Goal: Task Accomplishment & Management: Manage account settings

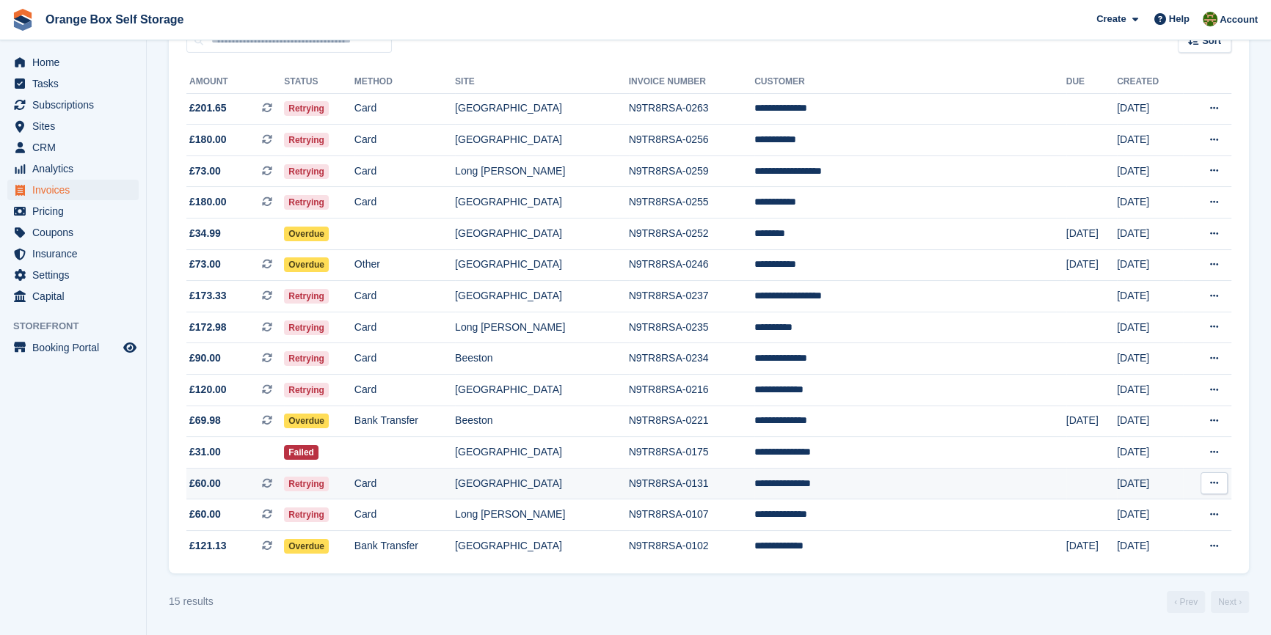
scroll to position [158, 0]
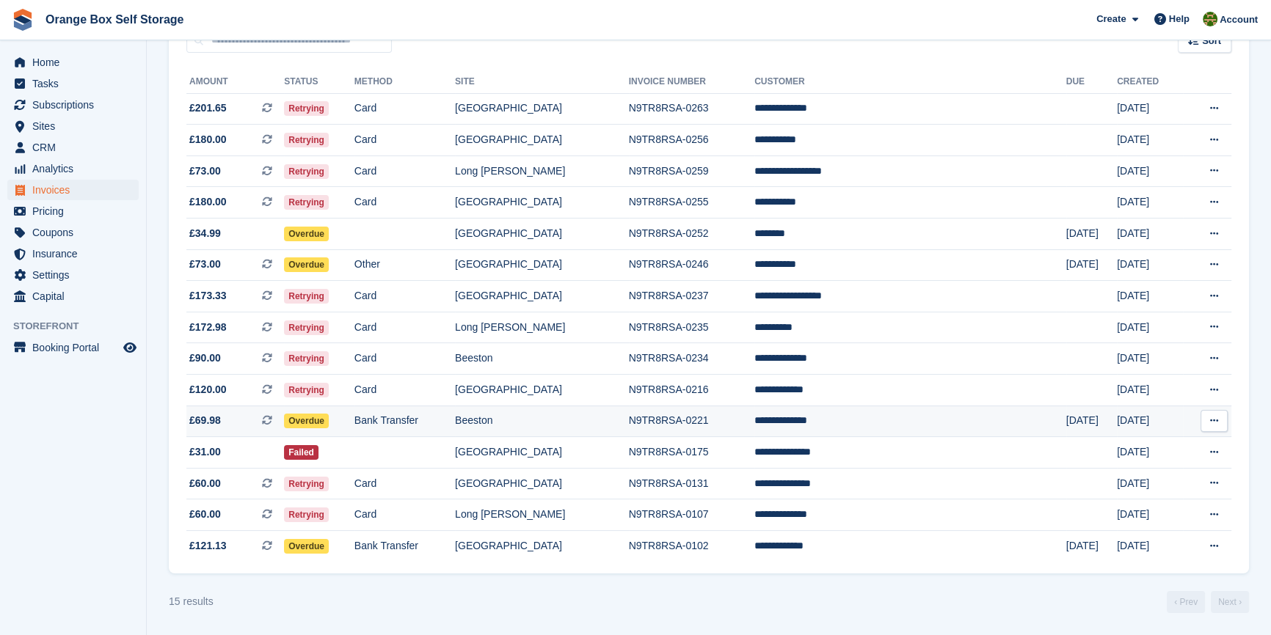
click at [423, 419] on td "Bank Transfer" at bounding box center [404, 422] width 100 height 32
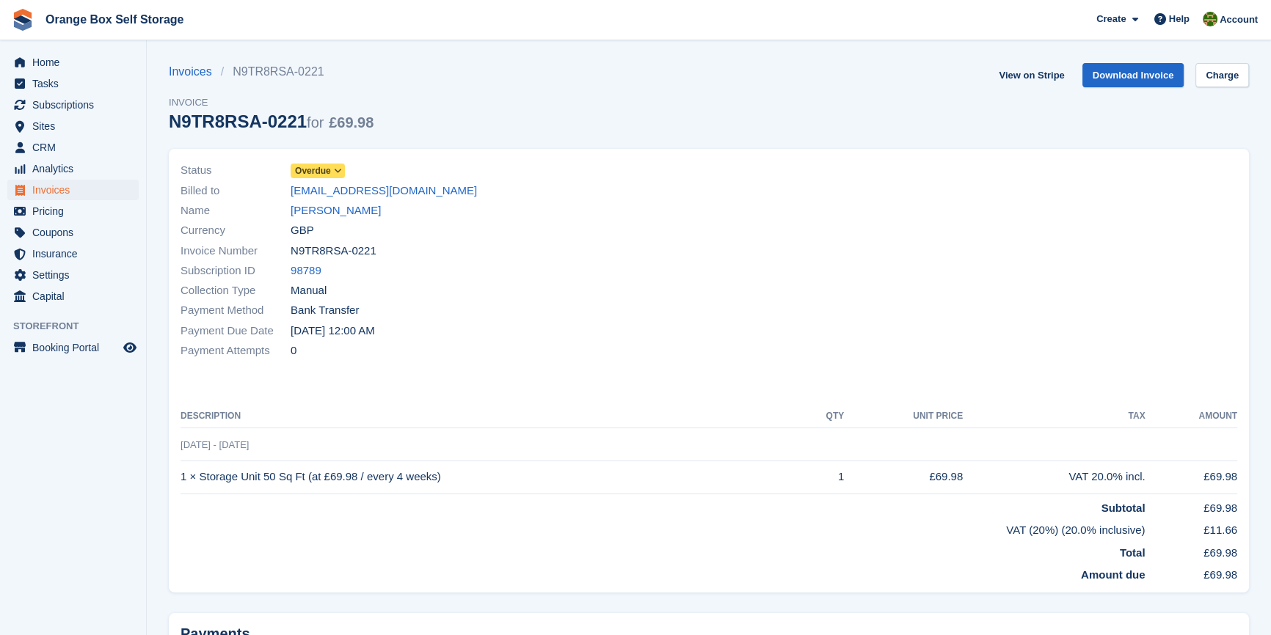
click at [322, 175] on span "Overdue" at bounding box center [313, 170] width 36 height 13
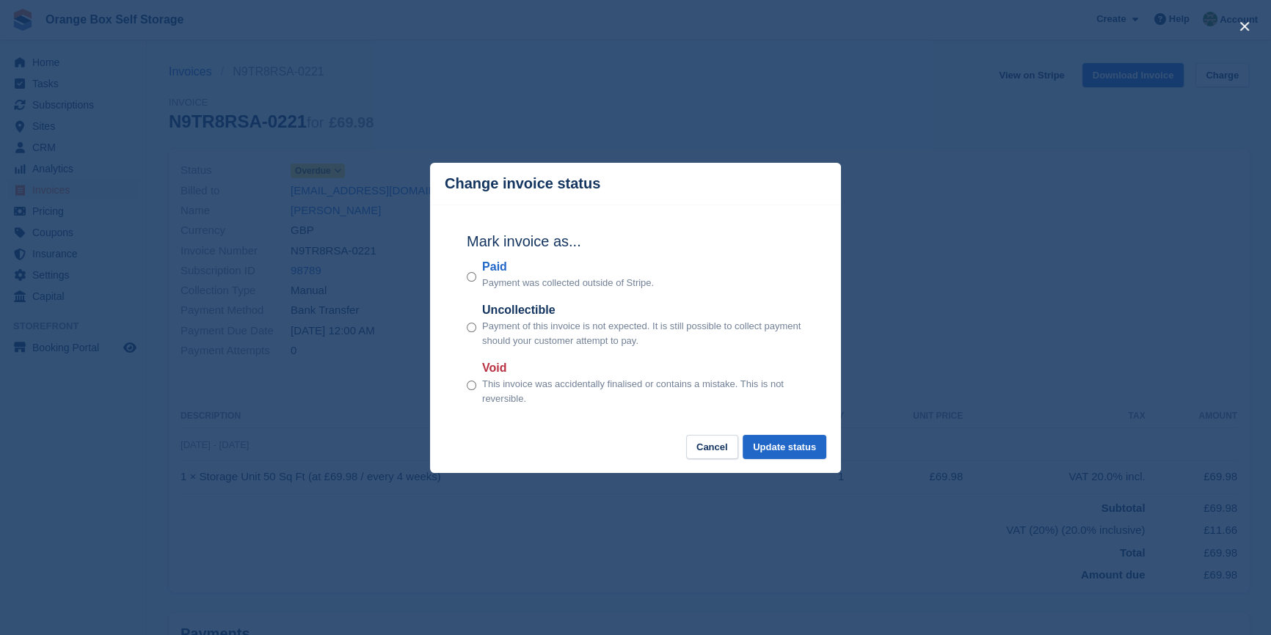
click at [511, 276] on label "Paid" at bounding box center [568, 267] width 172 height 18
click at [796, 446] on button "Update status" at bounding box center [784, 447] width 84 height 24
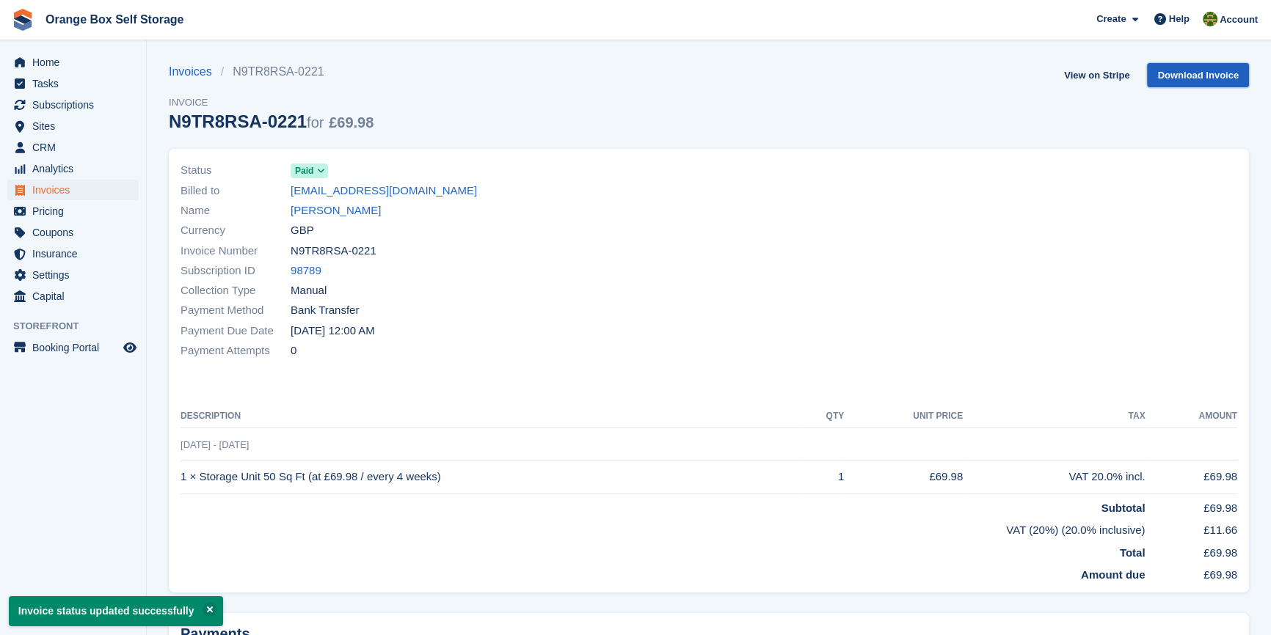
click at [1209, 80] on link "Download Invoice" at bounding box center [1198, 75] width 102 height 24
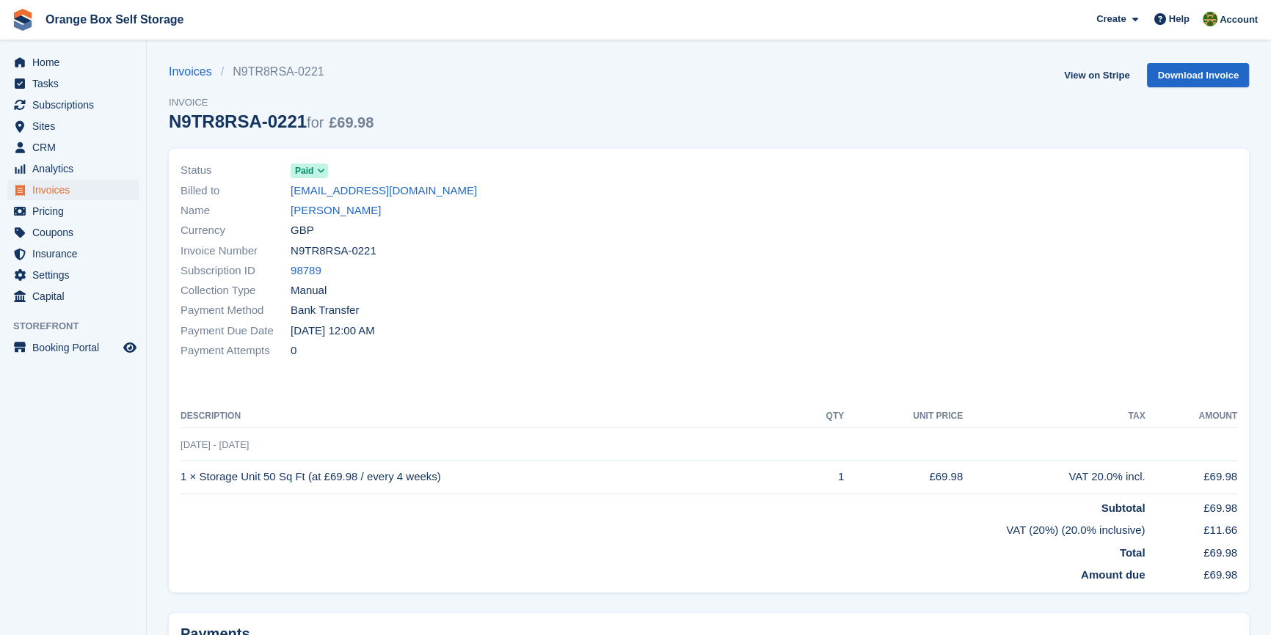
click at [690, 239] on div "Currency GBP" at bounding box center [439, 231] width 519 height 20
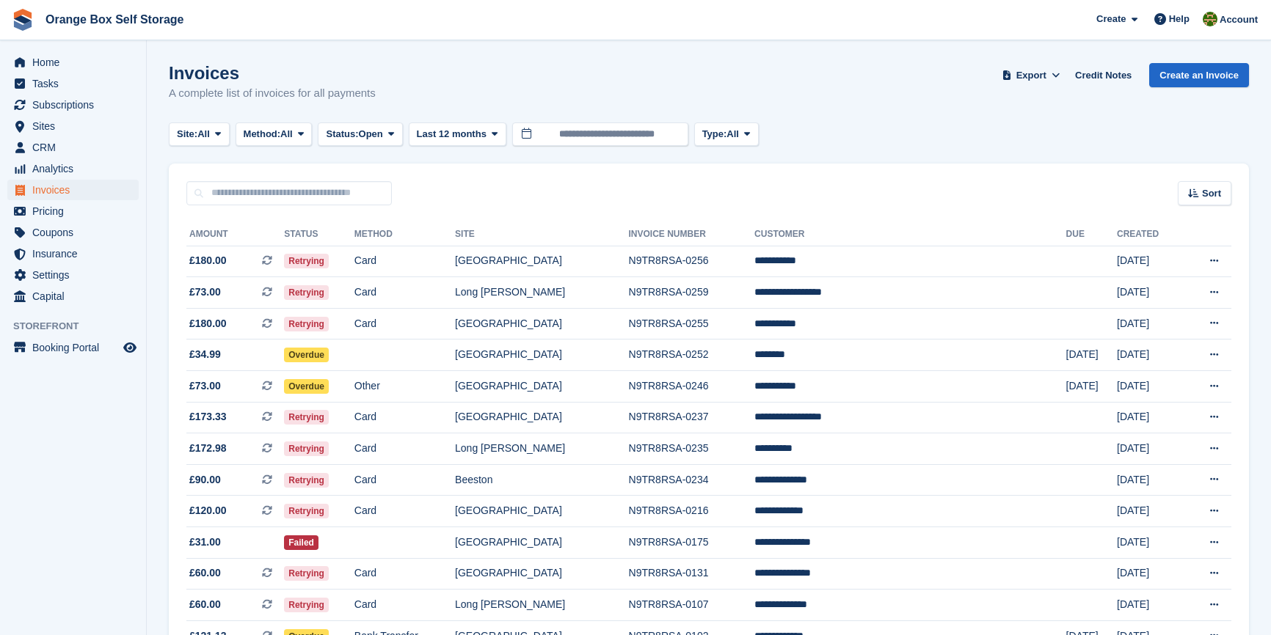
scroll to position [95, 0]
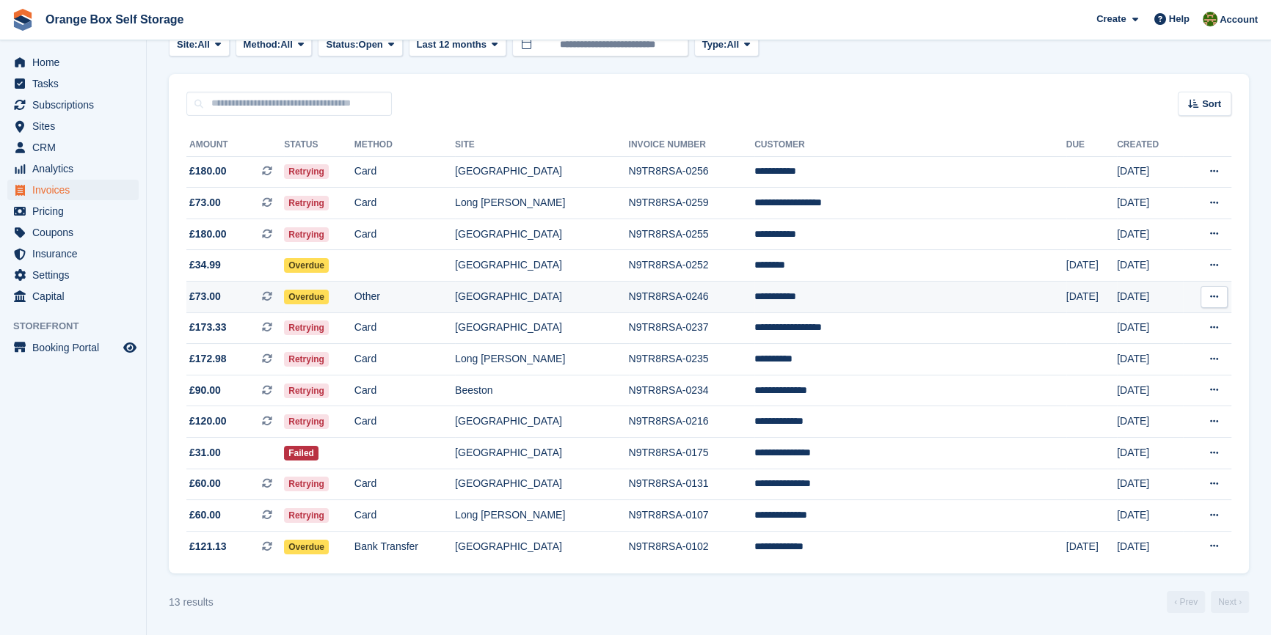
click at [455, 300] on td "Other" at bounding box center [404, 298] width 100 height 32
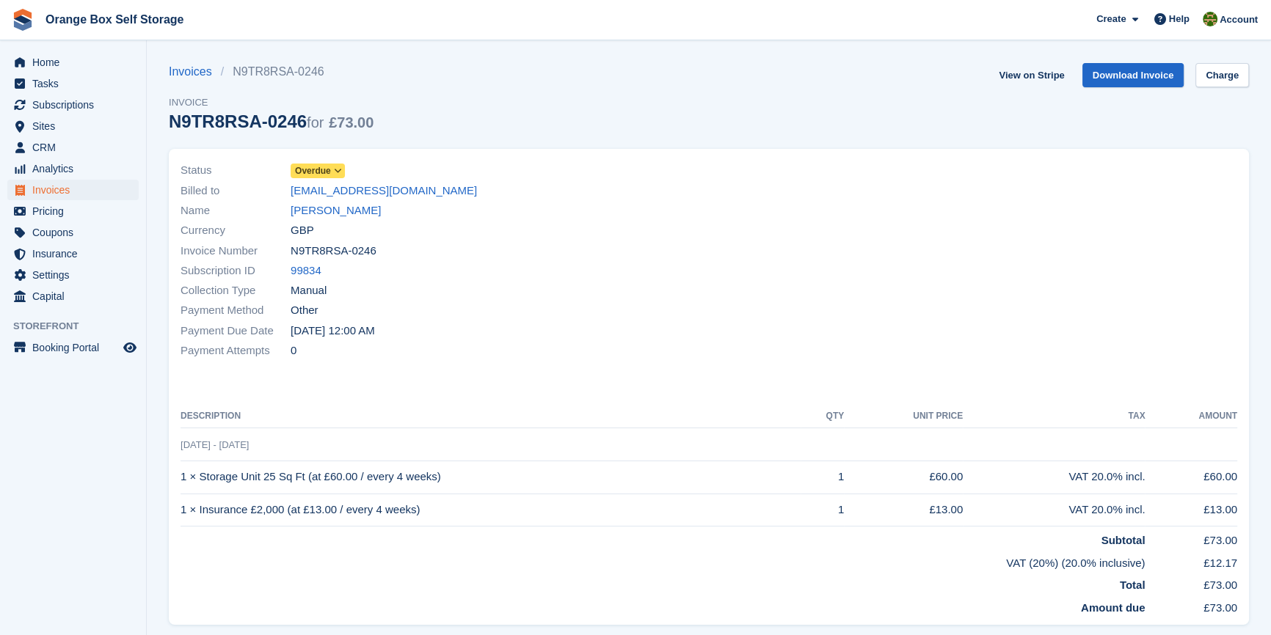
click at [330, 171] on span "Overdue" at bounding box center [317, 171] width 54 height 15
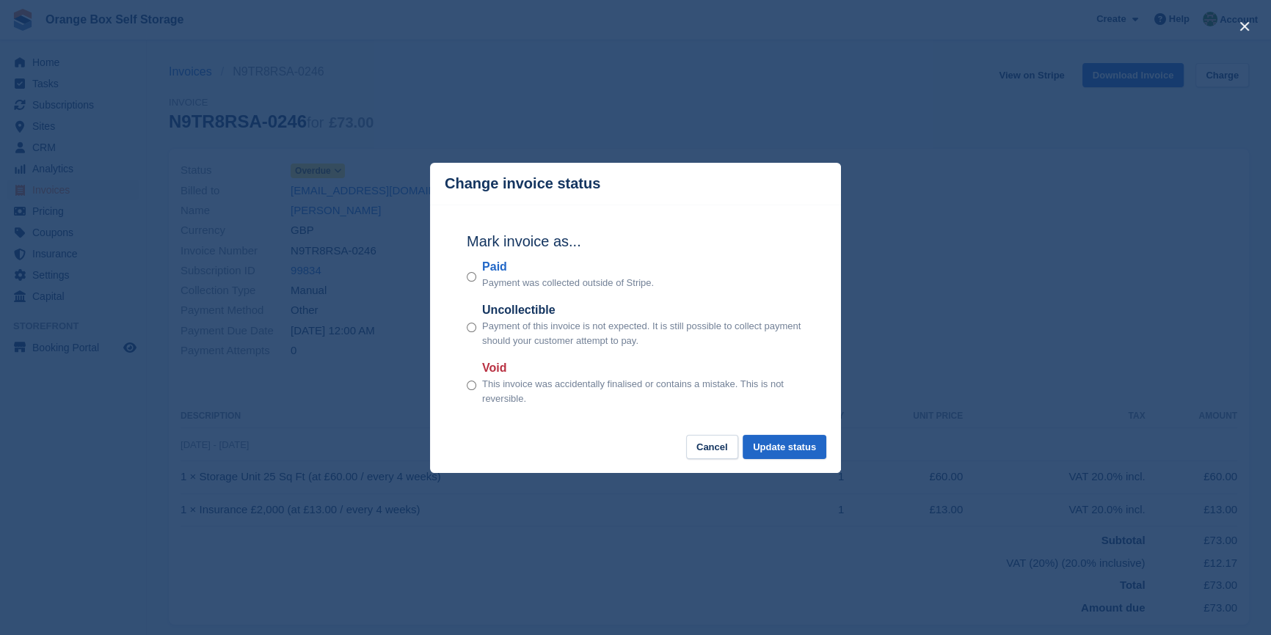
click at [503, 280] on p "Payment was collected outside of Stripe." at bounding box center [568, 283] width 172 height 15
click at [794, 445] on button "Update status" at bounding box center [784, 447] width 84 height 24
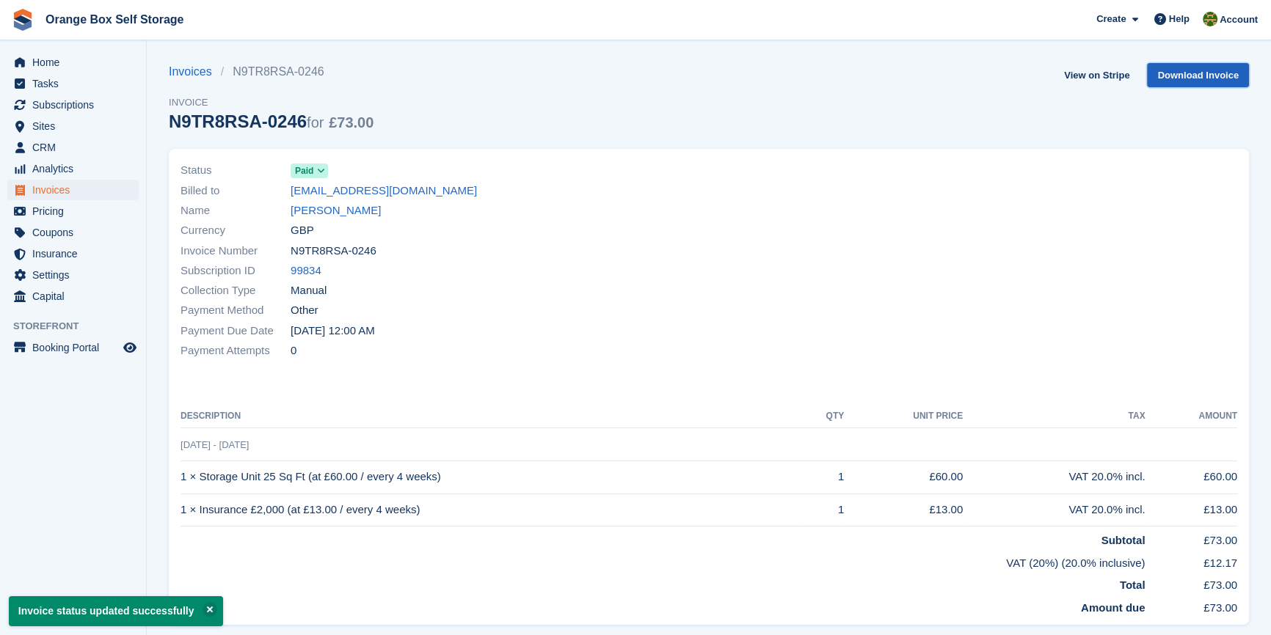
click at [1182, 77] on link "Download Invoice" at bounding box center [1198, 75] width 102 height 24
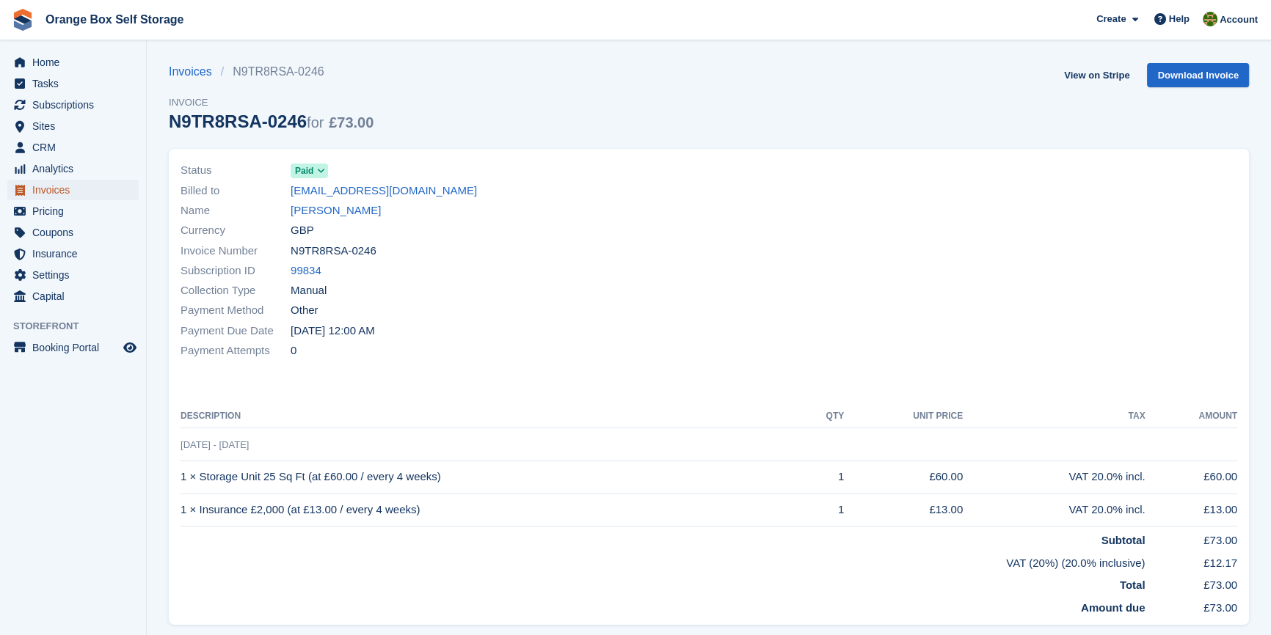
click at [59, 191] on span "Invoices" at bounding box center [76, 190] width 88 height 21
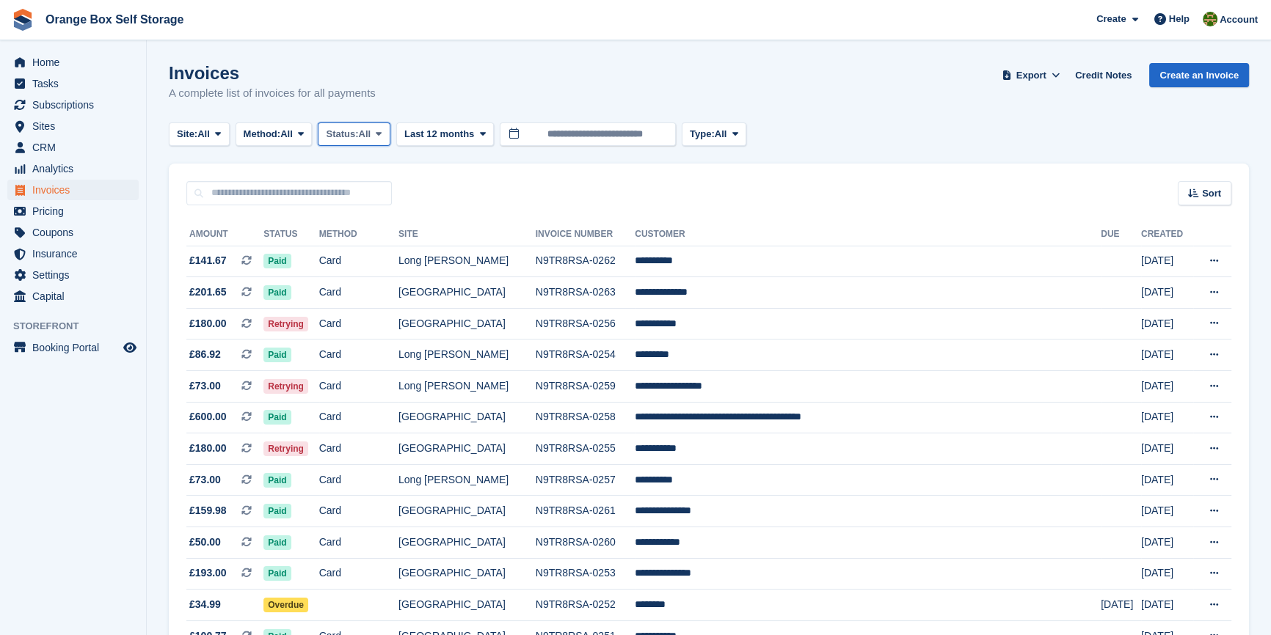
click at [354, 133] on span "Status:" at bounding box center [342, 134] width 32 height 15
click at [372, 251] on link "Open" at bounding box center [388, 248] width 128 height 26
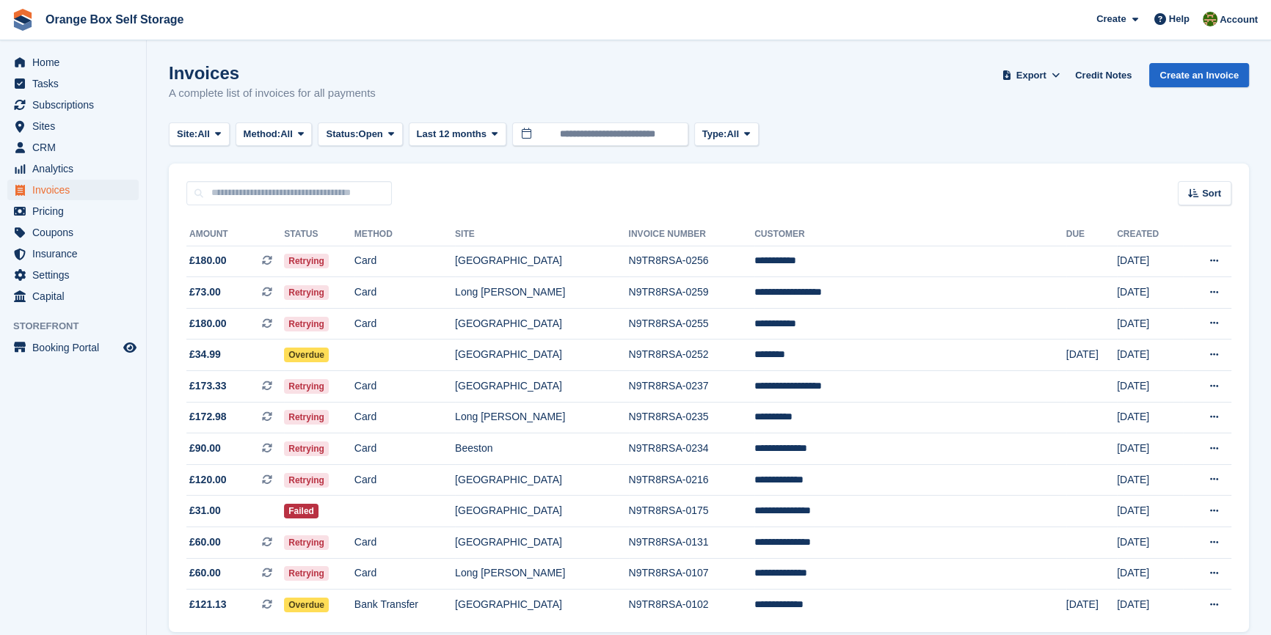
click at [57, 505] on aside "Home Tasks Subscriptions Subscriptions Subscriptions Contracts Price increases …" at bounding box center [73, 321] width 146 height 562
click at [449, 357] on td at bounding box center [404, 356] width 100 height 32
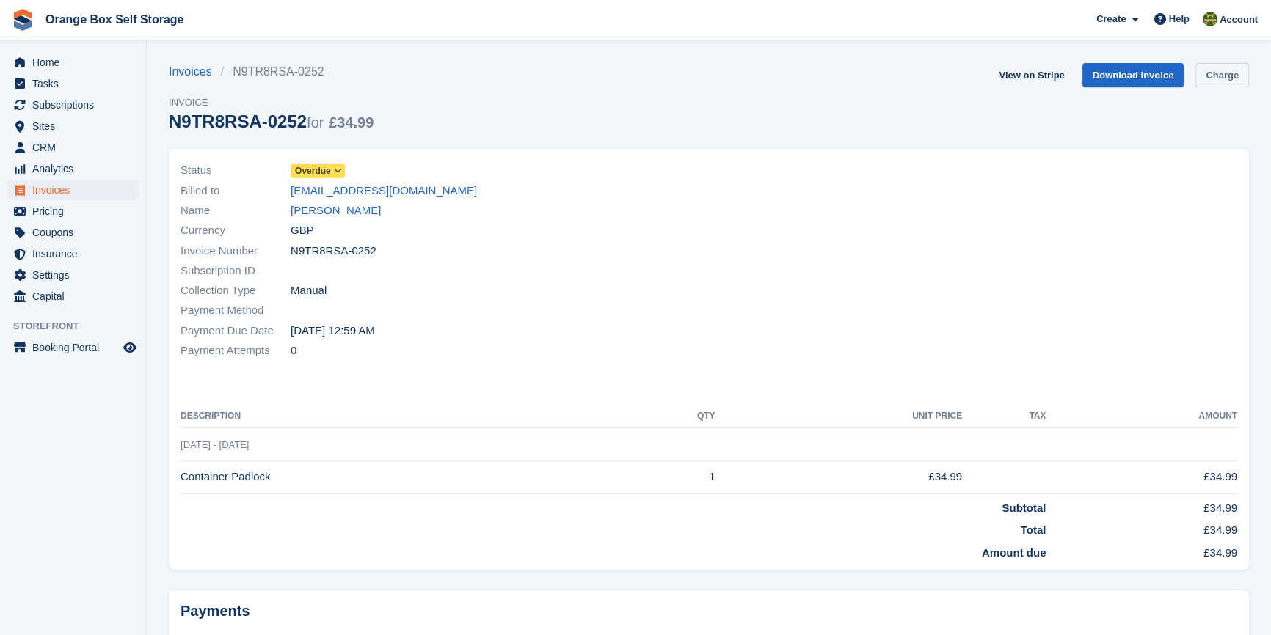
click at [1205, 81] on link "Charge" at bounding box center [1222, 75] width 54 height 24
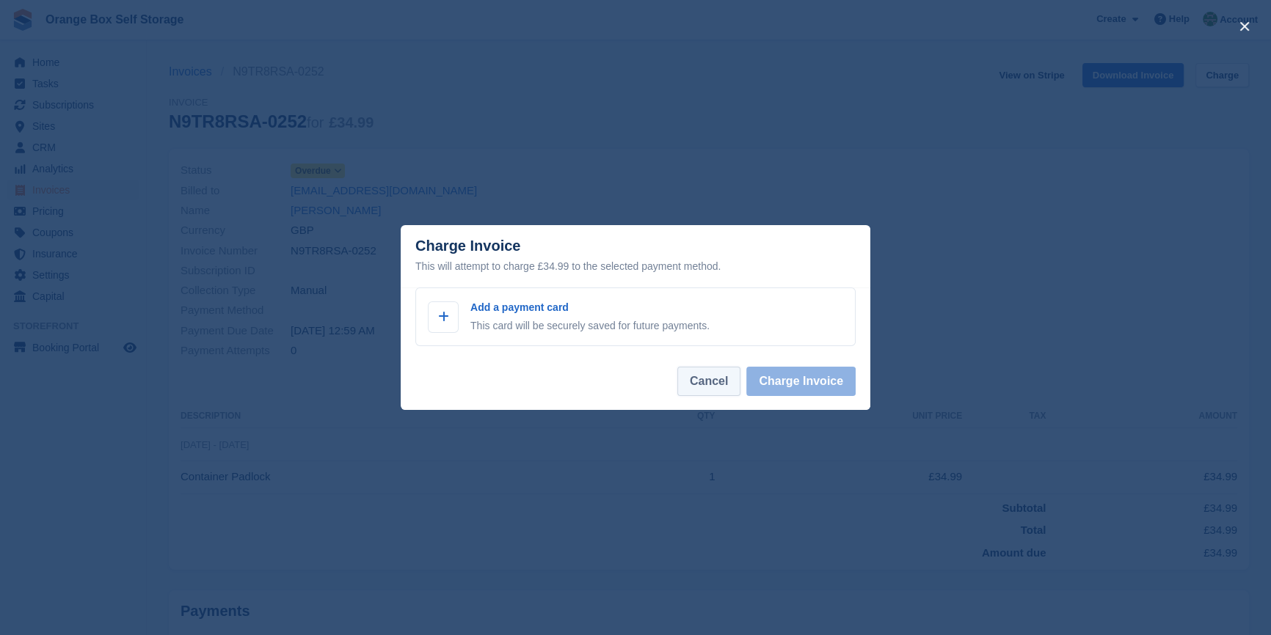
click at [710, 382] on button "Cancel" at bounding box center [708, 381] width 63 height 29
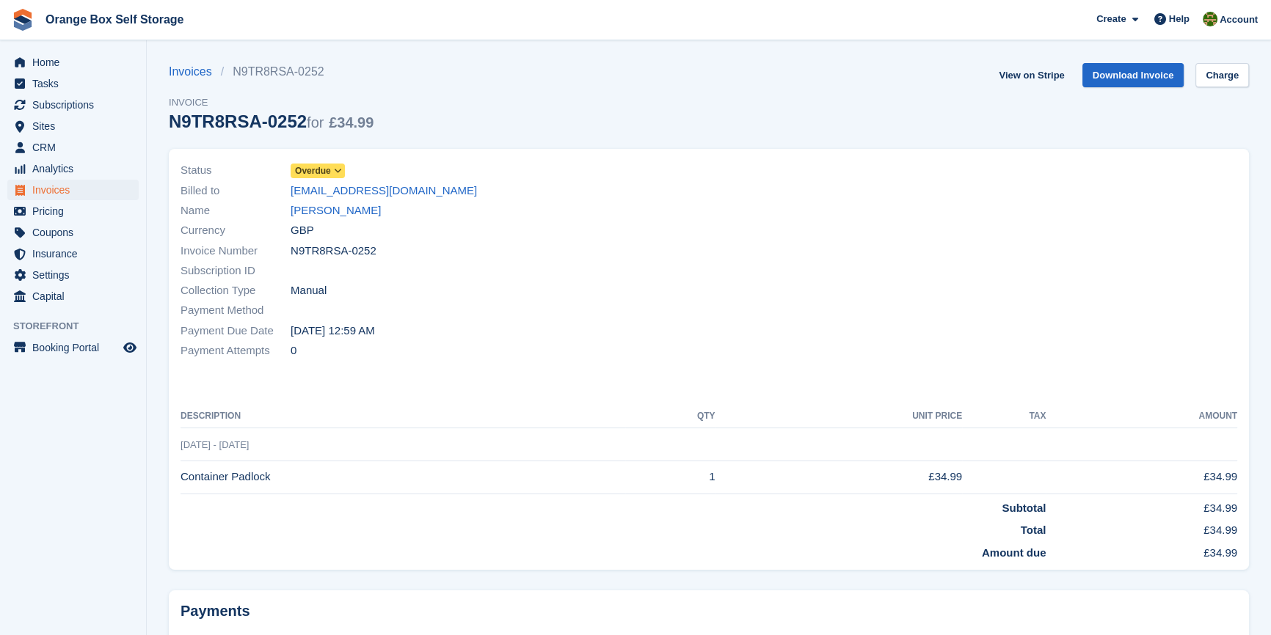
click at [691, 373] on div "Status Overdue Billed to s.aram90@hotmail.com Name Aram ali Currency GBP Invoic…" at bounding box center [709, 359] width 1080 height 421
click at [636, 307] on div "Payment Method" at bounding box center [439, 311] width 519 height 20
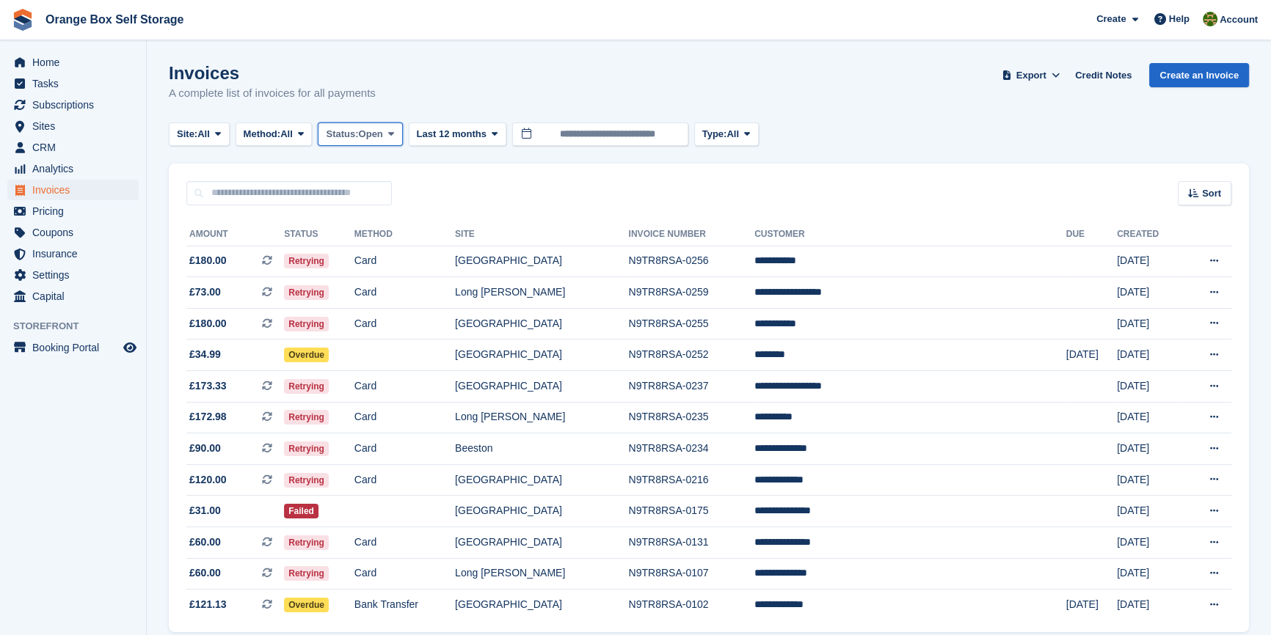
click at [376, 134] on span "Open" at bounding box center [371, 134] width 24 height 15
click at [370, 175] on link "All" at bounding box center [388, 169] width 128 height 26
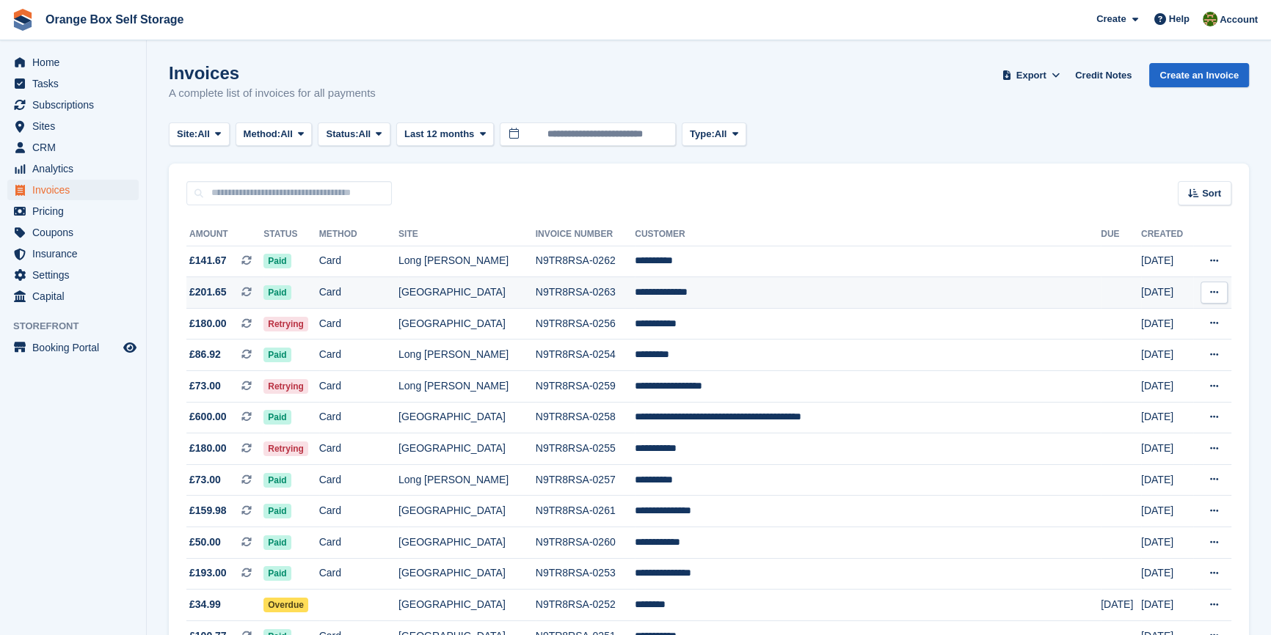
click at [398, 297] on td "Card" at bounding box center [358, 293] width 79 height 32
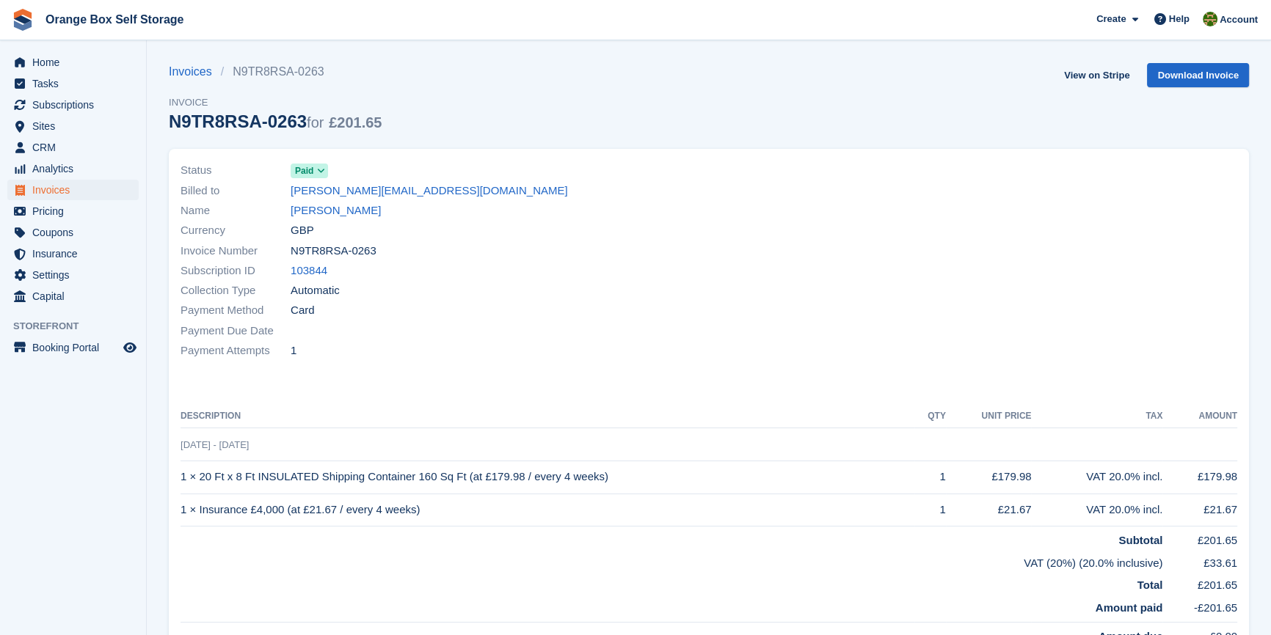
click at [557, 308] on div "Payment Method Card" at bounding box center [439, 311] width 519 height 20
click at [321, 175] on icon at bounding box center [321, 171] width 8 height 9
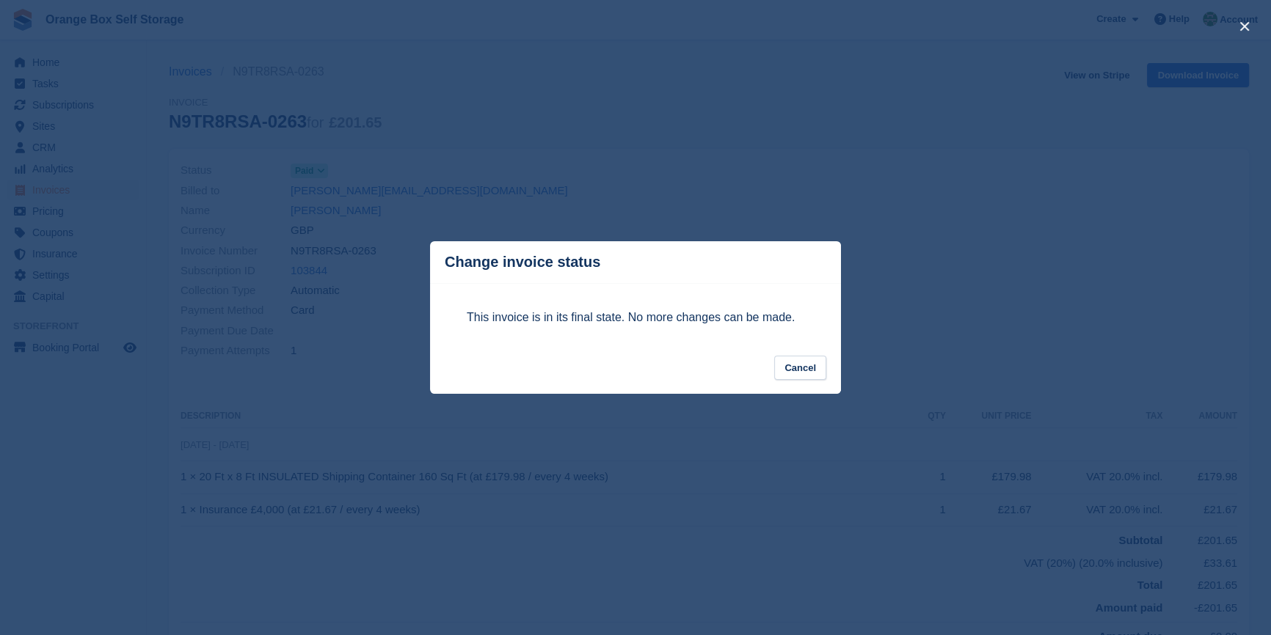
click at [623, 185] on div "close" at bounding box center [635, 317] width 1271 height 635
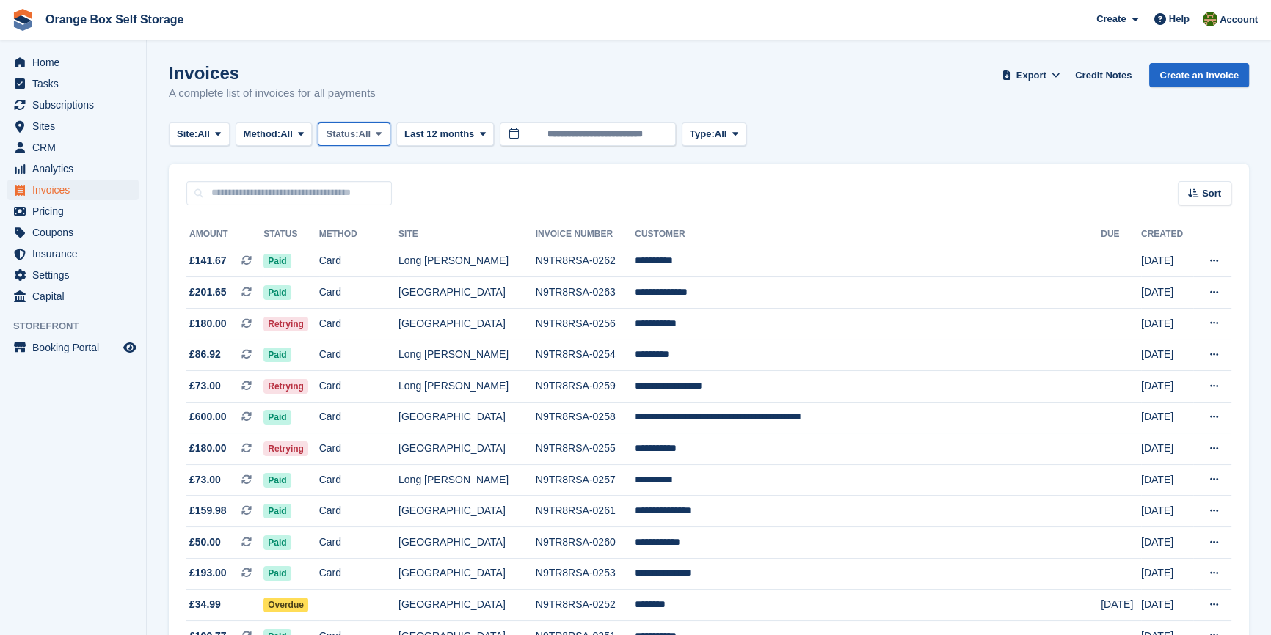
click at [368, 133] on span "All" at bounding box center [365, 134] width 12 height 15
click at [362, 253] on link "Open" at bounding box center [388, 248] width 128 height 26
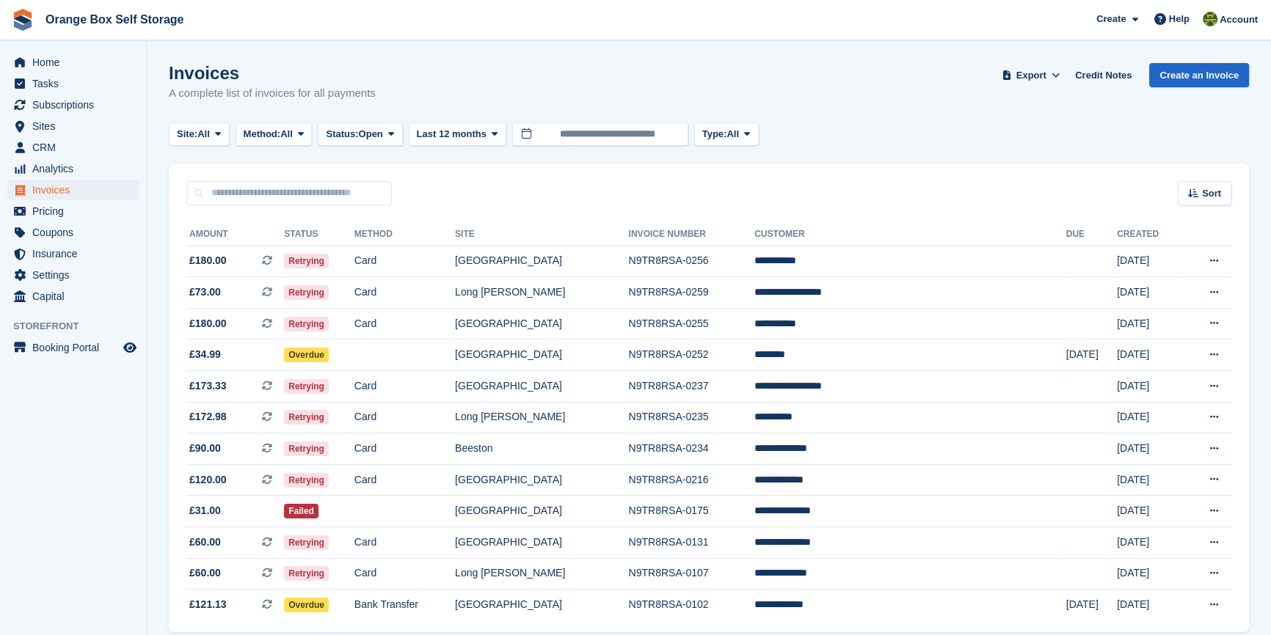
click at [94, 486] on aside "Home Tasks Subscriptions Subscriptions Subscriptions Contracts Price increases …" at bounding box center [73, 321] width 146 height 562
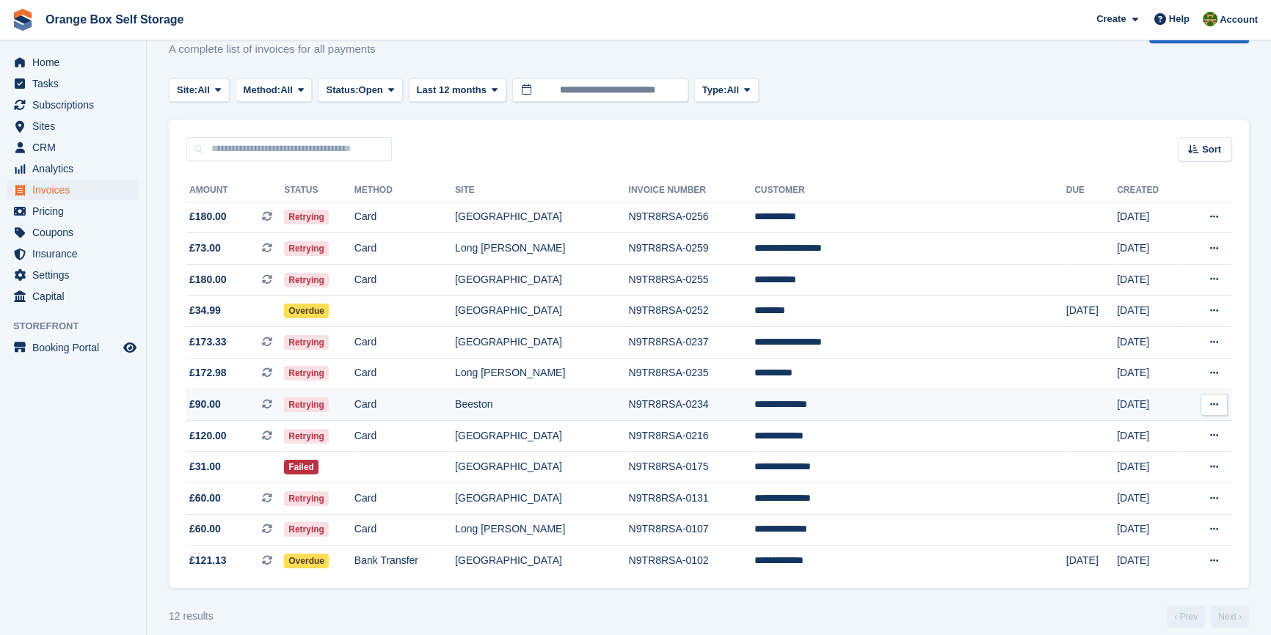
scroll to position [63, 0]
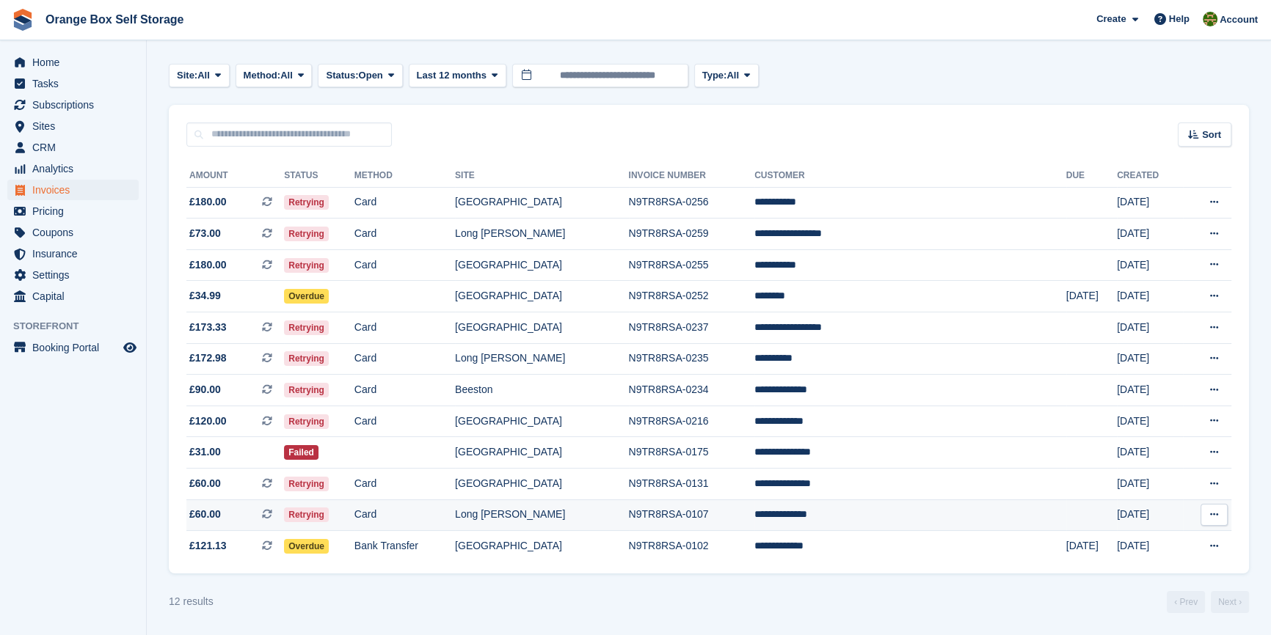
click at [455, 516] on td "Card" at bounding box center [404, 516] width 100 height 32
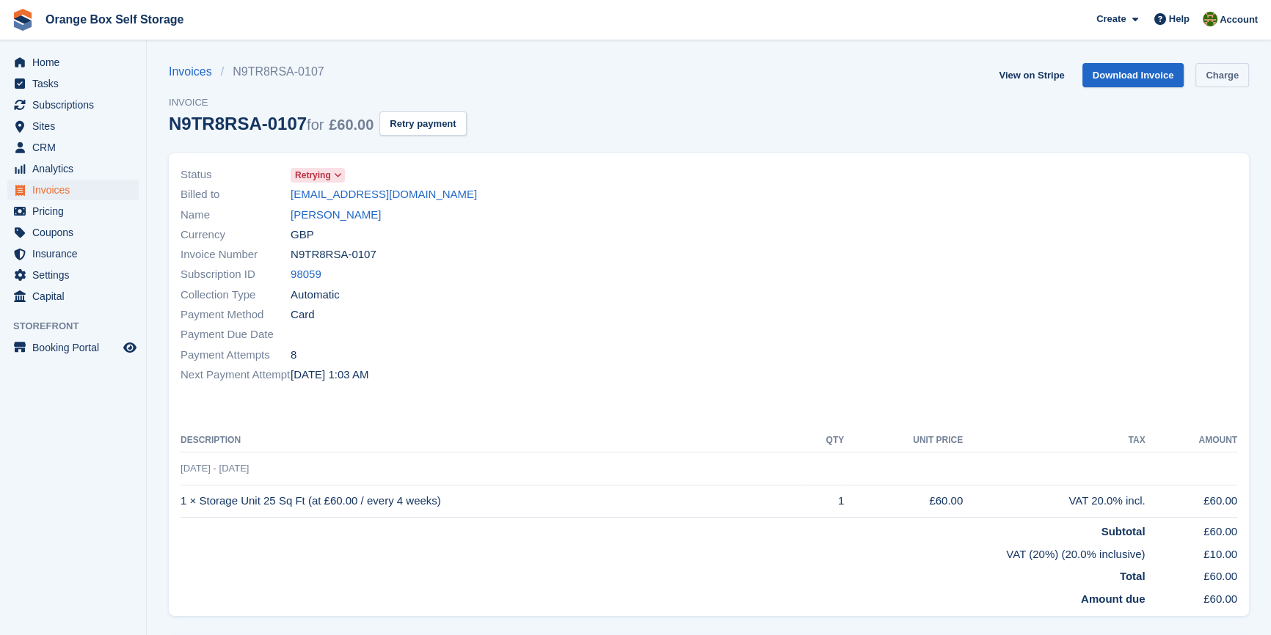
click at [1228, 77] on link "Charge" at bounding box center [1222, 75] width 54 height 24
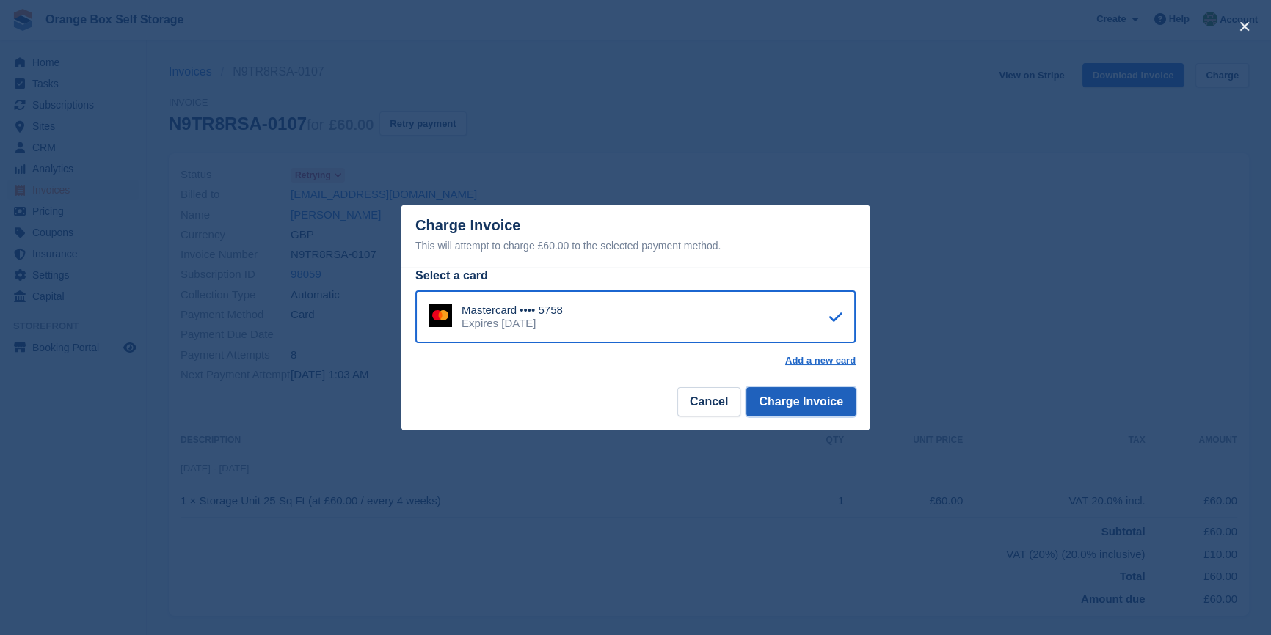
click at [810, 398] on button "Charge Invoice" at bounding box center [800, 401] width 109 height 29
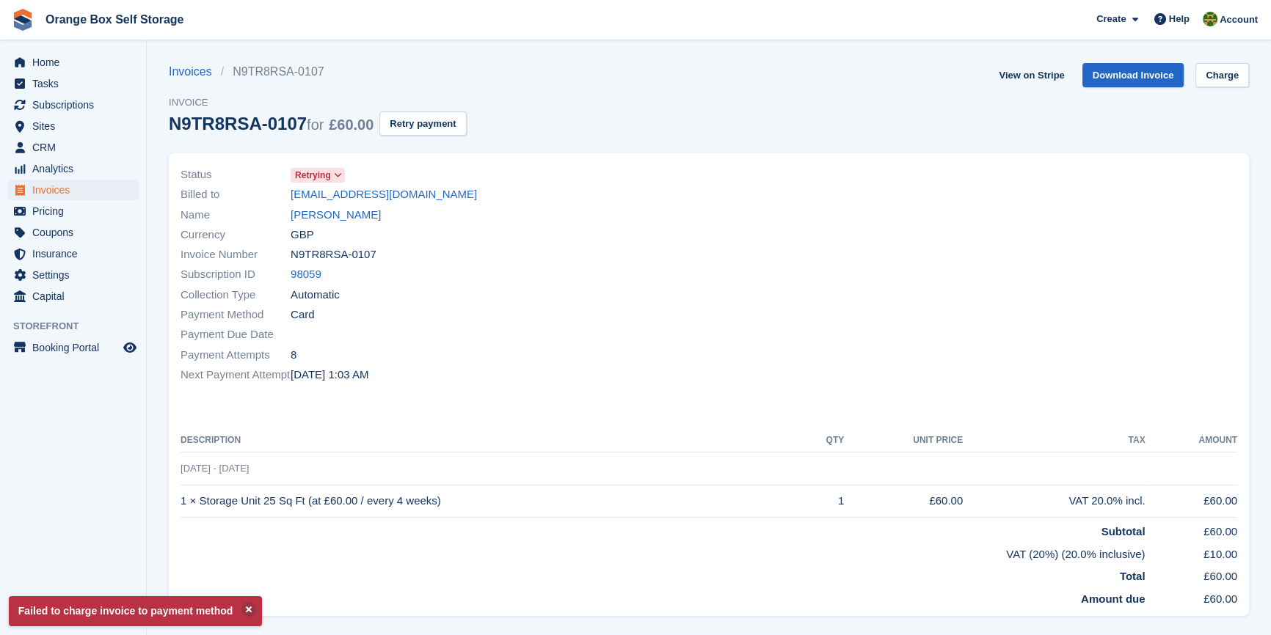
click at [877, 307] on div at bounding box center [977, 275] width 537 height 238
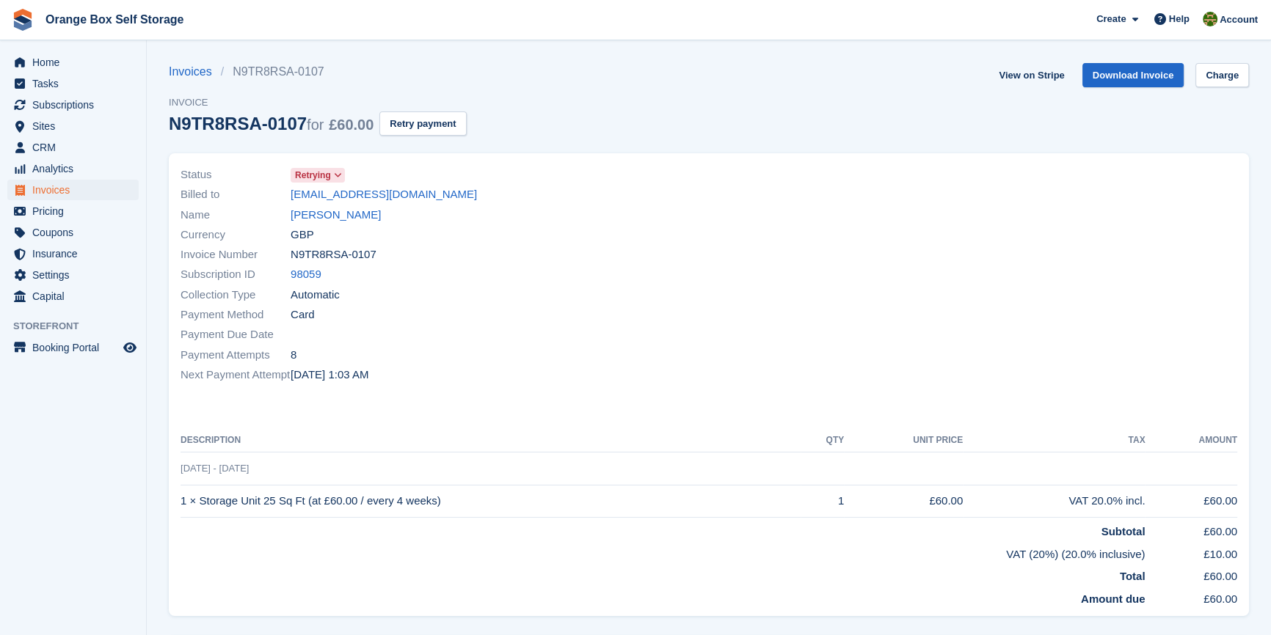
click at [888, 241] on div at bounding box center [977, 275] width 537 height 238
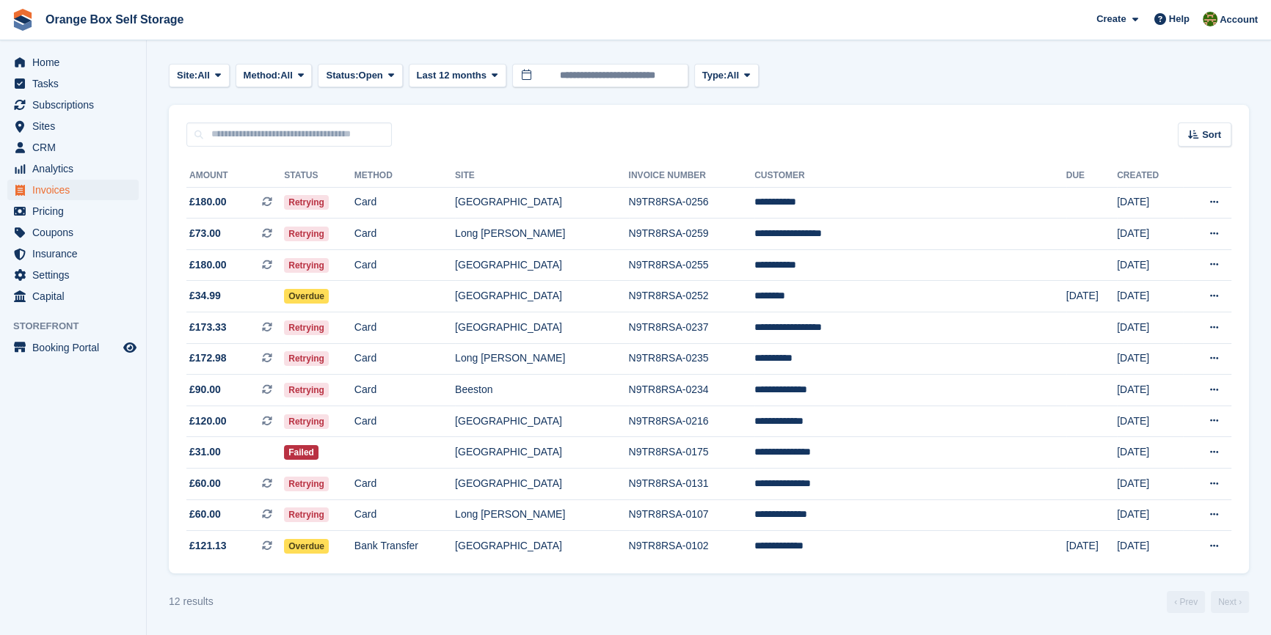
scroll to position [63, 0]
click at [347, 74] on span "Status:" at bounding box center [342, 75] width 32 height 15
click at [346, 189] on link "Open" at bounding box center [388, 189] width 128 height 26
click at [356, 70] on span "Status:" at bounding box center [342, 75] width 32 height 15
click at [367, 131] on link "Paid" at bounding box center [388, 136] width 128 height 26
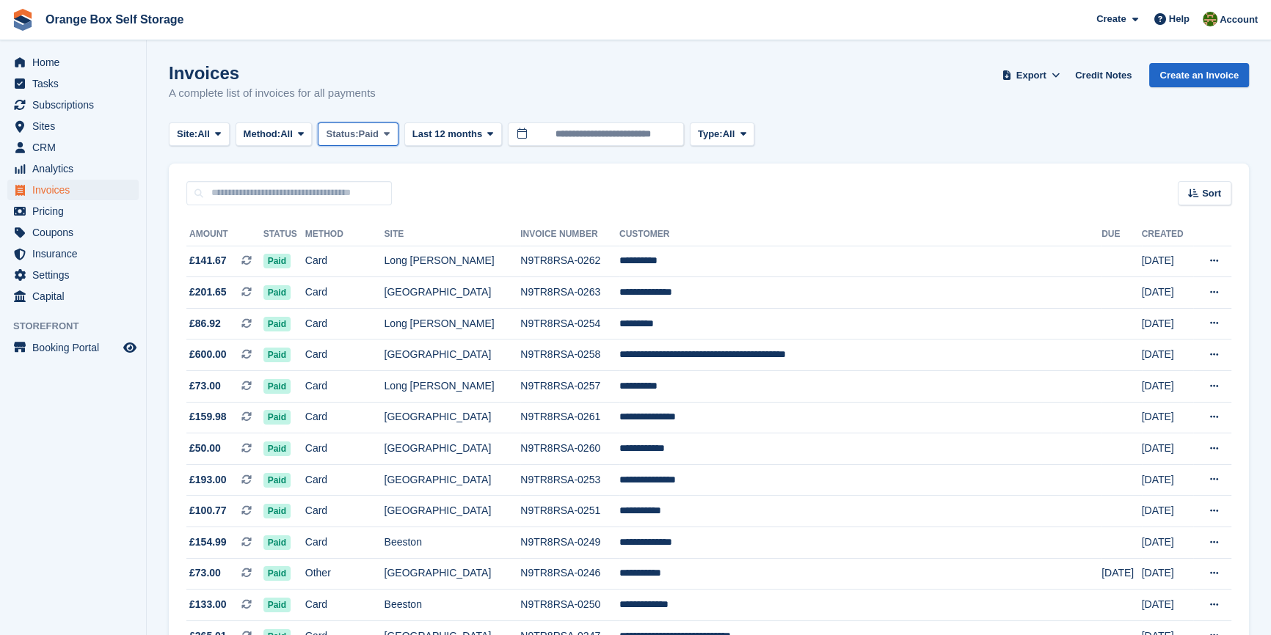
click at [354, 128] on span "Status:" at bounding box center [342, 134] width 32 height 15
click at [370, 247] on link "Open" at bounding box center [388, 248] width 128 height 26
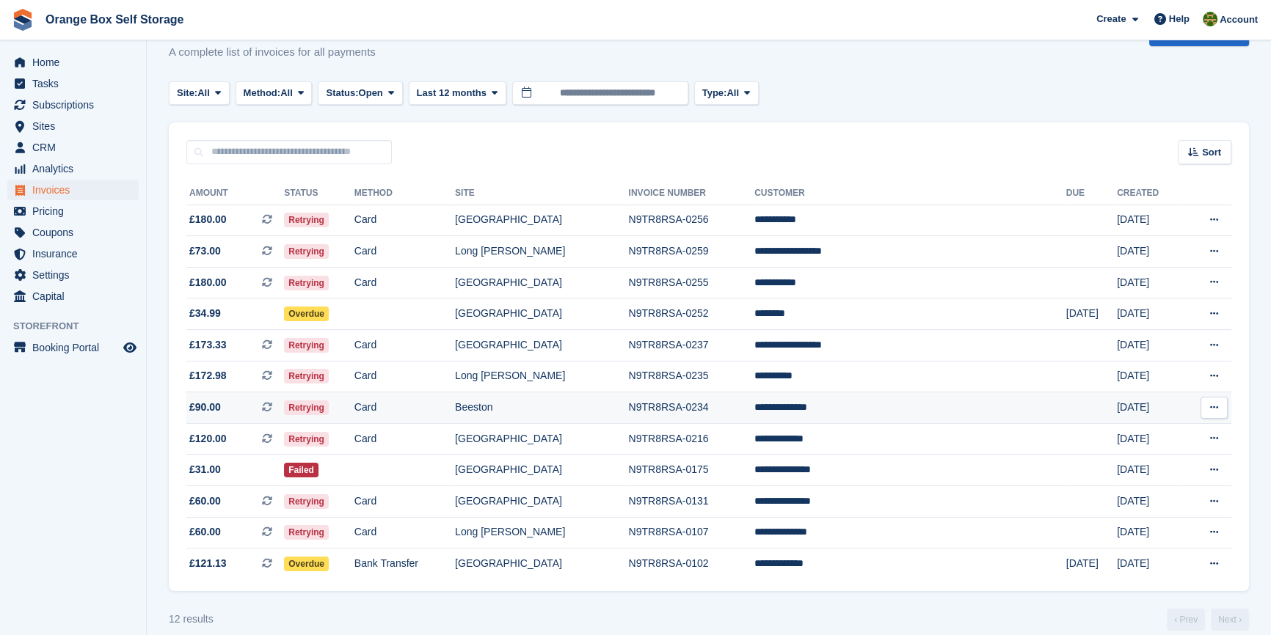
scroll to position [63, 0]
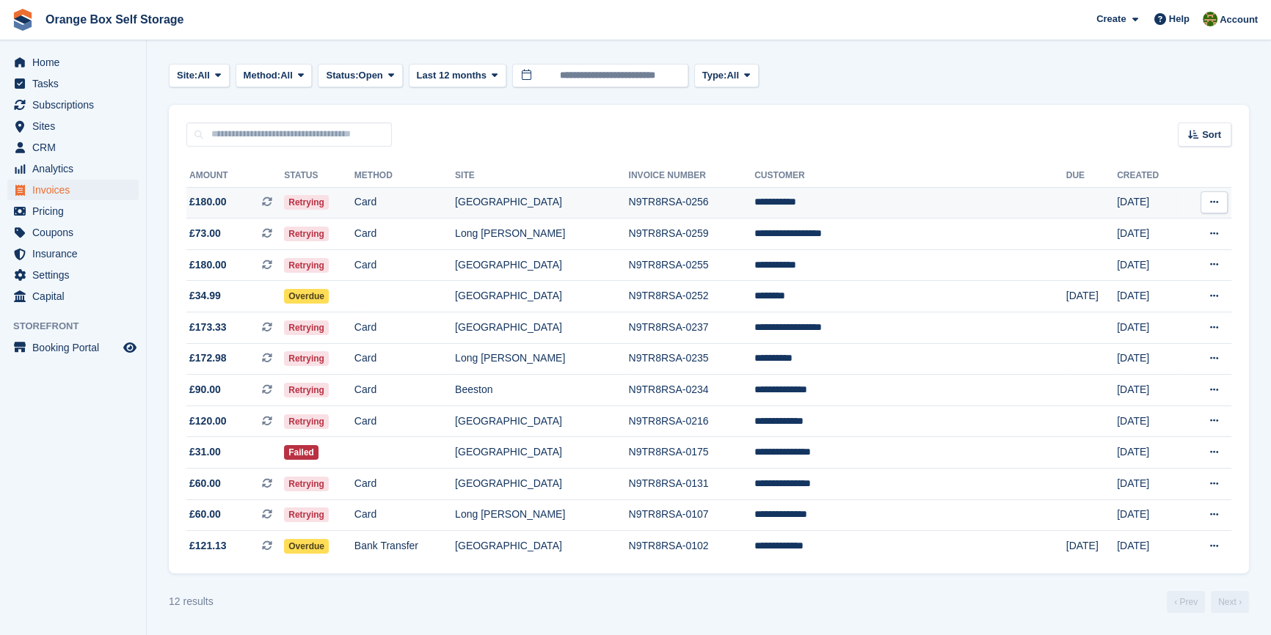
click at [431, 205] on td "Card" at bounding box center [404, 203] width 100 height 32
click at [723, 201] on td "N9TR8RSA-0256" at bounding box center [692, 203] width 126 height 32
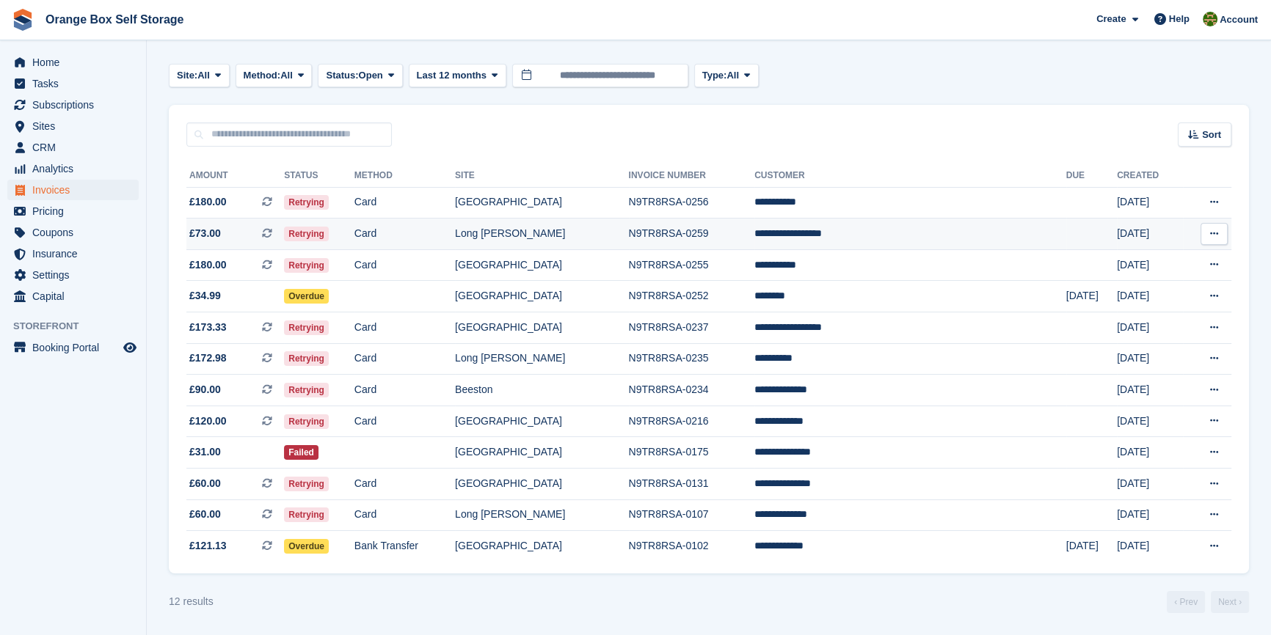
click at [440, 227] on td "Card" at bounding box center [404, 235] width 100 height 32
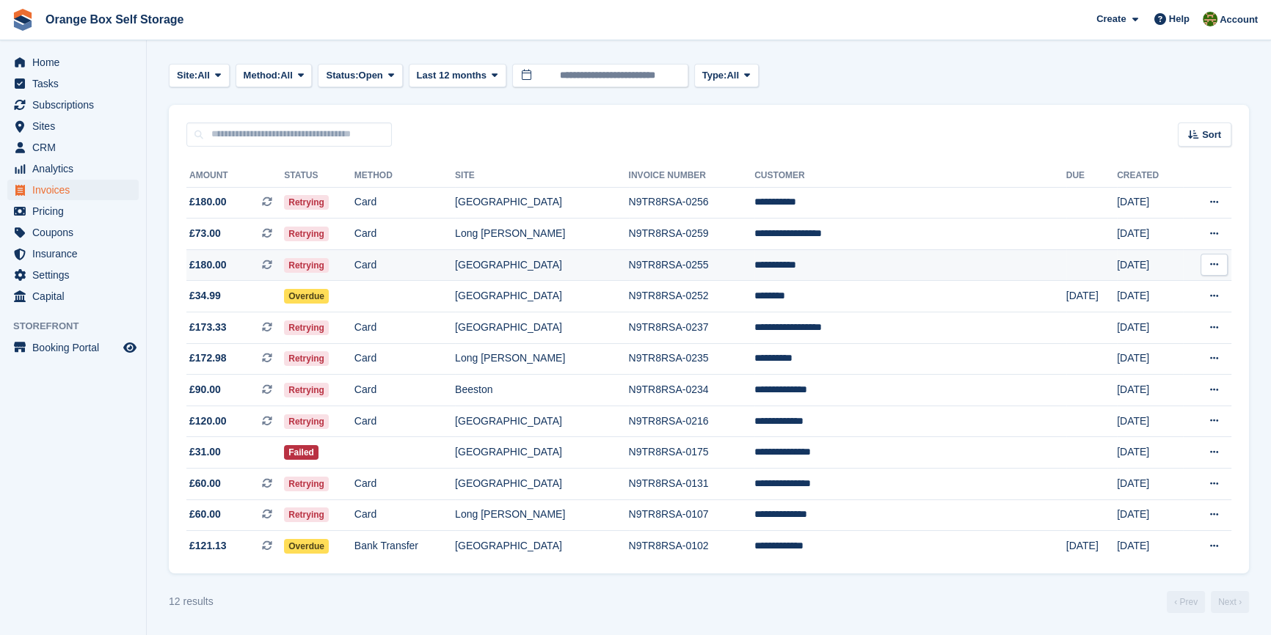
click at [560, 266] on td "[GEOGRAPHIC_DATA]" at bounding box center [541, 265] width 173 height 32
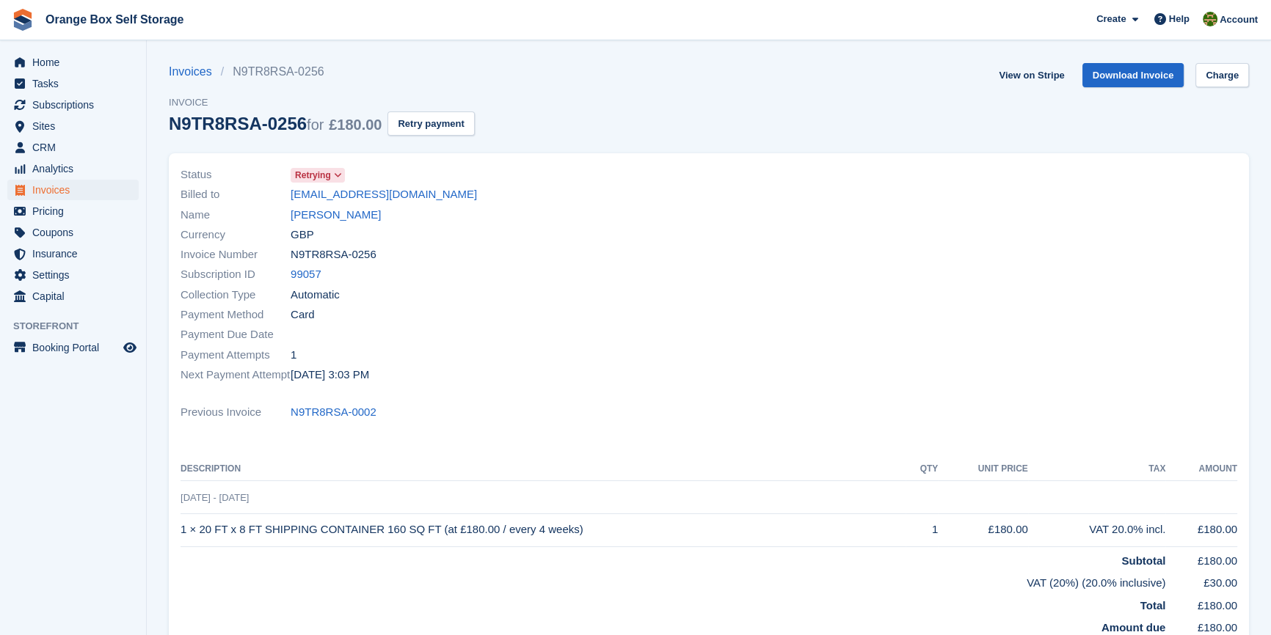
click at [555, 366] on div "Next Payment Attempt [DATE] 3:03 PM" at bounding box center [439, 375] width 519 height 20
click at [333, 213] on link "Isaac Boadu" at bounding box center [335, 215] width 90 height 17
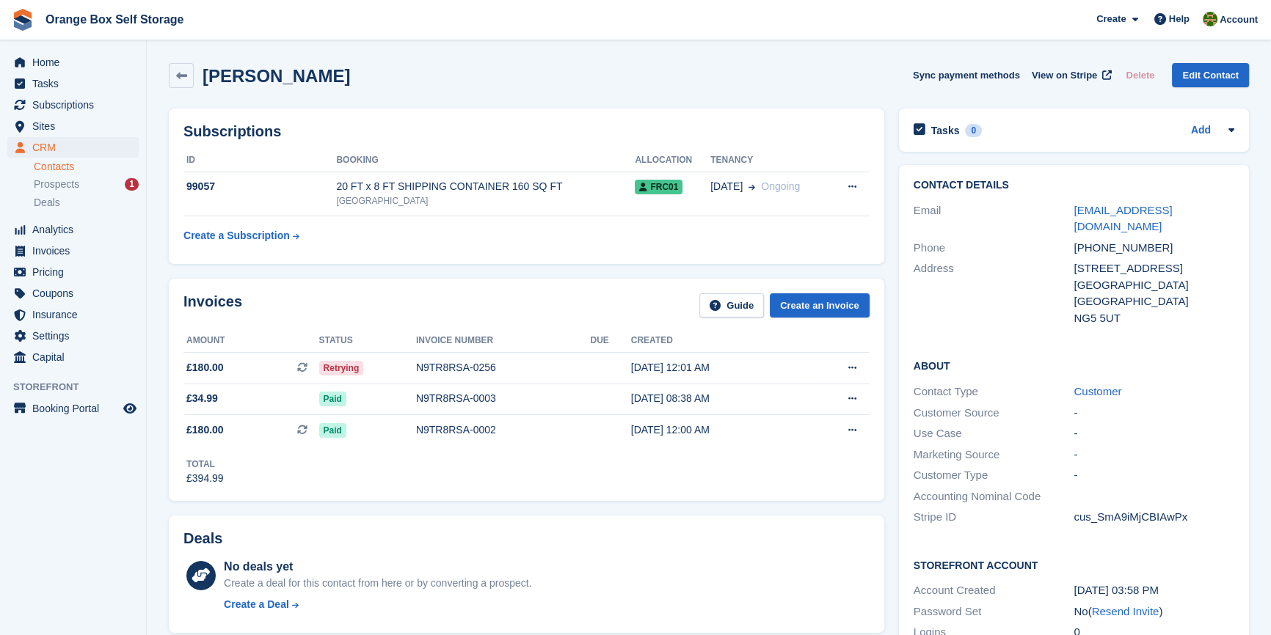
click at [440, 299] on div "Invoices Guide Create an Invoice" at bounding box center [526, 309] width 686 height 33
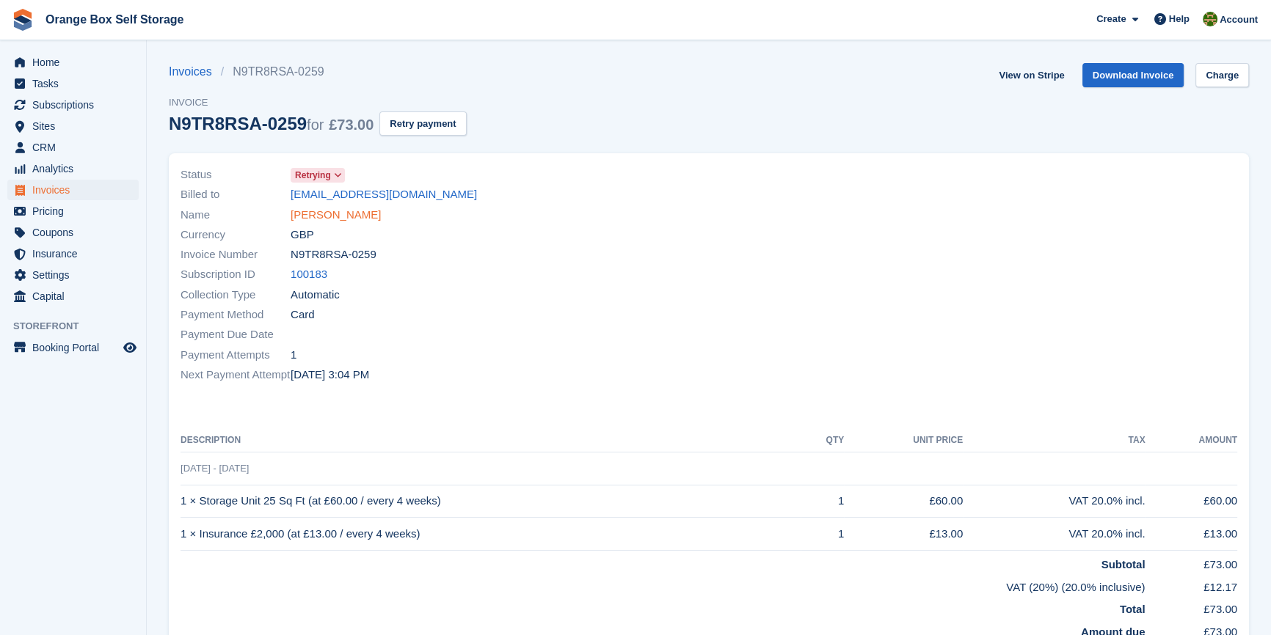
click at [354, 211] on link "Elizabeth Zhiltsov" at bounding box center [335, 215] width 90 height 17
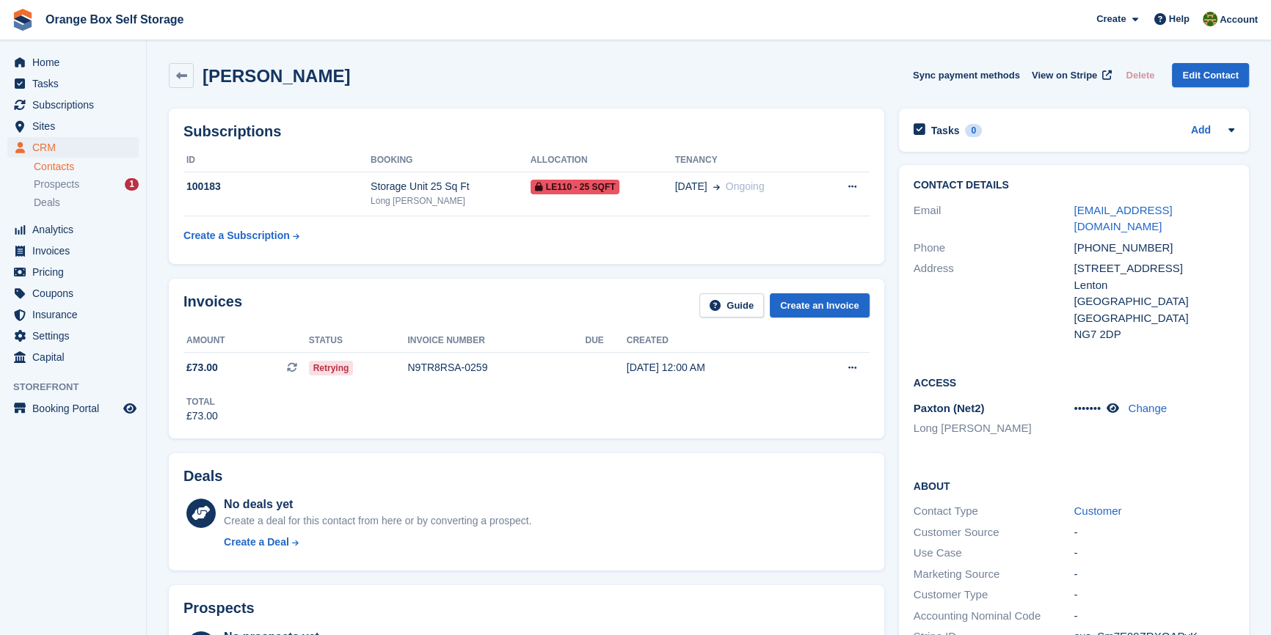
click at [686, 400] on div "Total £73.00" at bounding box center [526, 404] width 686 height 40
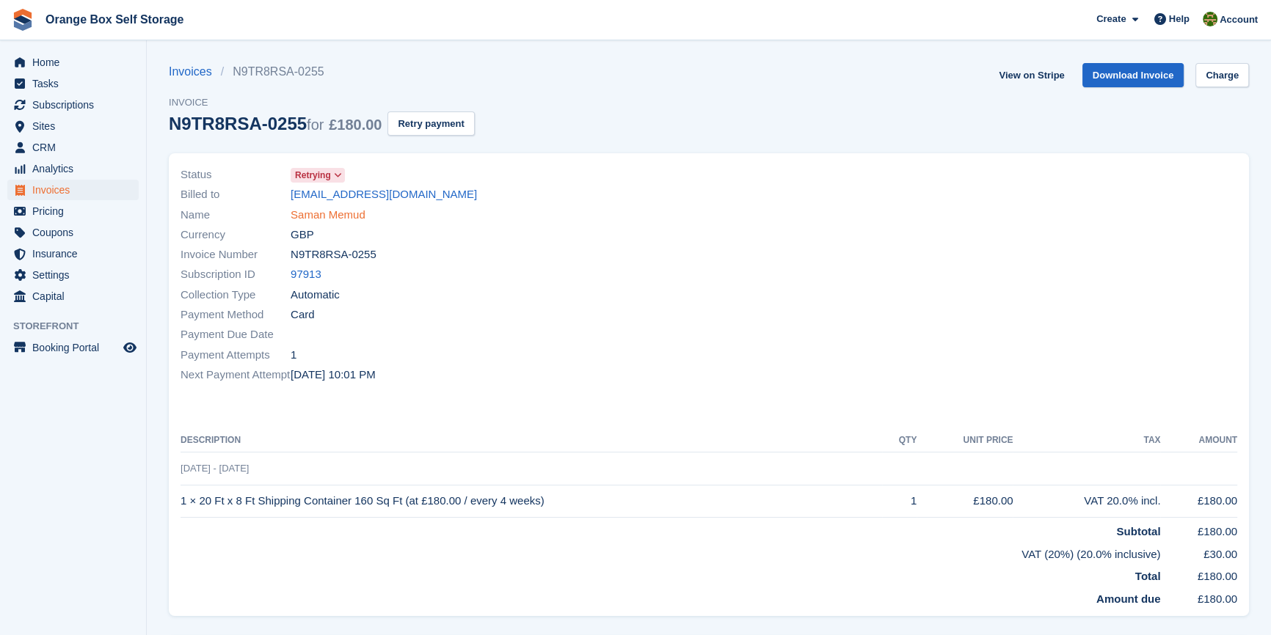
click at [351, 212] on link "Saman Memud" at bounding box center [327, 215] width 75 height 17
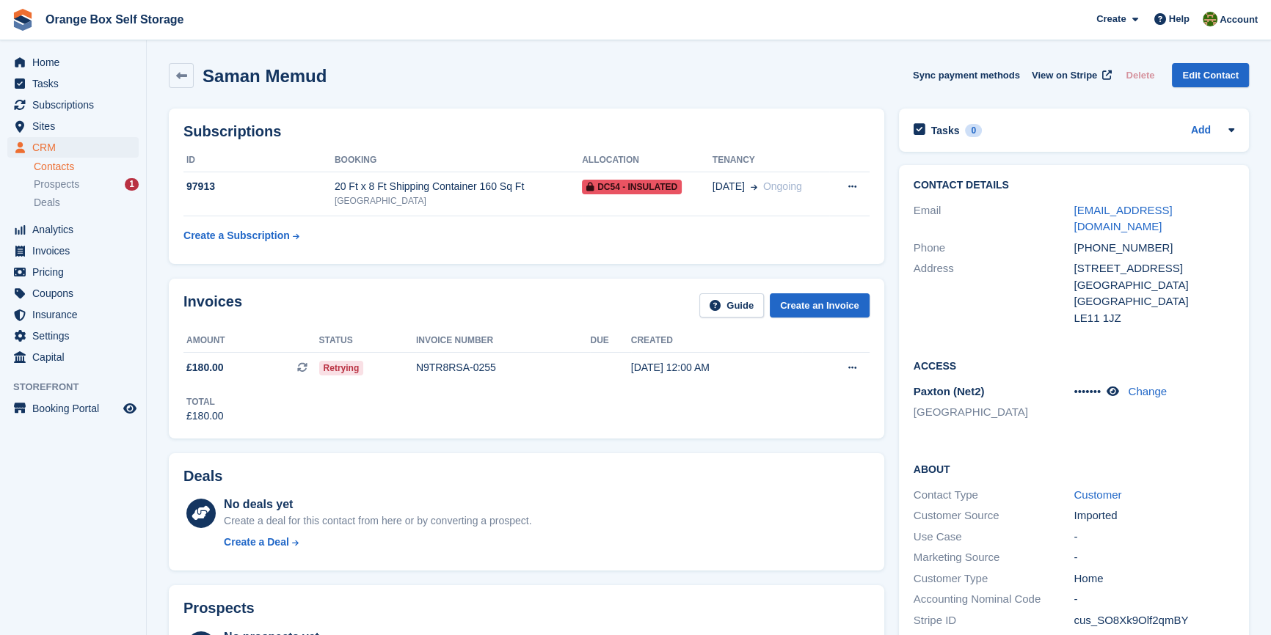
click at [696, 531] on div "No deals yet Create a deal for this contact from here or by converting a prospe…" at bounding box center [547, 526] width 646 height 60
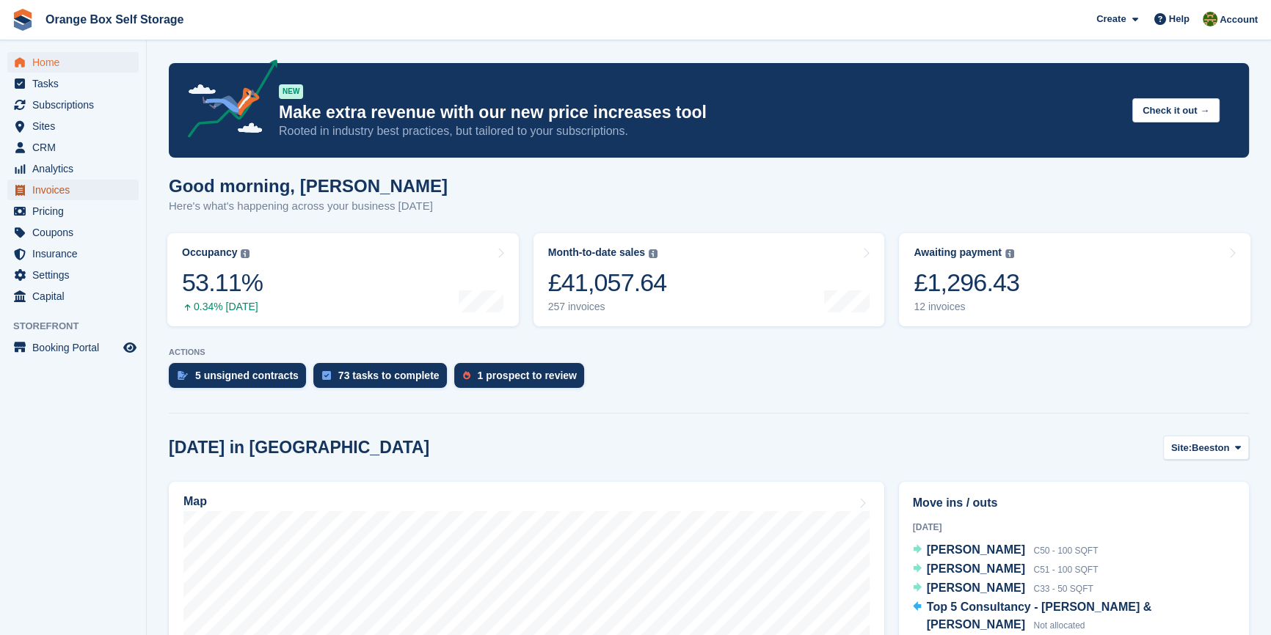
click at [54, 185] on span "Invoices" at bounding box center [76, 190] width 88 height 21
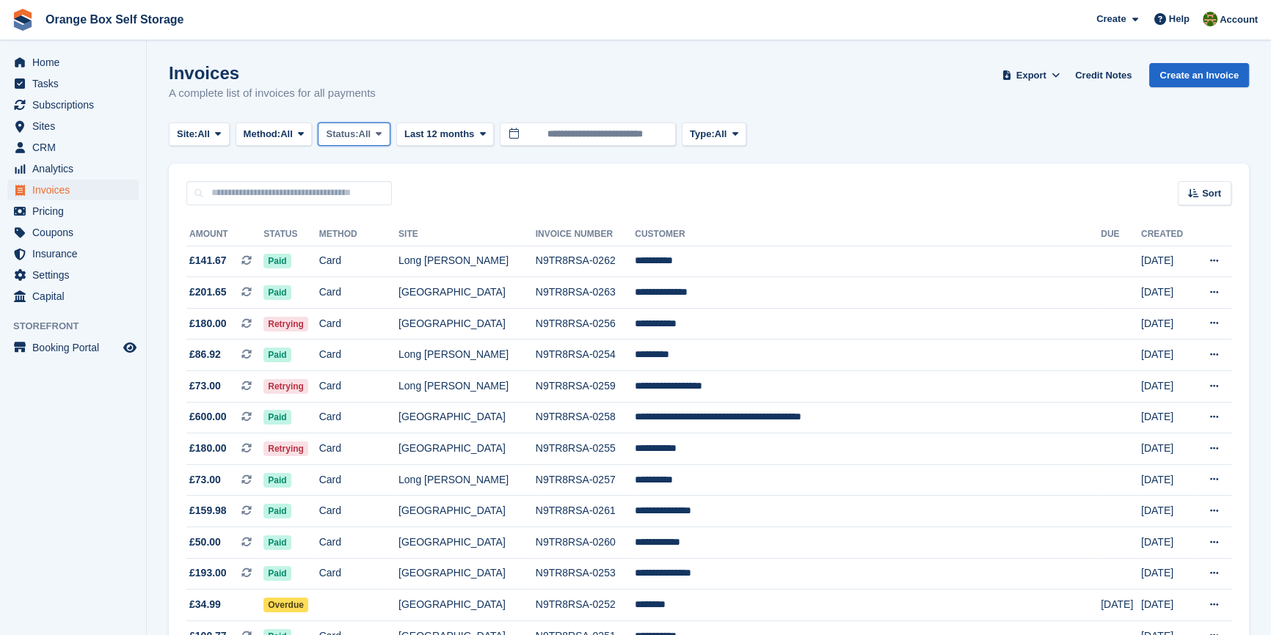
click at [381, 131] on icon at bounding box center [379, 134] width 6 height 10
click at [370, 246] on link "Open" at bounding box center [388, 248] width 128 height 26
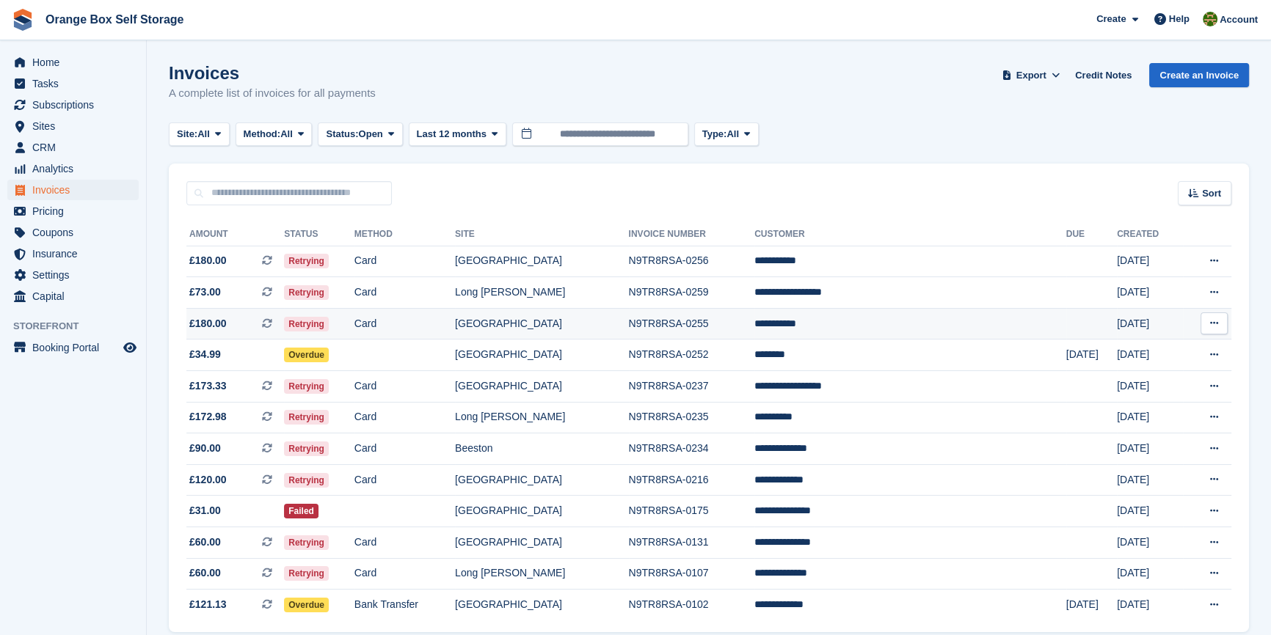
click at [455, 321] on td "Card" at bounding box center [404, 324] width 100 height 32
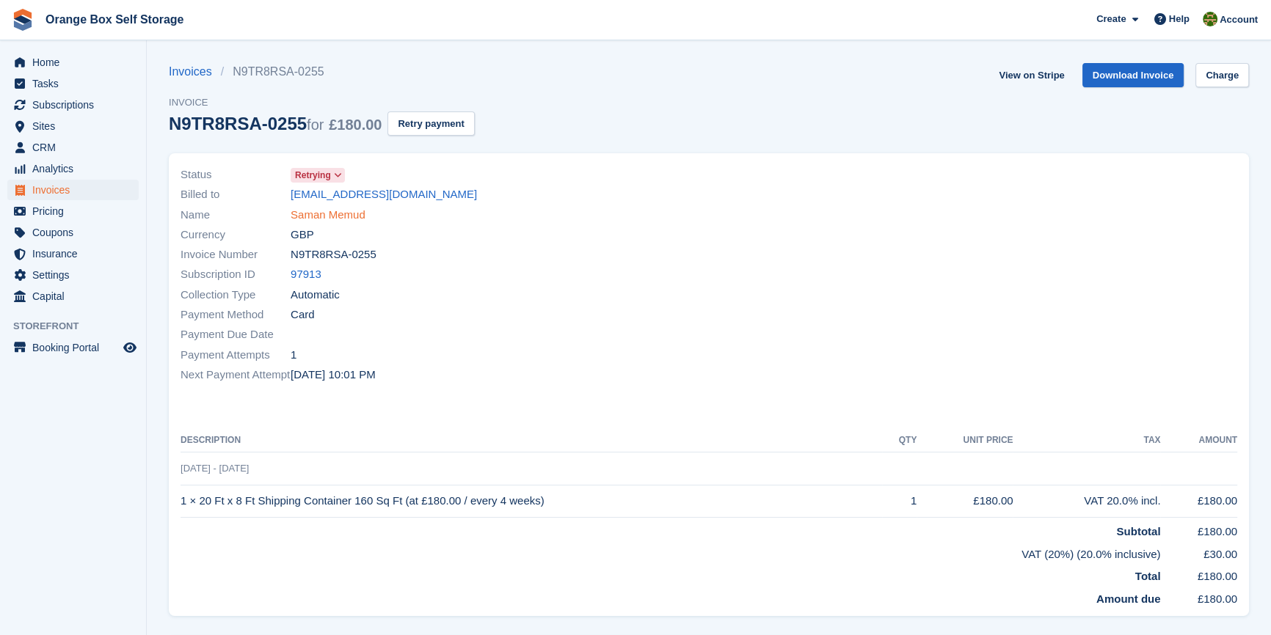
click at [342, 211] on link "Saman Memud" at bounding box center [327, 215] width 75 height 17
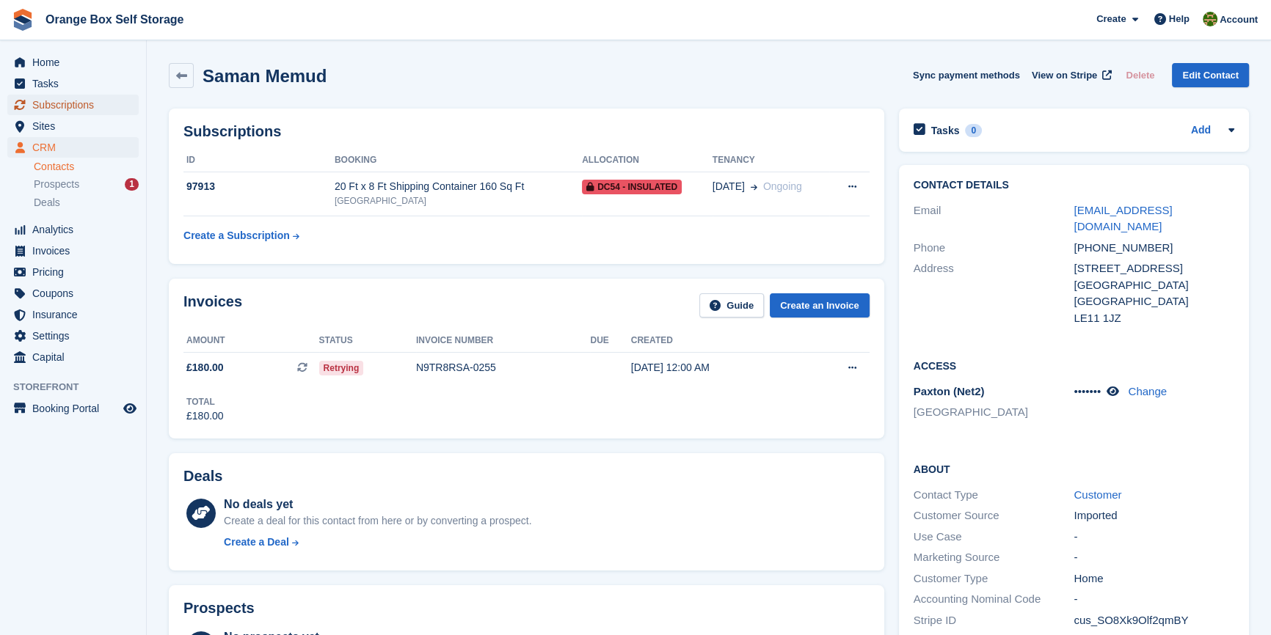
click at [88, 113] on span "Subscriptions" at bounding box center [76, 105] width 88 height 21
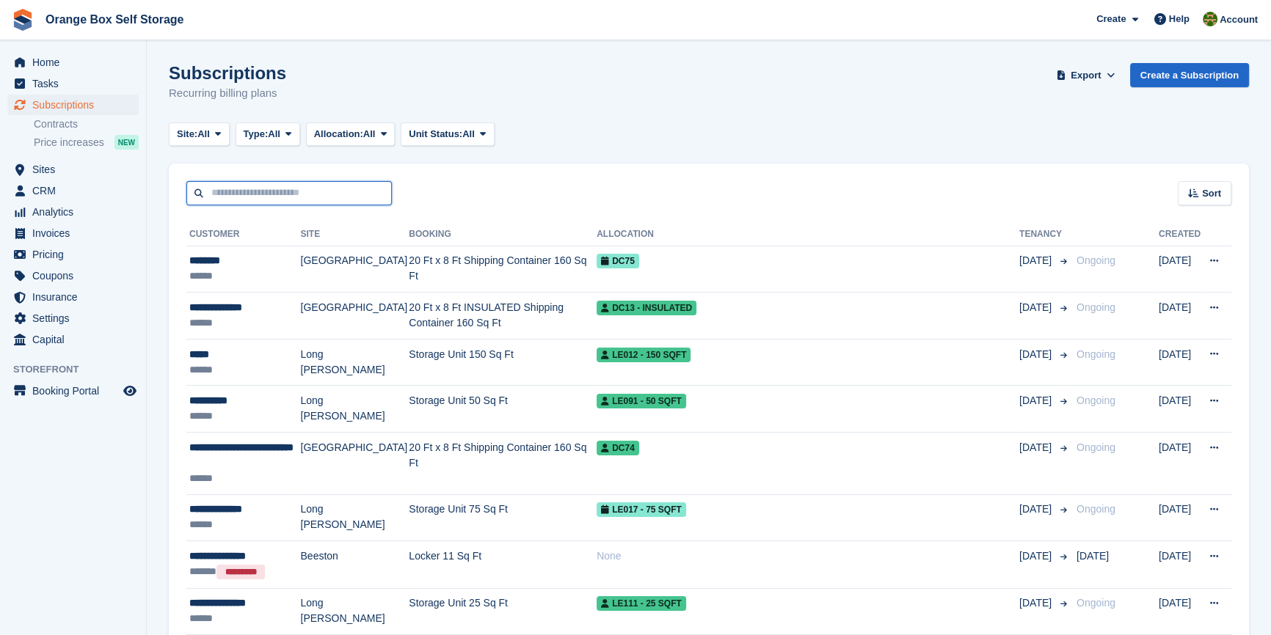
click at [262, 183] on input "text" at bounding box center [288, 193] width 205 height 24
type input "**********"
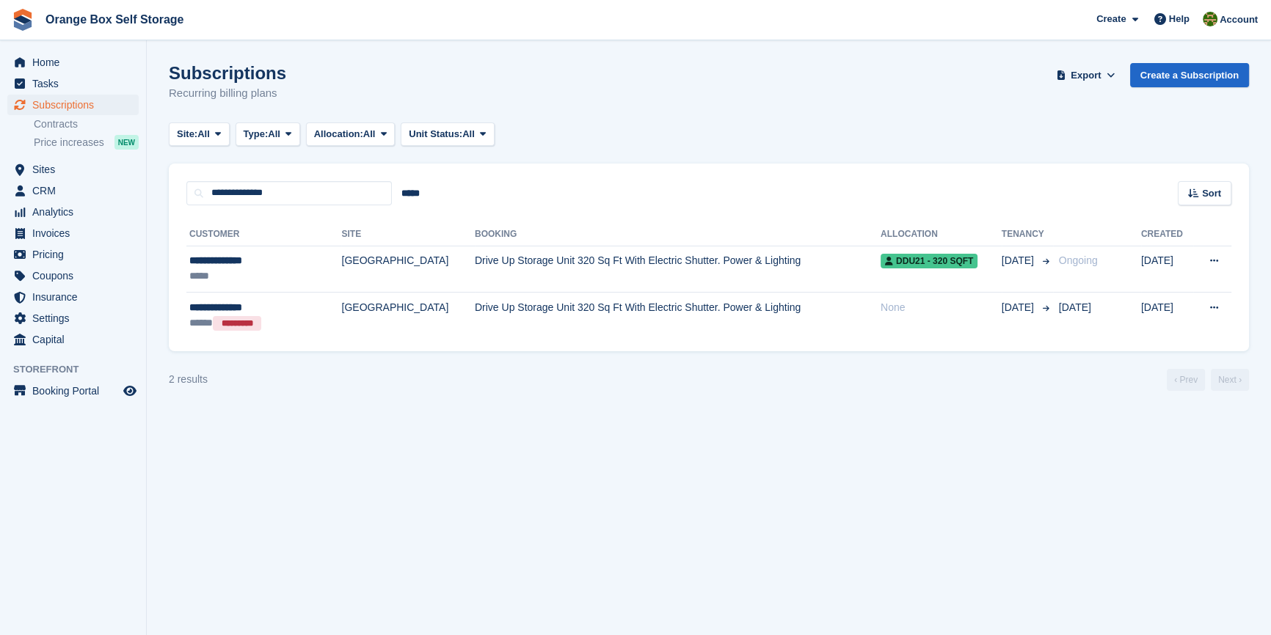
click at [420, 445] on section "Subscriptions Recurring billing plans Export Export Subscriptions Export a CSV …" at bounding box center [709, 317] width 1124 height 635
click at [409, 195] on input "*****" at bounding box center [410, 193] width 37 height 24
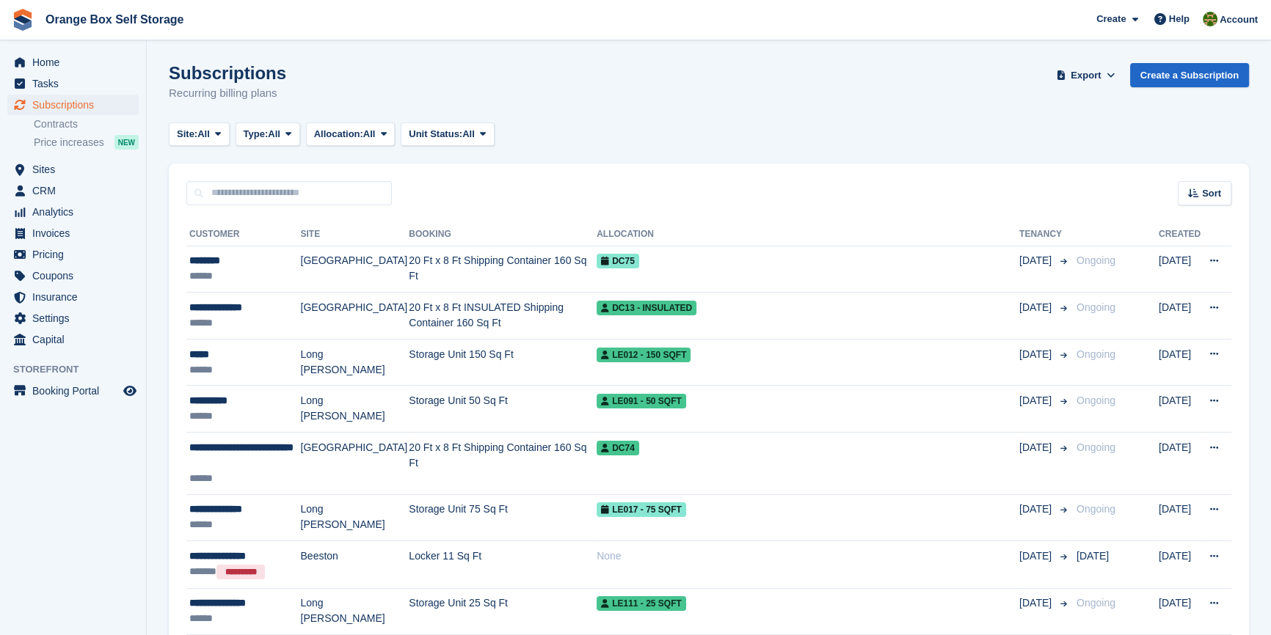
click at [40, 530] on aside "Home Tasks Subscriptions Subscriptions Subscriptions Contracts Price increases …" at bounding box center [73, 321] width 146 height 562
click at [62, 227] on span "Invoices" at bounding box center [76, 233] width 88 height 21
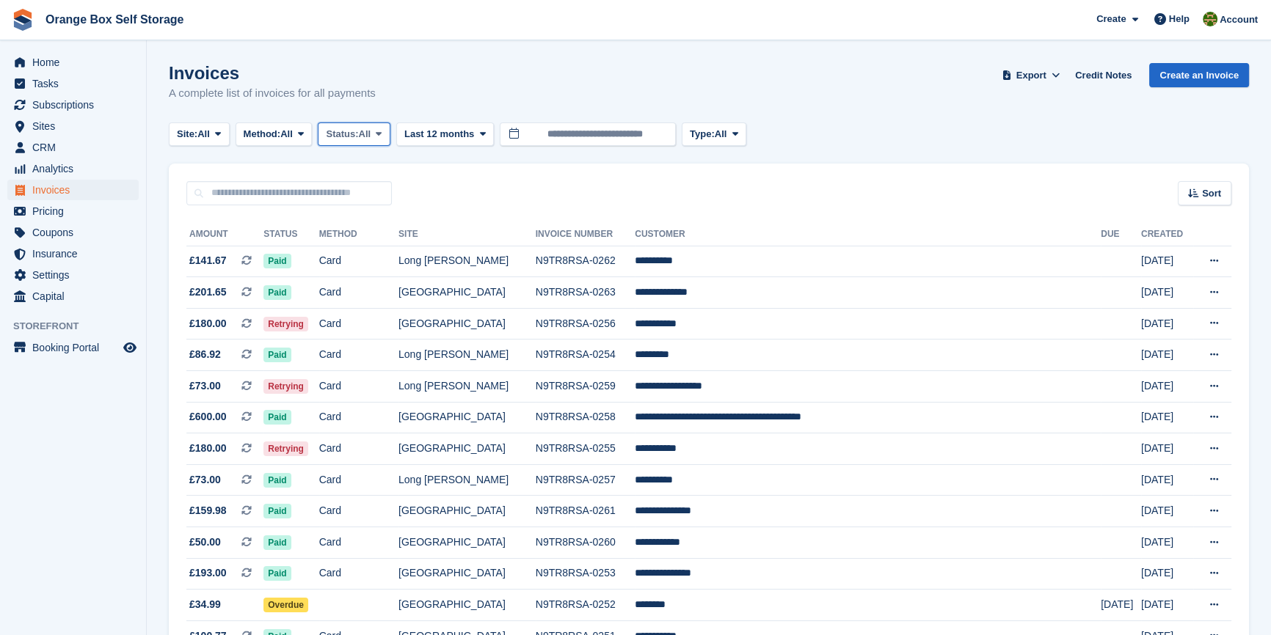
click at [358, 139] on span "Status:" at bounding box center [342, 134] width 32 height 15
click at [354, 242] on link "Open" at bounding box center [388, 248] width 128 height 26
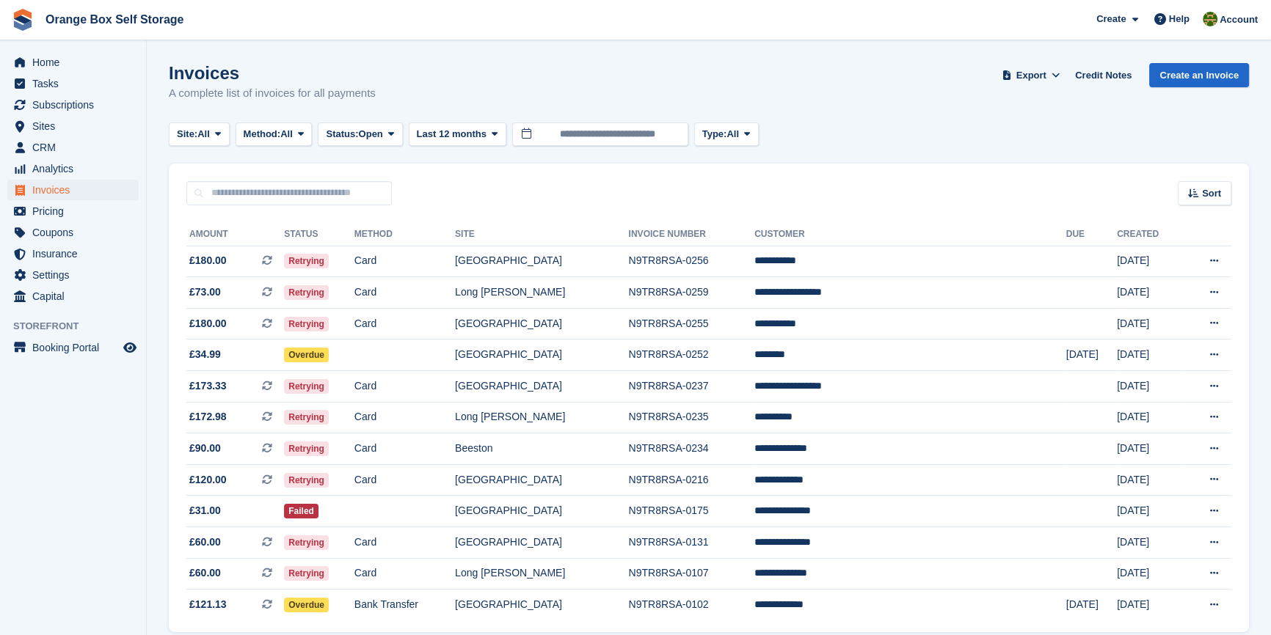
click at [104, 513] on aside "Home Tasks Subscriptions Subscriptions Subscriptions Contracts Price increases …" at bounding box center [73, 321] width 146 height 562
click at [100, 408] on aside "Home Tasks Subscriptions Subscriptions Subscriptions Contracts Price increases …" at bounding box center [73, 321] width 146 height 562
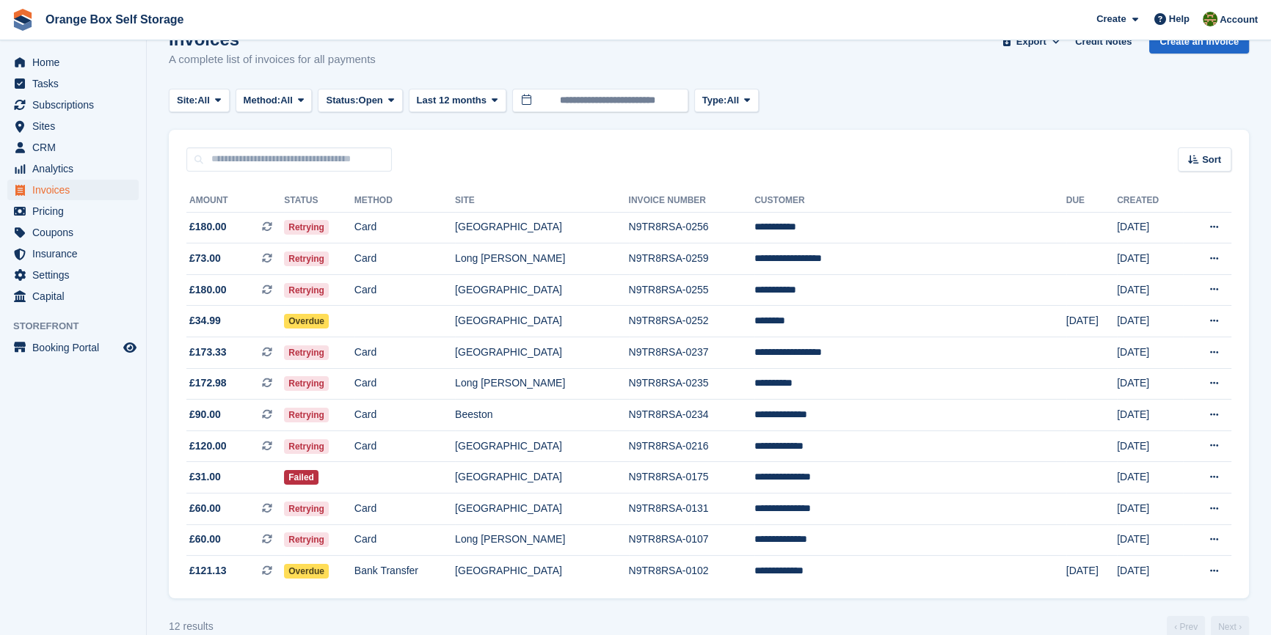
scroll to position [63, 0]
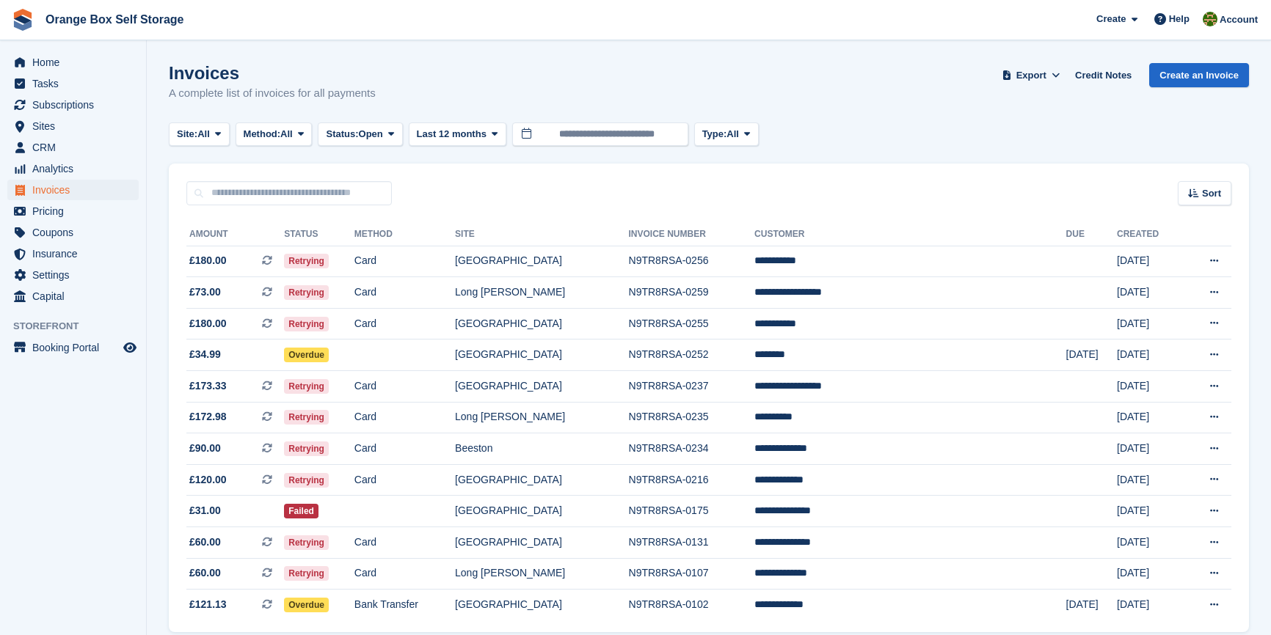
scroll to position [63, 0]
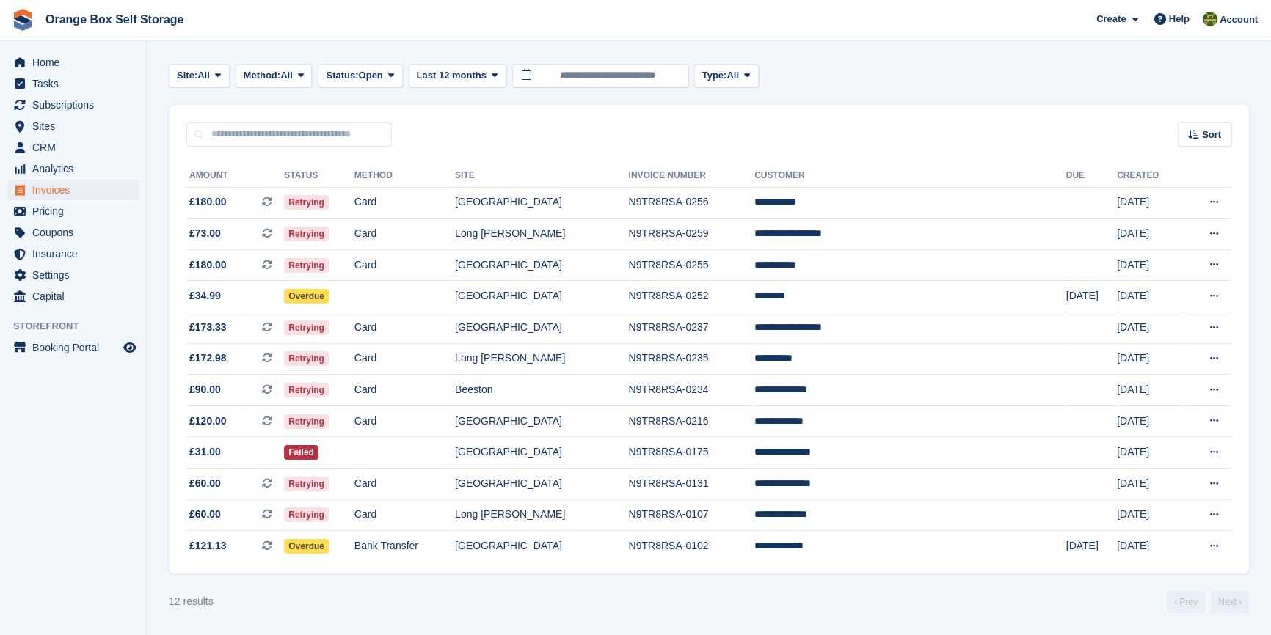
click at [87, 425] on aside "Home Tasks Subscriptions Subscriptions Subscriptions Contracts Price increases …" at bounding box center [73, 321] width 146 height 562
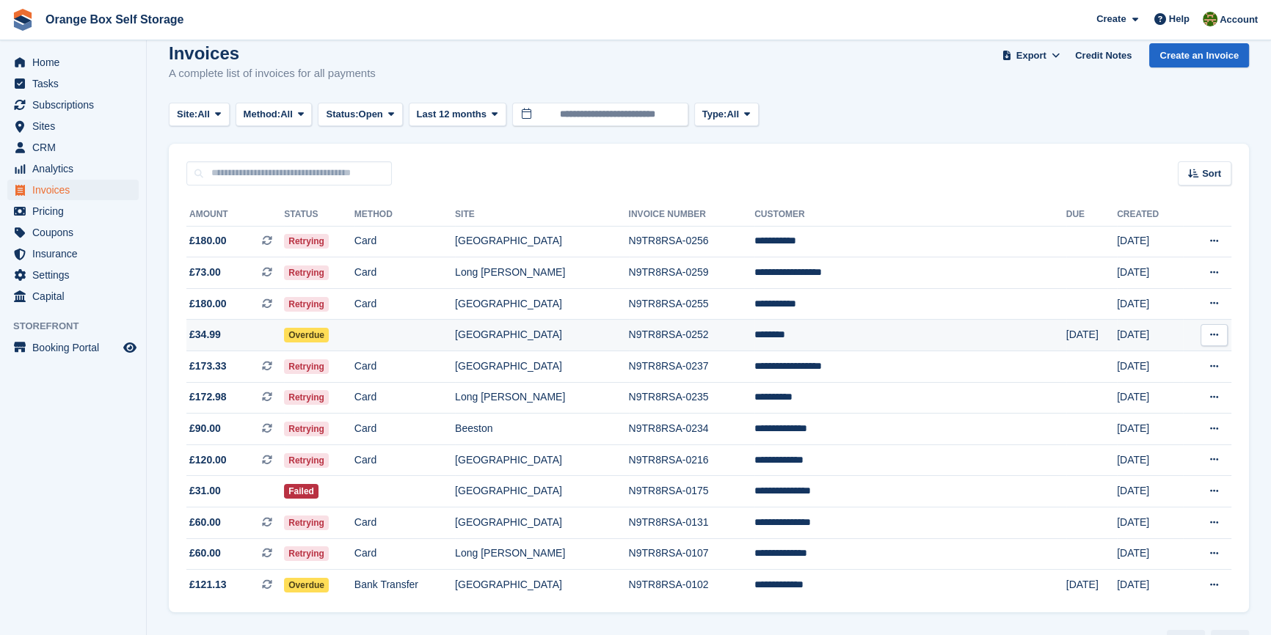
scroll to position [0, 0]
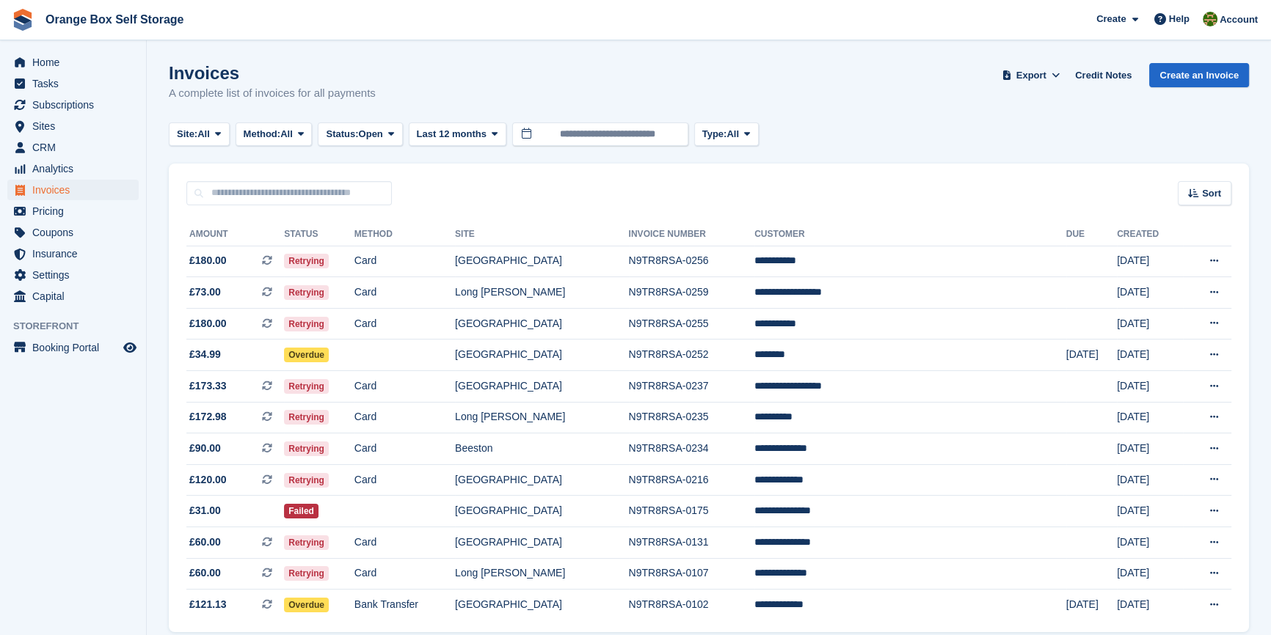
click at [29, 442] on aside "Home Tasks Subscriptions Subscriptions Subscriptions Contracts Price increases …" at bounding box center [73, 321] width 146 height 562
click at [120, 455] on aside "Home Tasks Subscriptions Subscriptions Subscriptions Contracts Price increases …" at bounding box center [73, 321] width 146 height 562
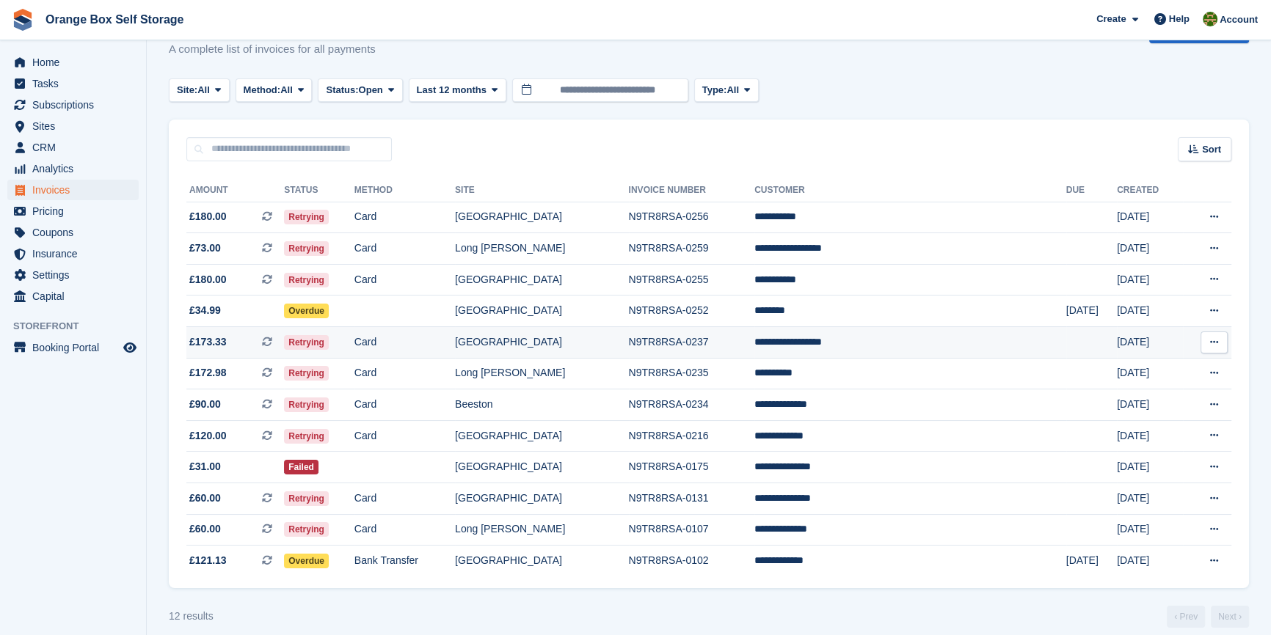
scroll to position [63, 0]
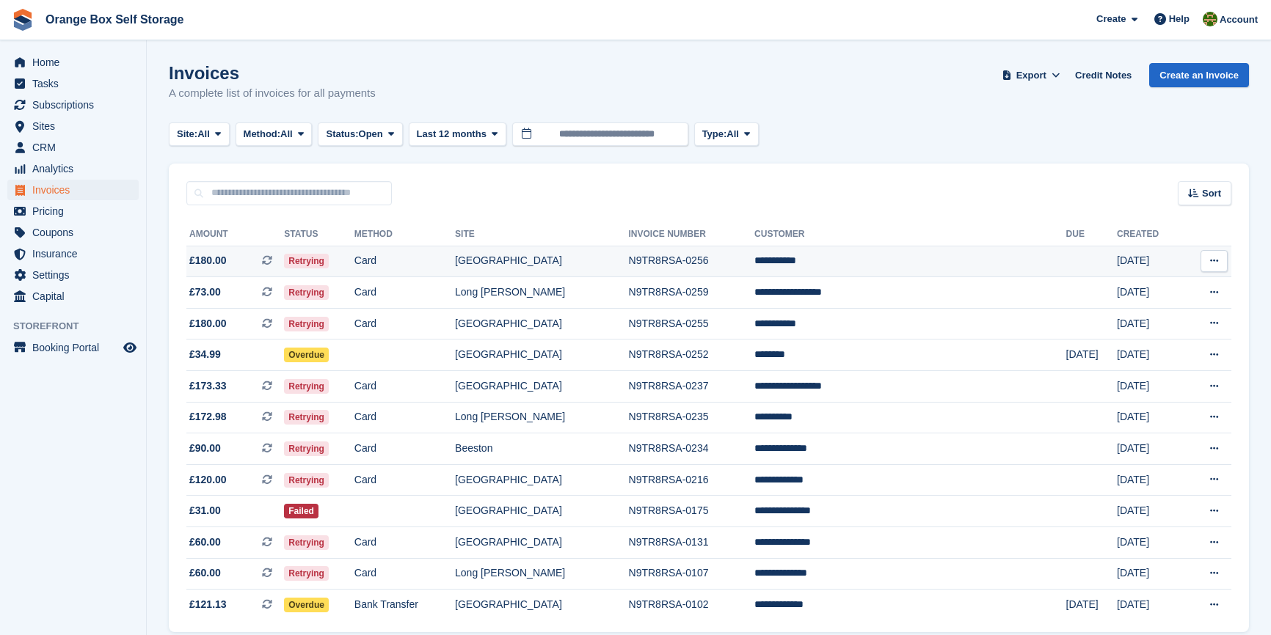
scroll to position [63, 0]
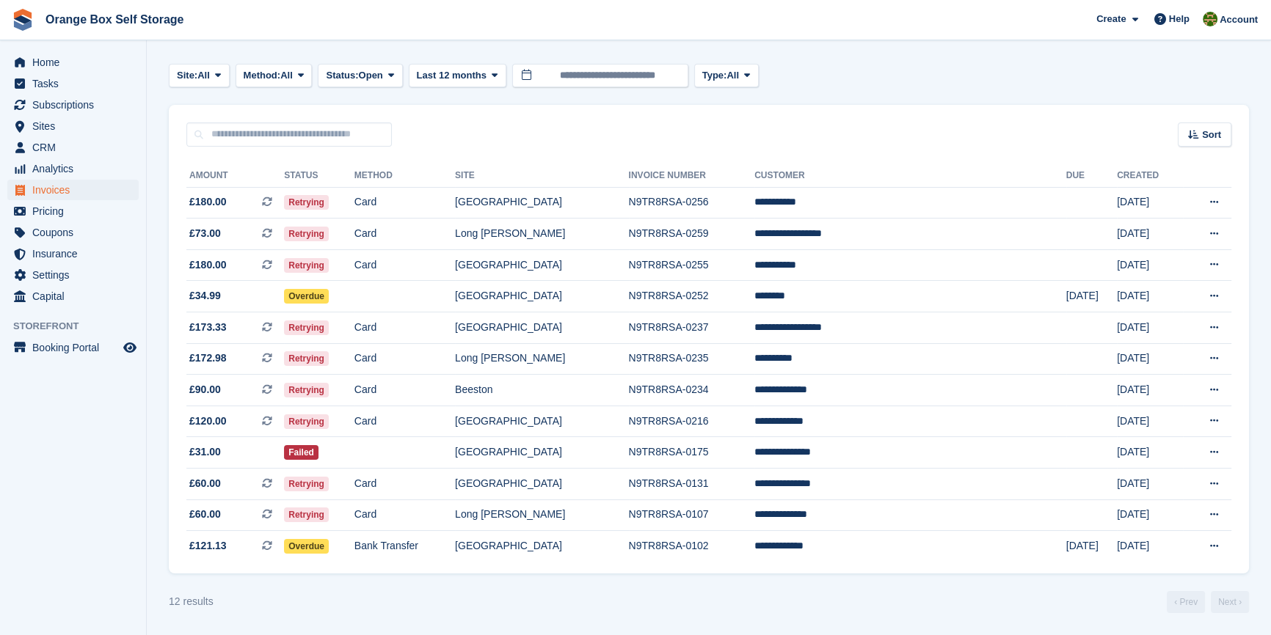
click at [40, 498] on aside "Home Tasks Subscriptions Subscriptions Subscriptions Contracts Price increases …" at bounding box center [73, 321] width 146 height 562
click at [696, 605] on div "12 results ‹ Prev Next ›" at bounding box center [709, 602] width 1080 height 22
click at [580, 490] on td "[GEOGRAPHIC_DATA]" at bounding box center [541, 485] width 173 height 32
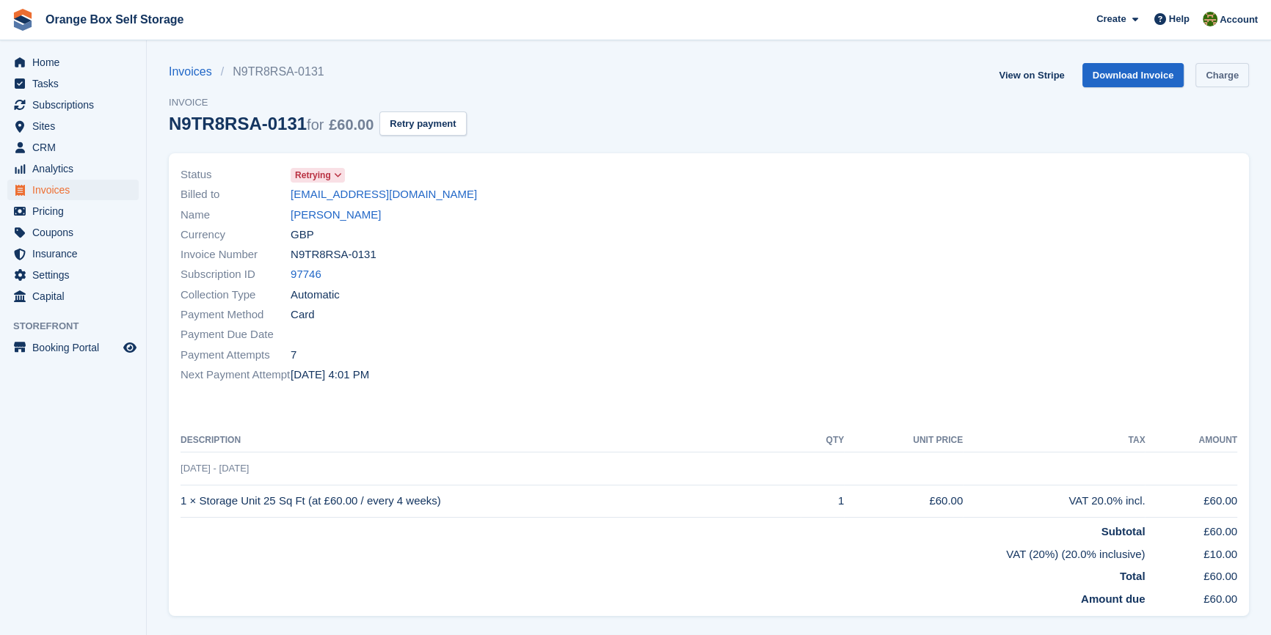
click at [1226, 80] on link "Charge" at bounding box center [1222, 75] width 54 height 24
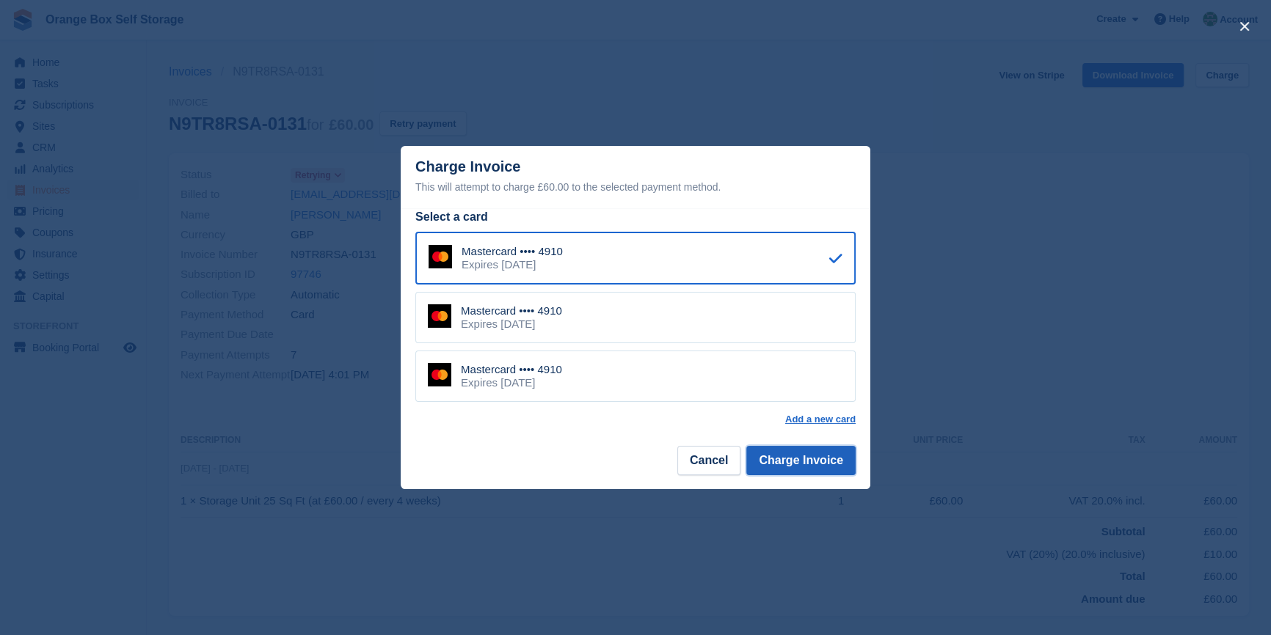
click at [794, 465] on button "Charge Invoice" at bounding box center [800, 460] width 109 height 29
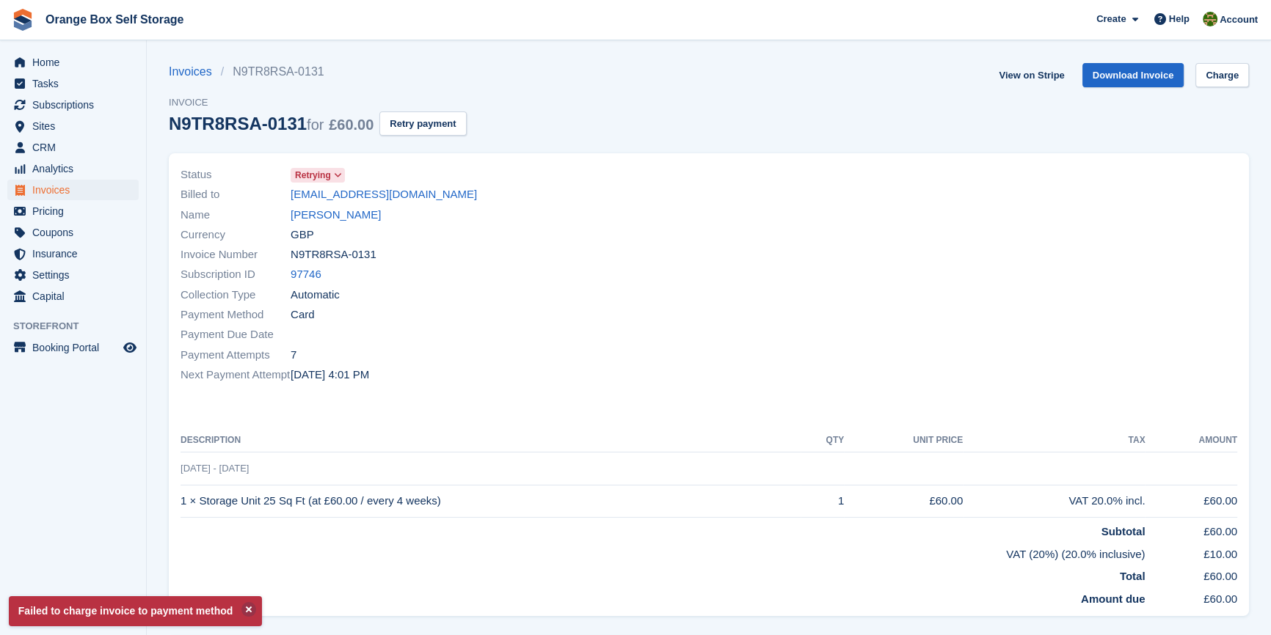
click at [745, 380] on div at bounding box center [977, 275] width 537 height 238
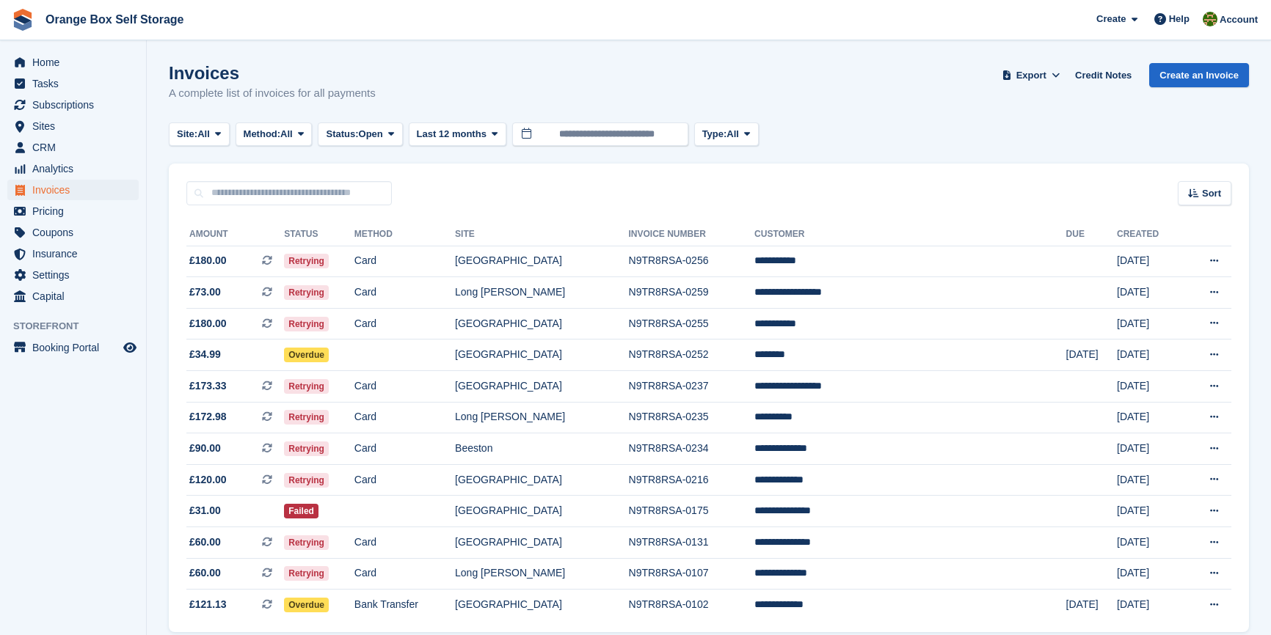
scroll to position [63, 0]
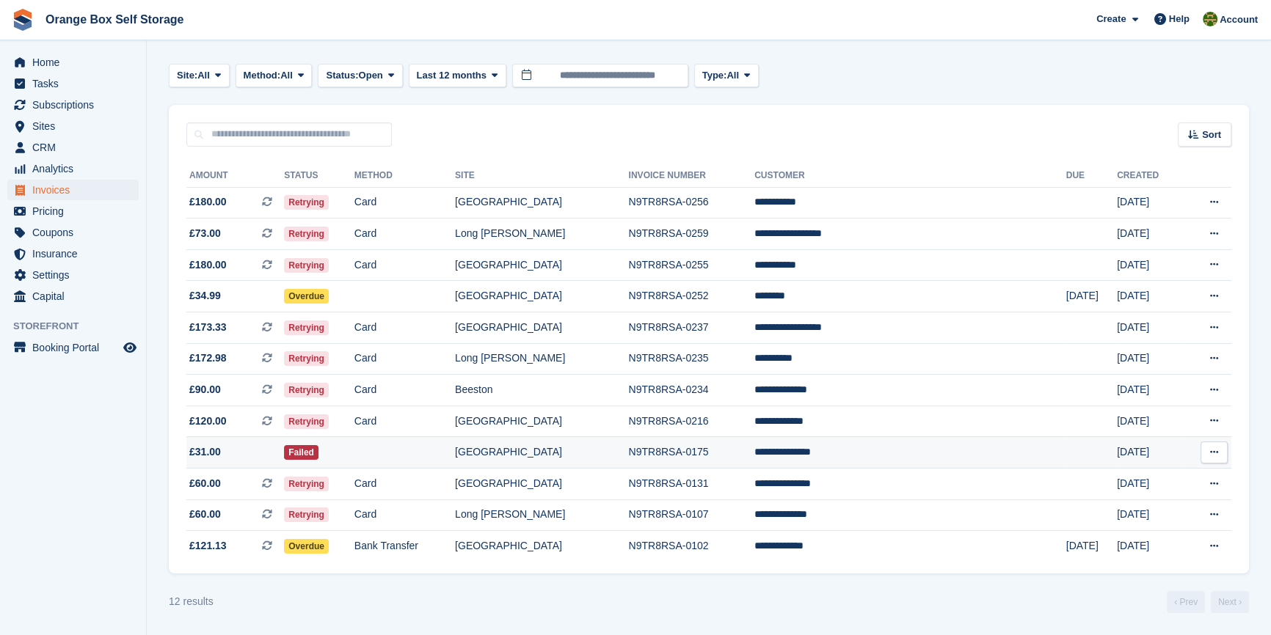
click at [728, 461] on td "N9TR8RSA-0175" at bounding box center [692, 453] width 126 height 32
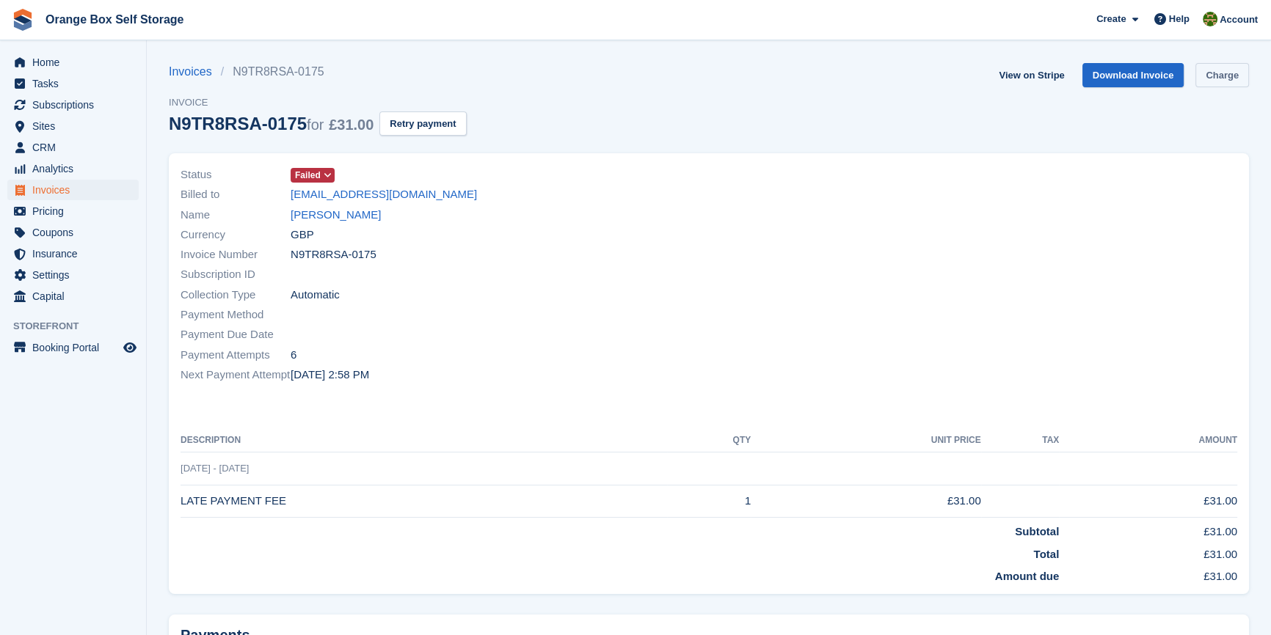
click at [1222, 70] on link "Charge" at bounding box center [1222, 75] width 54 height 24
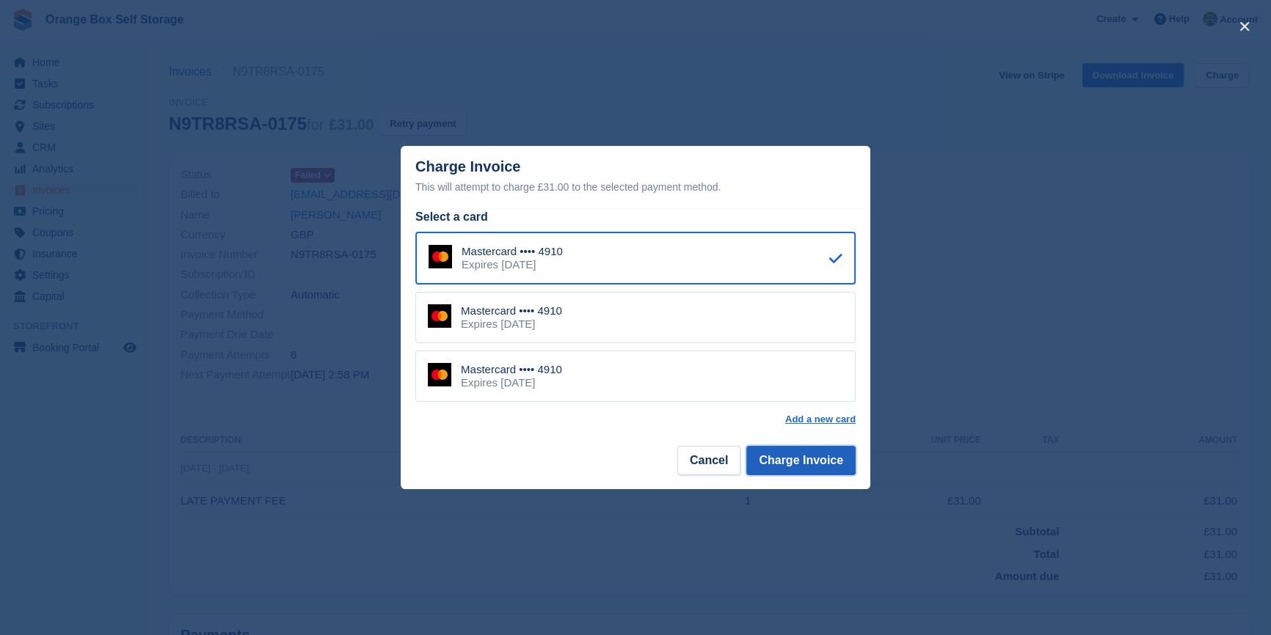
click at [792, 467] on button "Charge Invoice" at bounding box center [800, 460] width 109 height 29
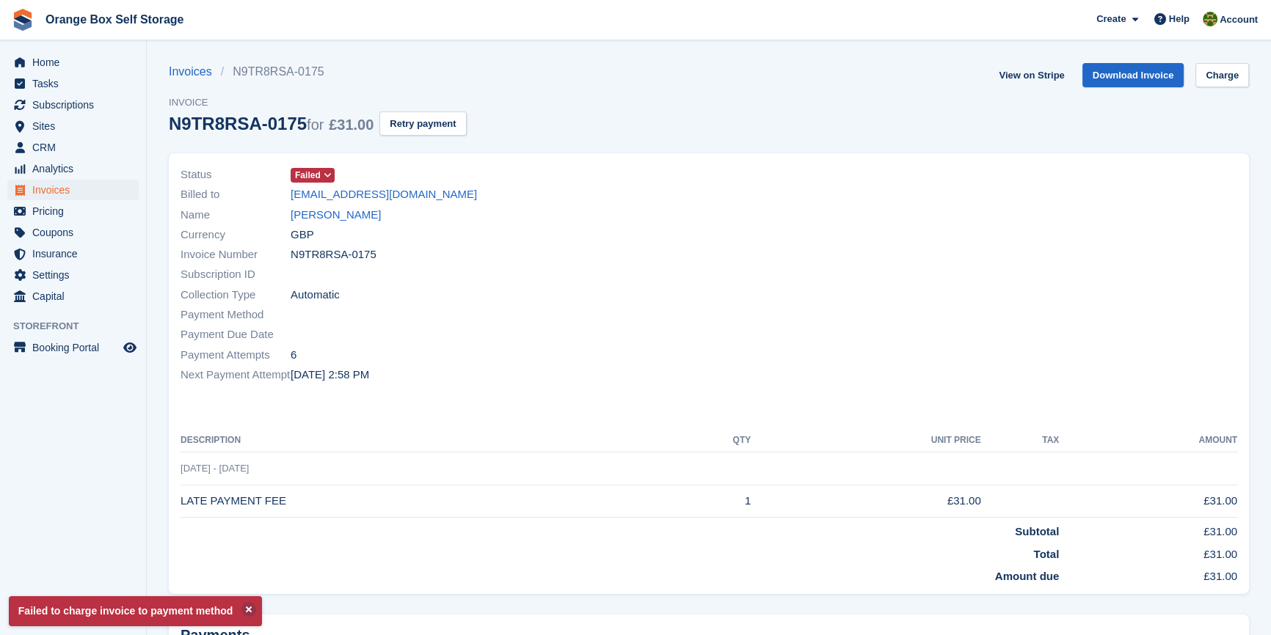
click at [672, 415] on div "Status Failed Billed to [EMAIL_ADDRESS][DOMAIN_NAME] Name [PERSON_NAME] Currenc…" at bounding box center [709, 373] width 1080 height 441
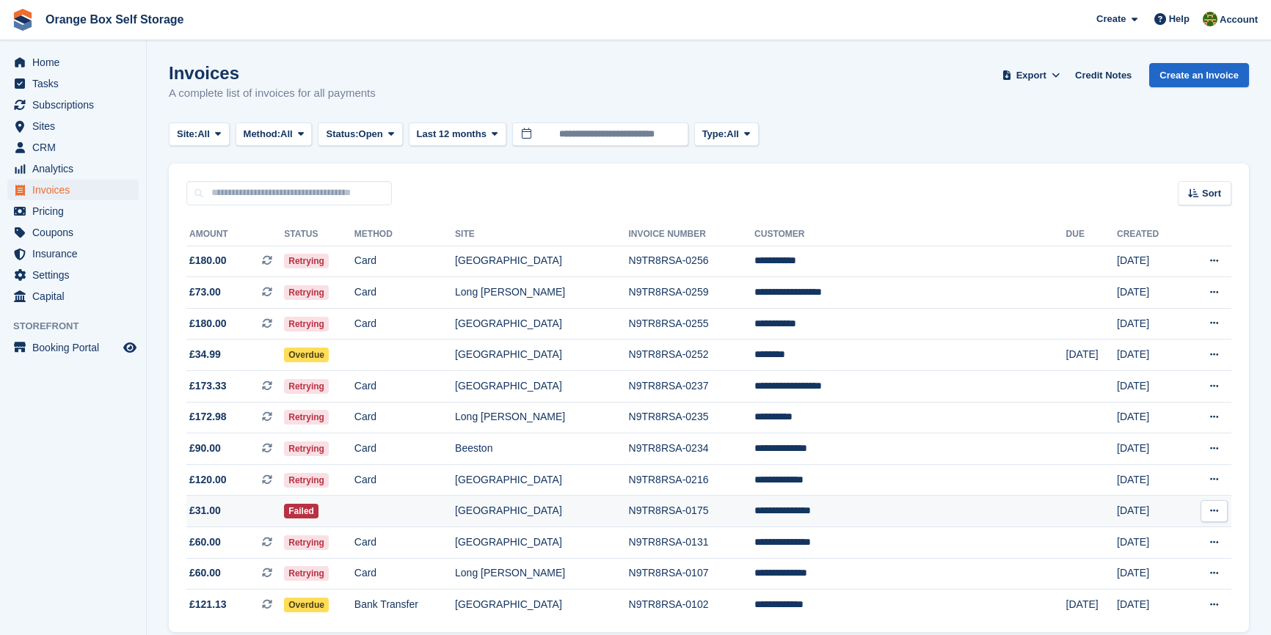
scroll to position [63, 0]
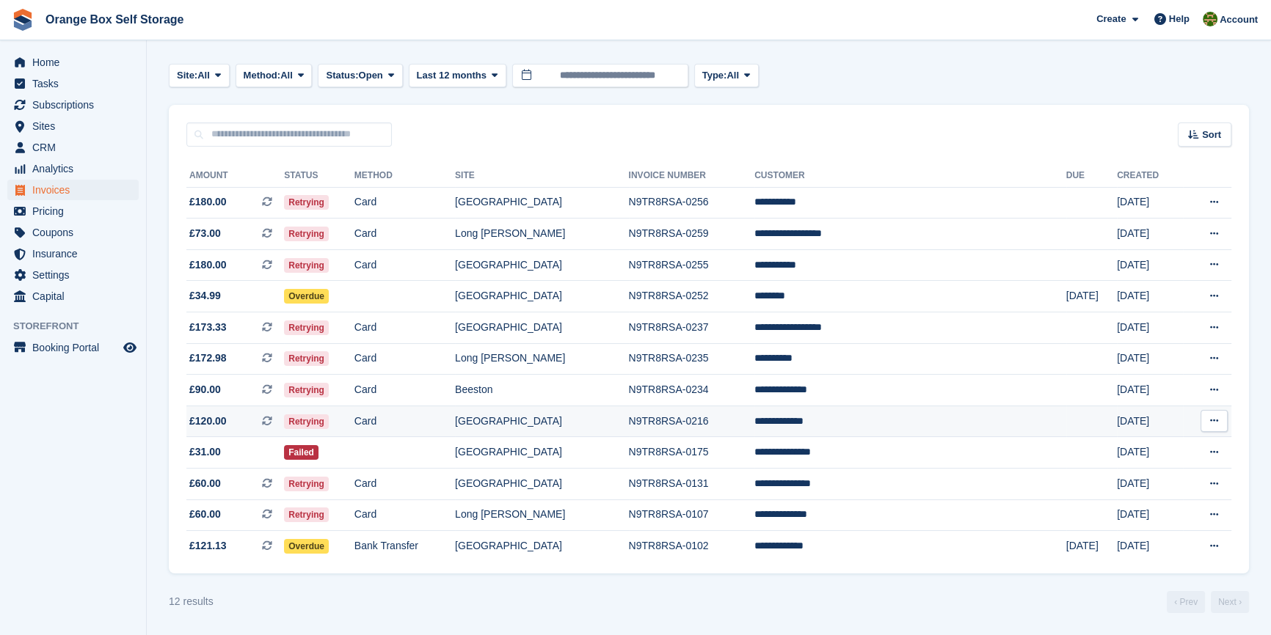
click at [450, 421] on td "Card" at bounding box center [404, 422] width 100 height 32
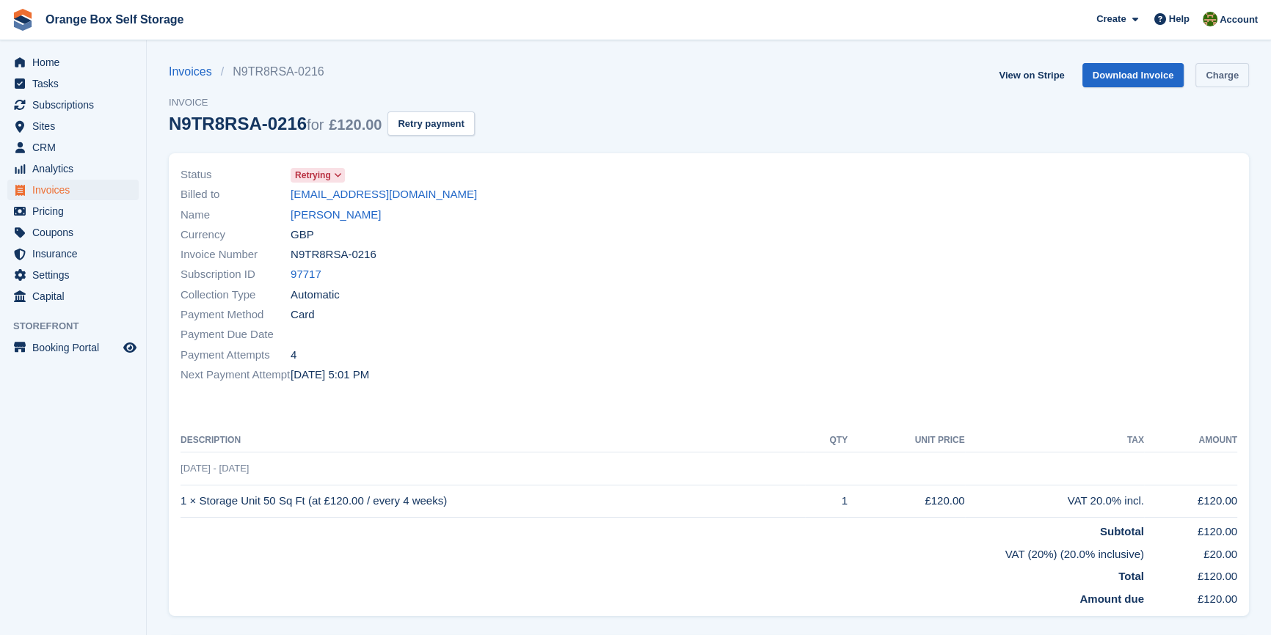
click at [1218, 84] on link "Charge" at bounding box center [1222, 75] width 54 height 24
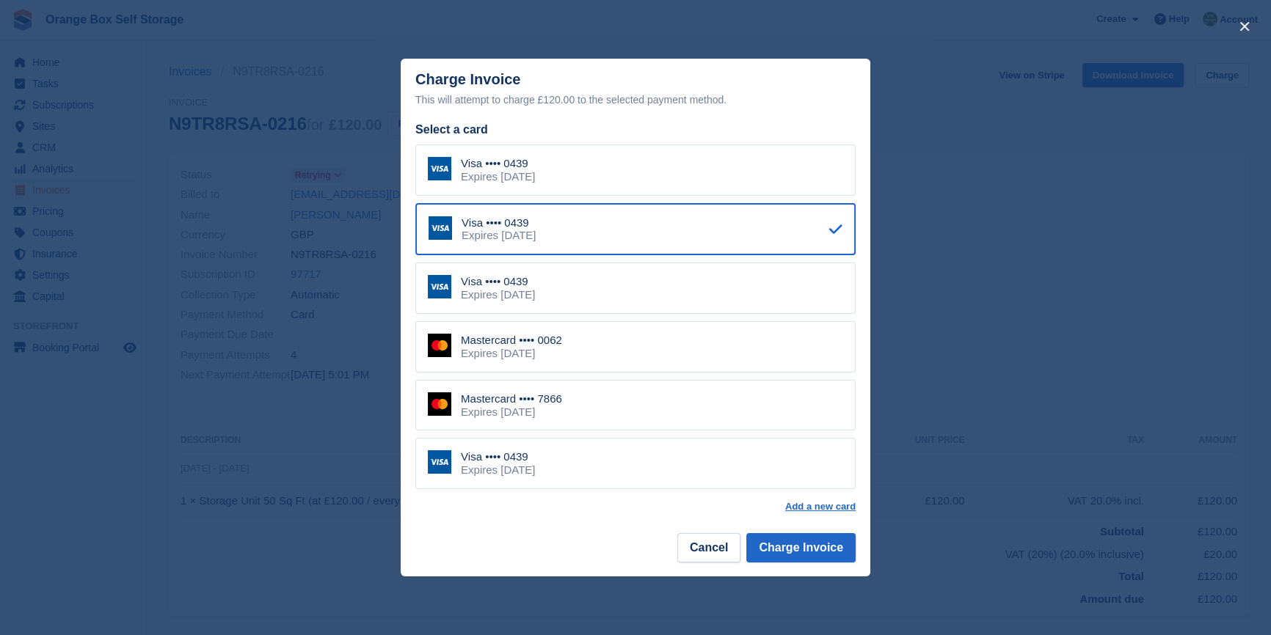
click at [115, 557] on div "close" at bounding box center [635, 317] width 1271 height 635
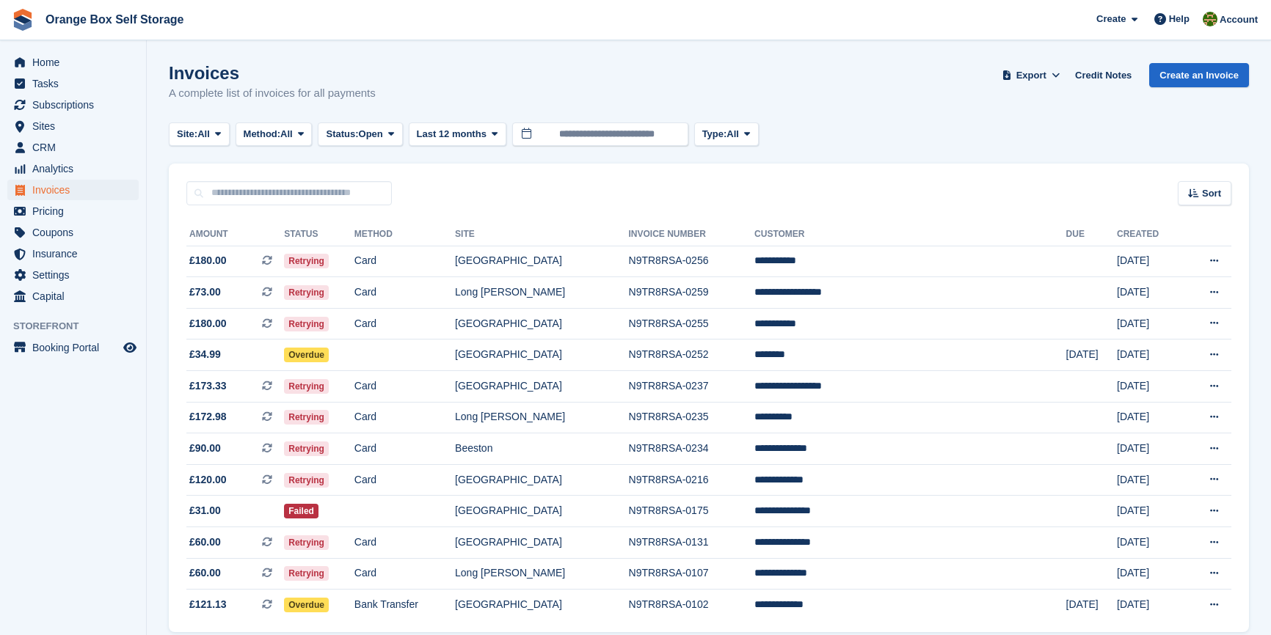
scroll to position [63, 0]
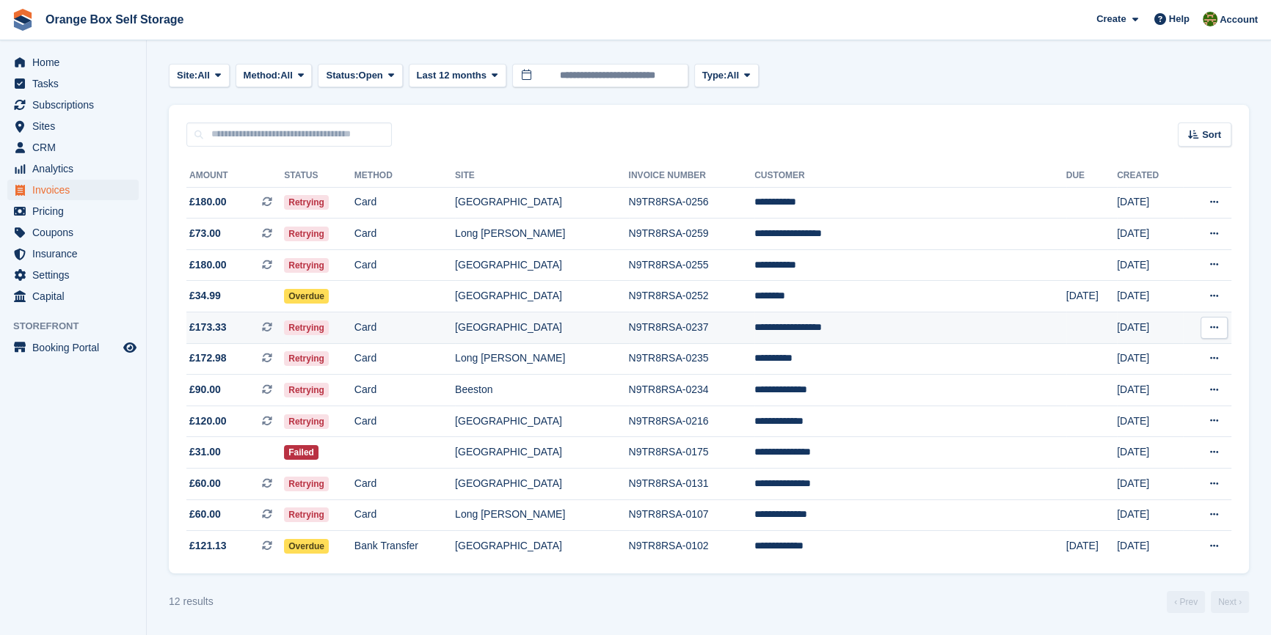
click at [607, 326] on td "[GEOGRAPHIC_DATA]" at bounding box center [541, 328] width 173 height 32
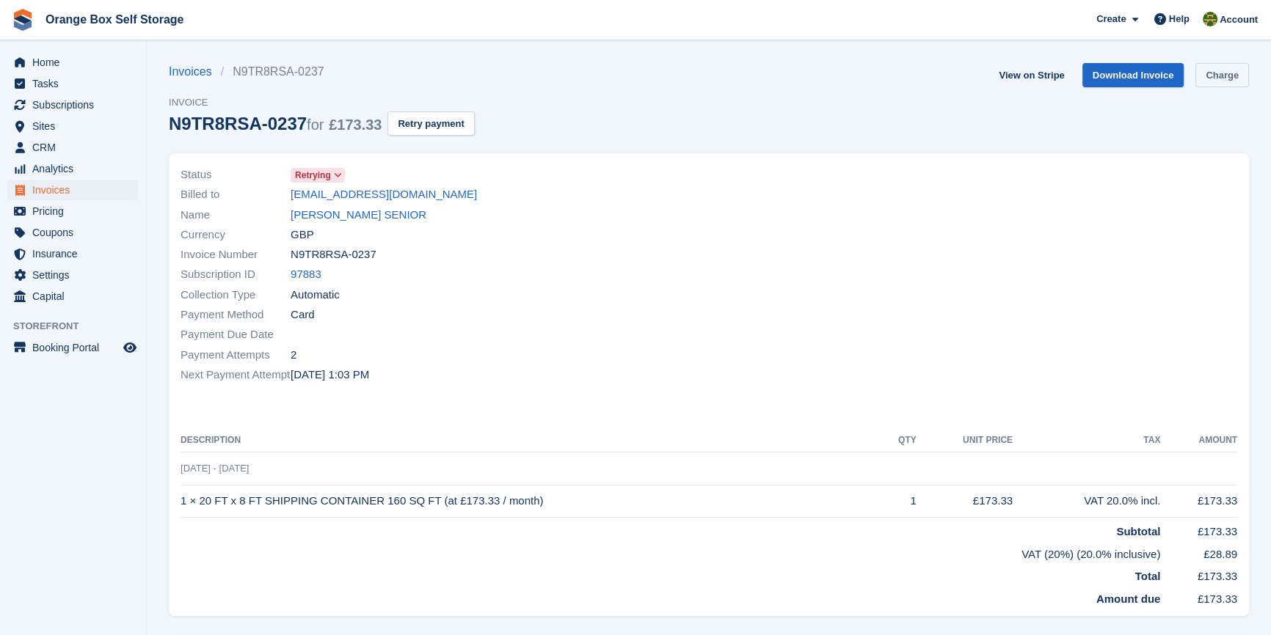
click at [1225, 73] on link "Charge" at bounding box center [1222, 75] width 54 height 24
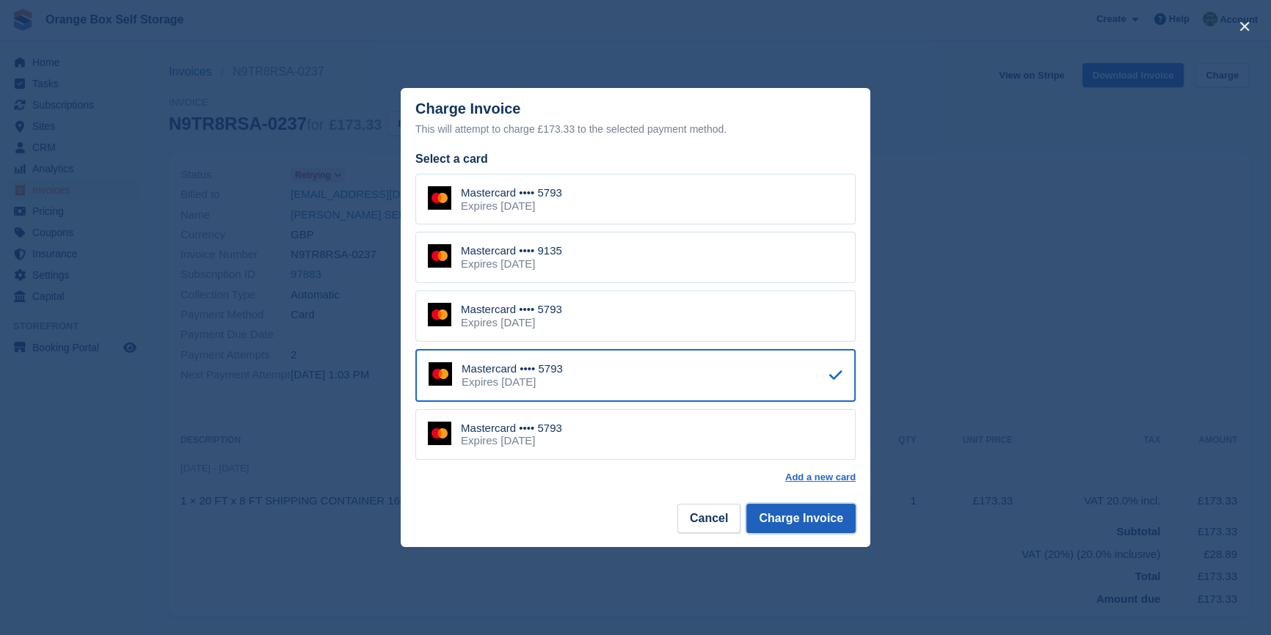
click at [778, 525] on button "Charge Invoice" at bounding box center [800, 518] width 109 height 29
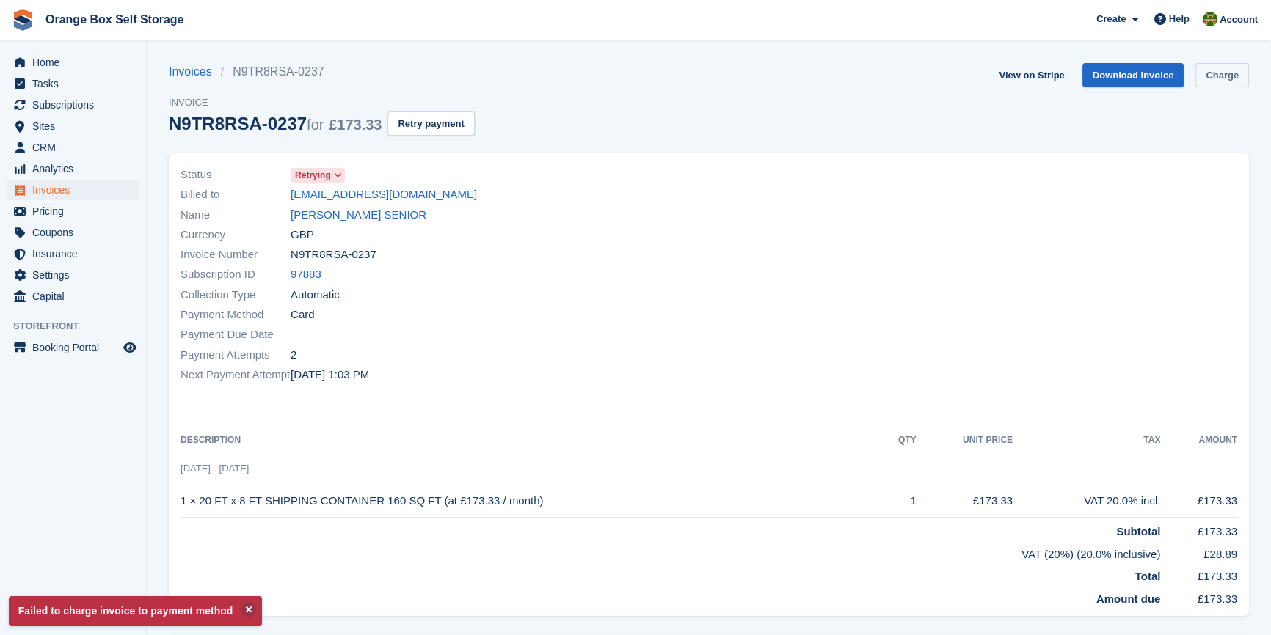
click at [1214, 80] on link "Charge" at bounding box center [1222, 75] width 54 height 24
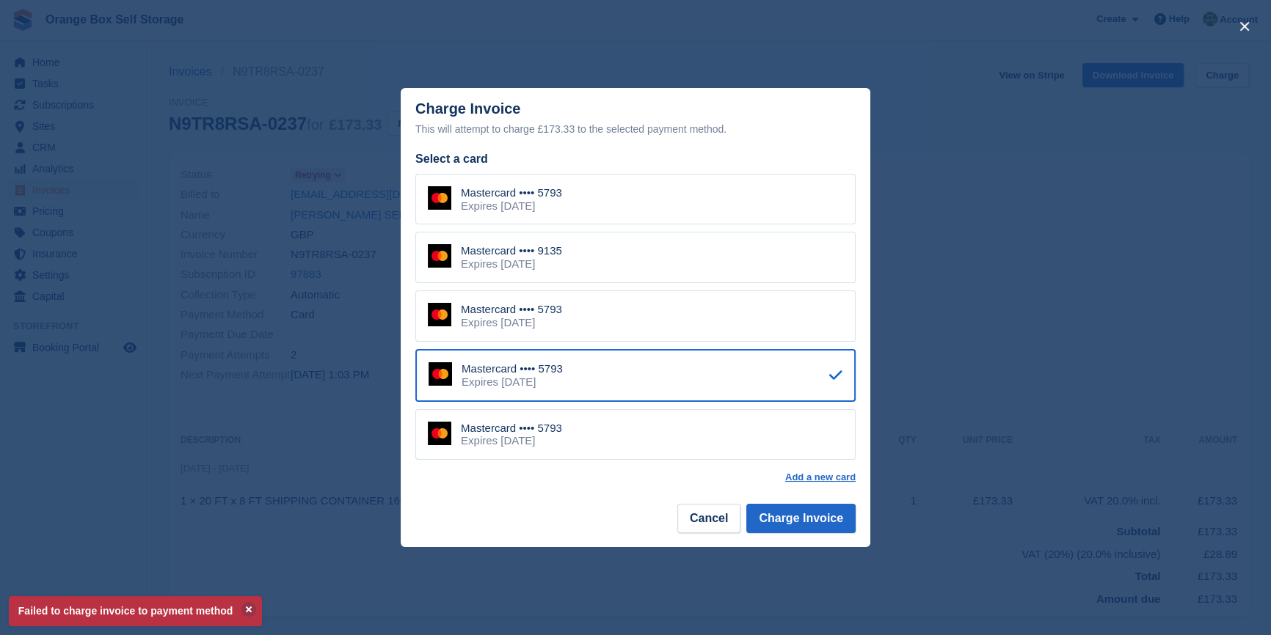
click at [609, 260] on div "Mastercard •••• 9135 Expires [DATE]" at bounding box center [635, 257] width 440 height 51
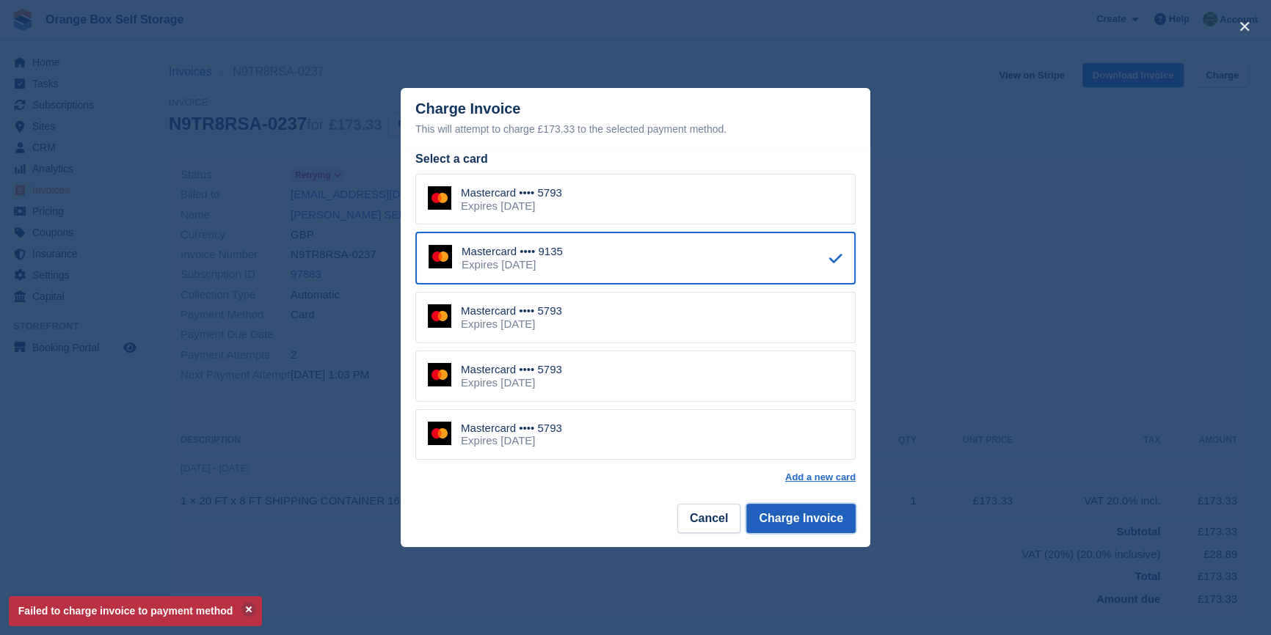
click at [803, 516] on button "Charge Invoice" at bounding box center [800, 518] width 109 height 29
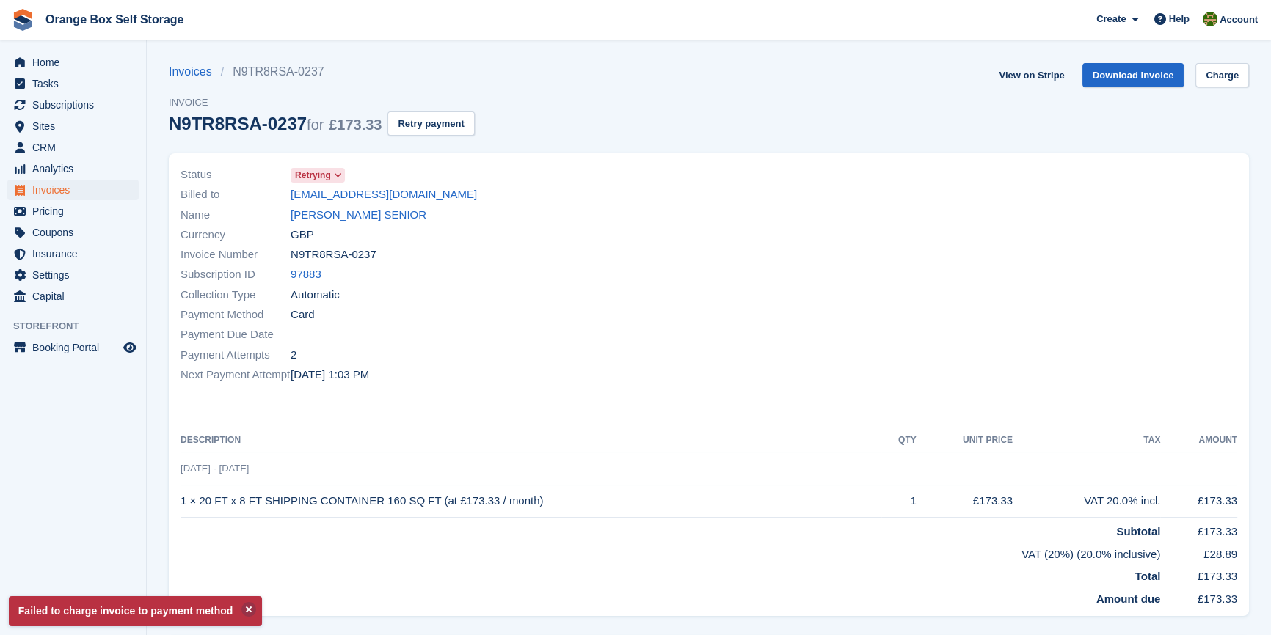
click at [769, 434] on th "Description" at bounding box center [530, 440] width 701 height 23
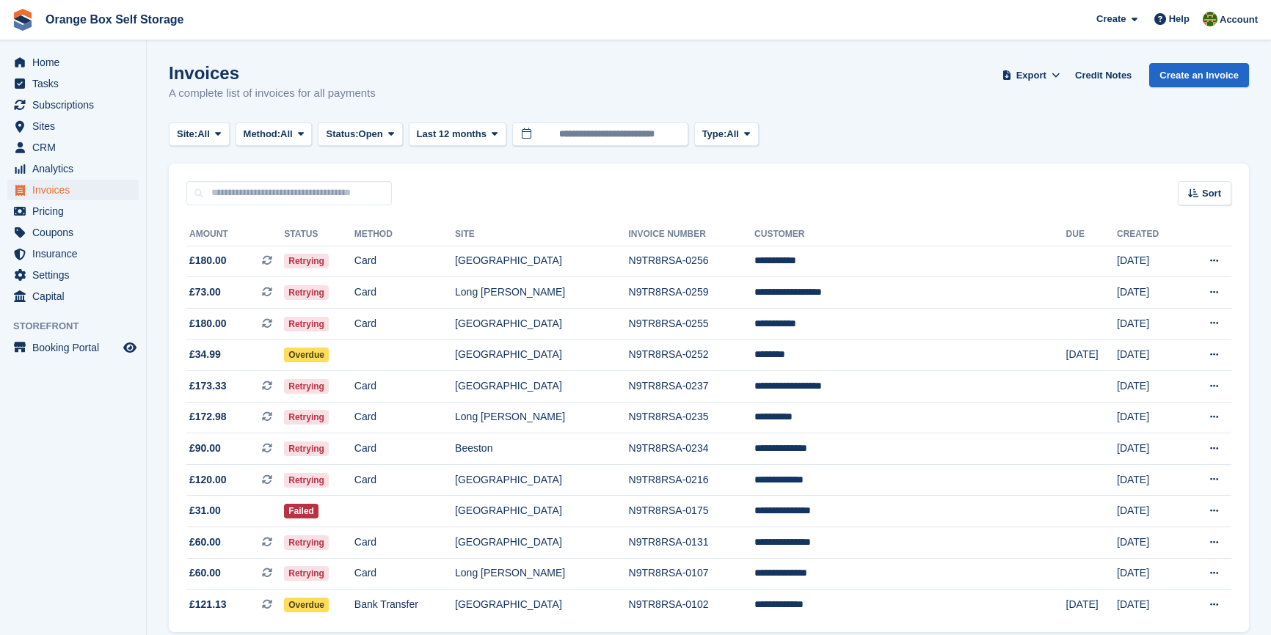
scroll to position [63, 0]
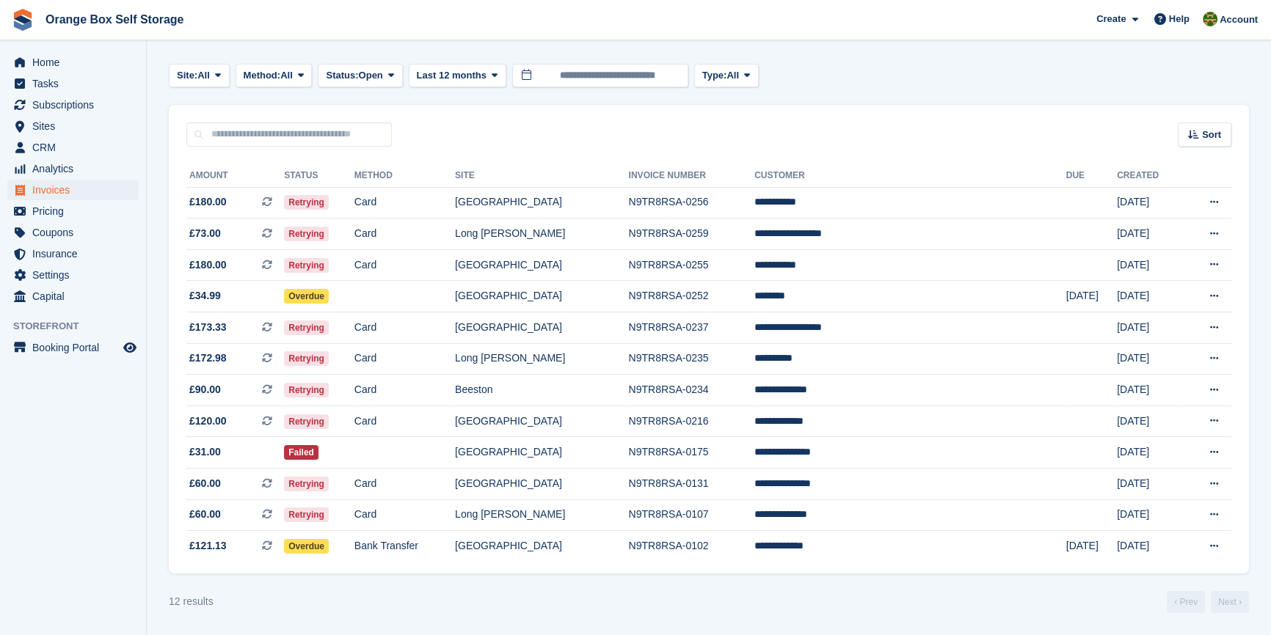
click at [88, 513] on aside "Home Tasks Subscriptions Subscriptions Subscriptions Contracts Price increases …" at bounding box center [73, 321] width 146 height 562
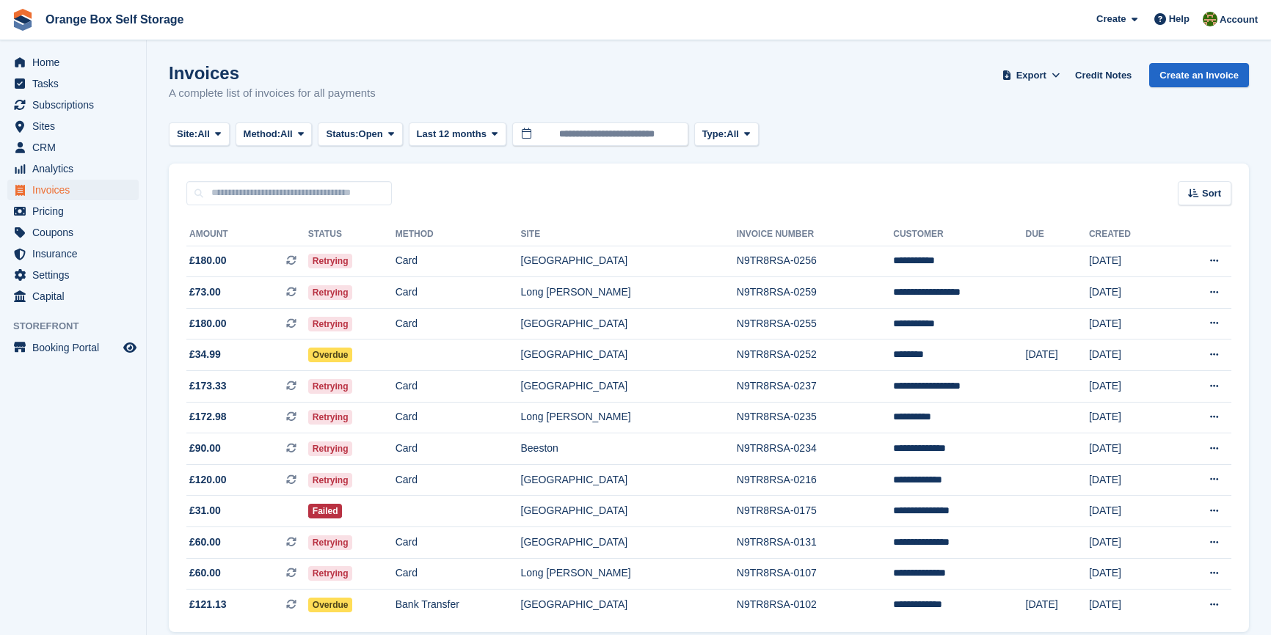
scroll to position [63, 0]
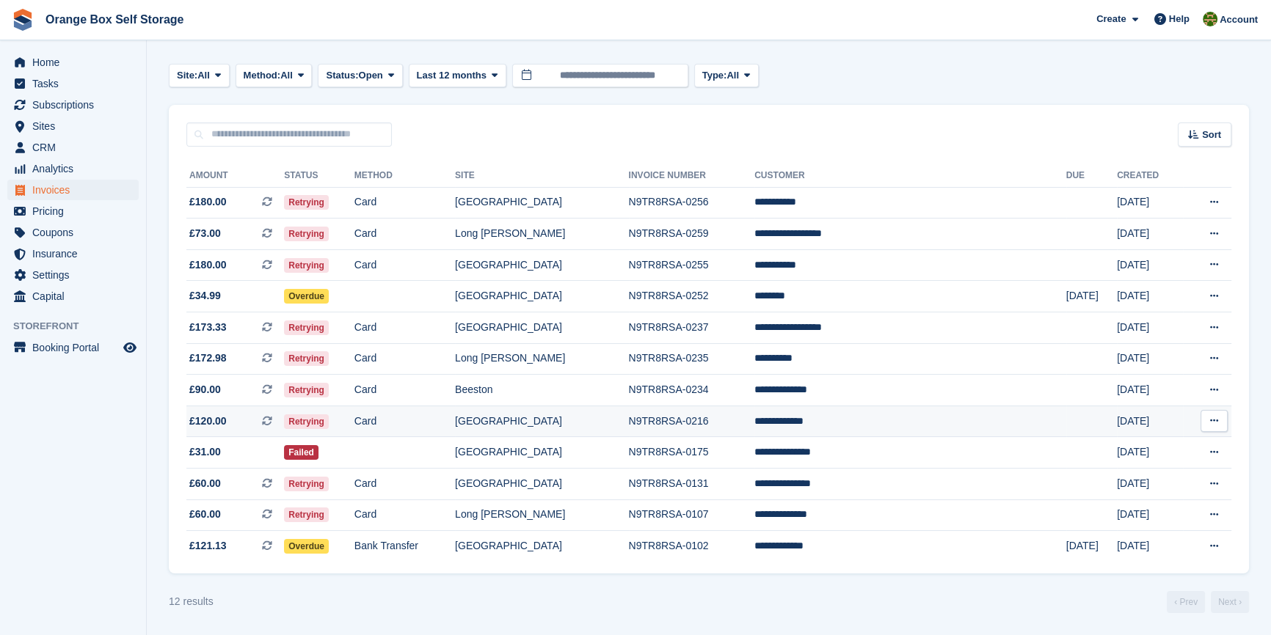
click at [455, 419] on td "Card" at bounding box center [404, 422] width 100 height 32
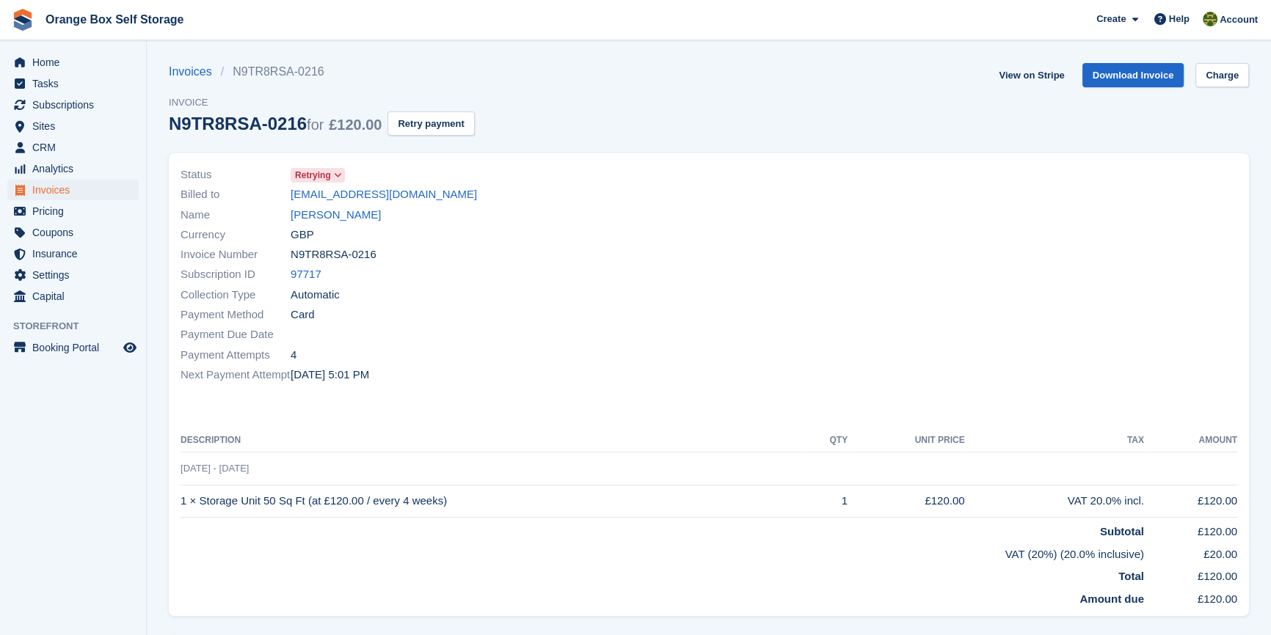
click at [1225, 87] on div "View on Stripe Download Invoice Charge" at bounding box center [1120, 78] width 256 height 30
click at [1114, 69] on link "Download Invoice" at bounding box center [1133, 75] width 102 height 24
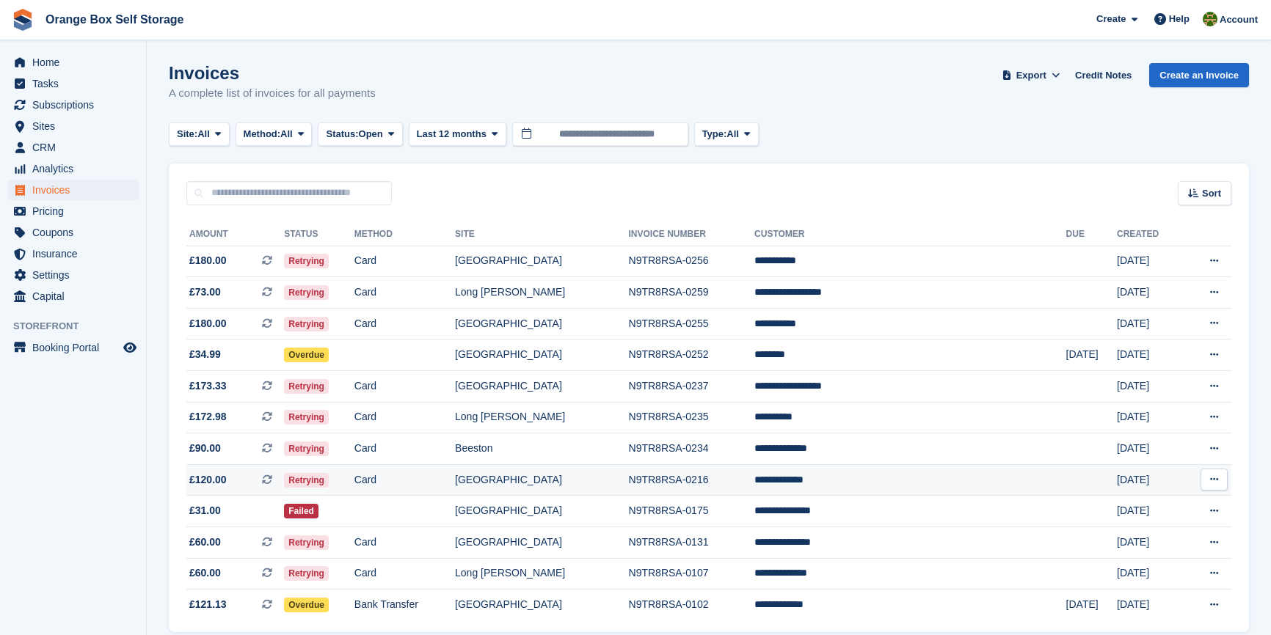
scroll to position [63, 0]
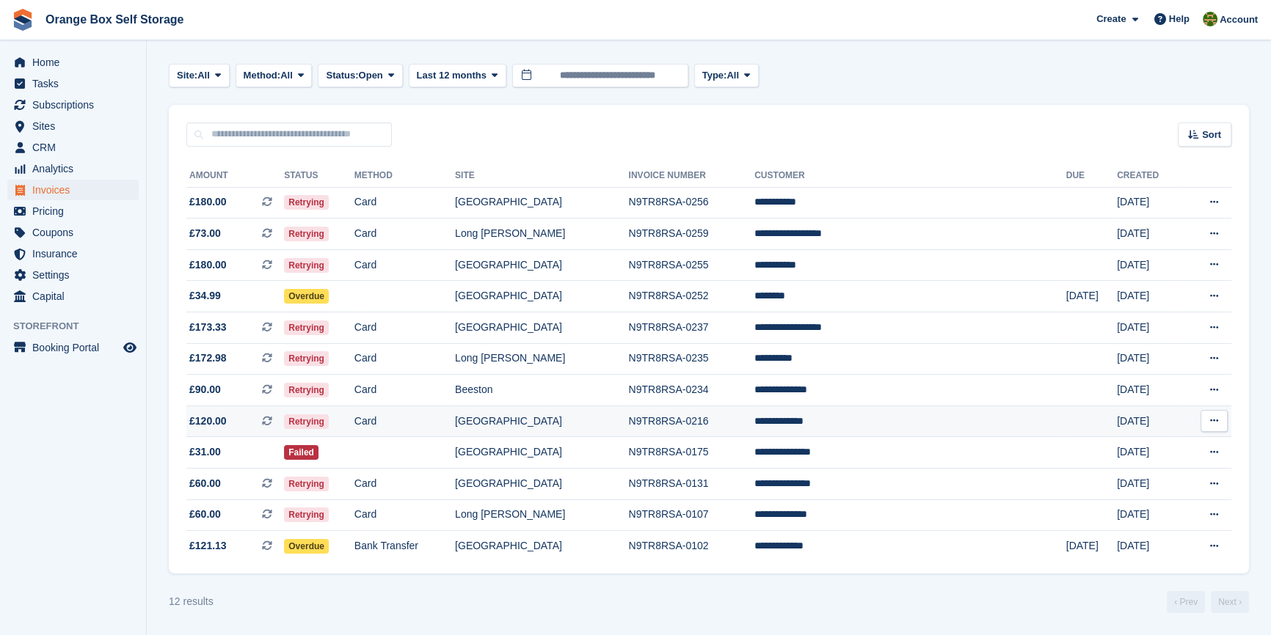
click at [455, 411] on td "Card" at bounding box center [404, 422] width 100 height 32
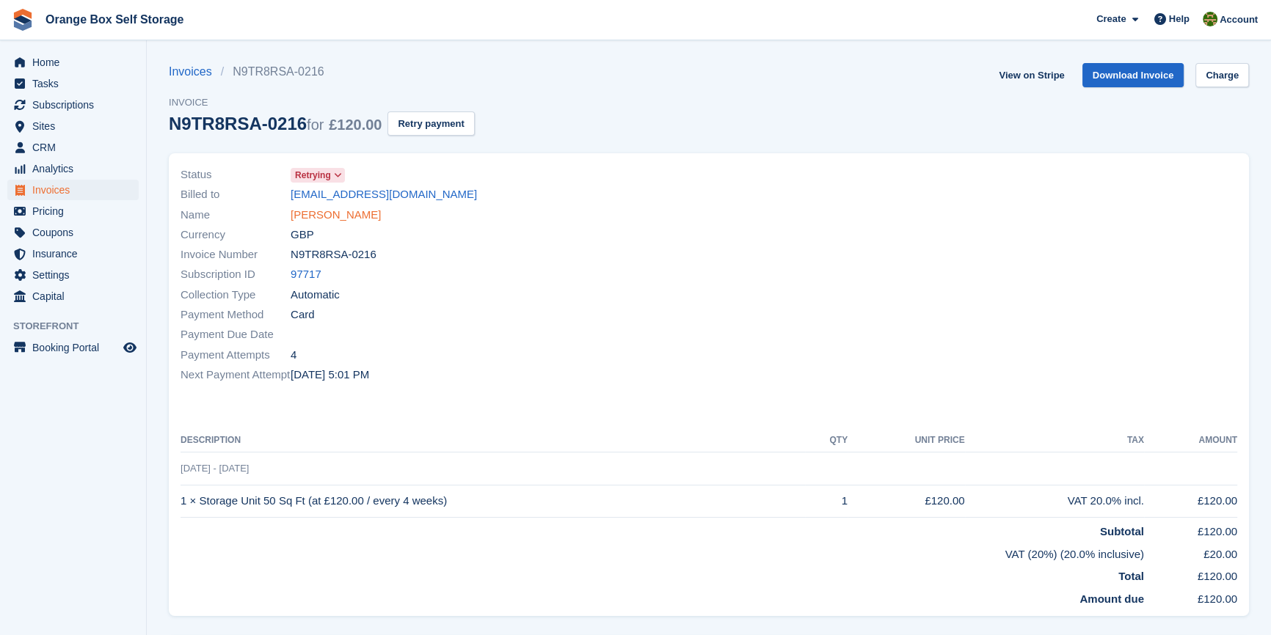
click at [328, 220] on link "[PERSON_NAME]" at bounding box center [335, 215] width 90 height 17
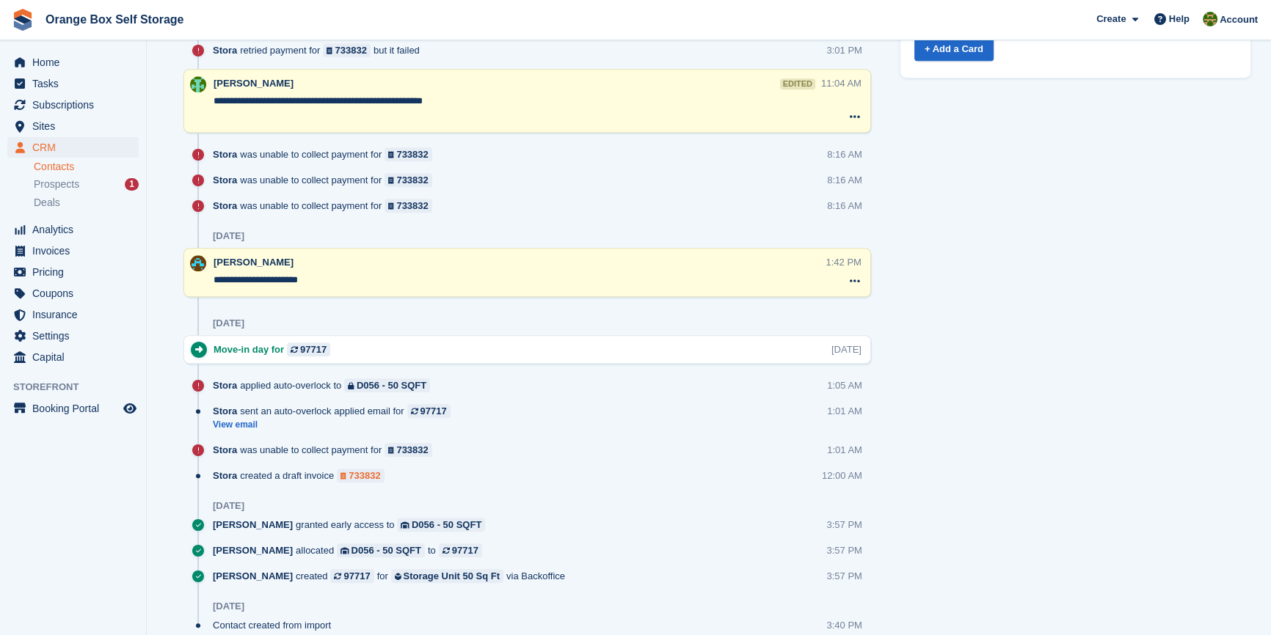
scroll to position [1067, 0]
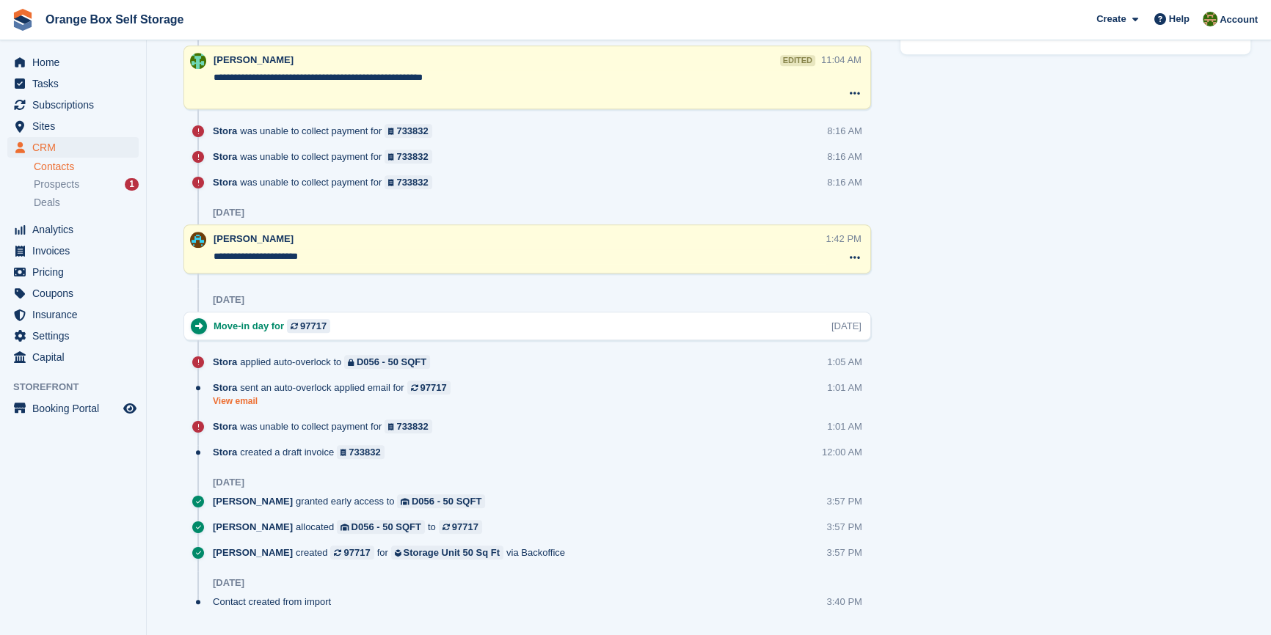
click at [246, 398] on link "View email" at bounding box center [335, 401] width 245 height 12
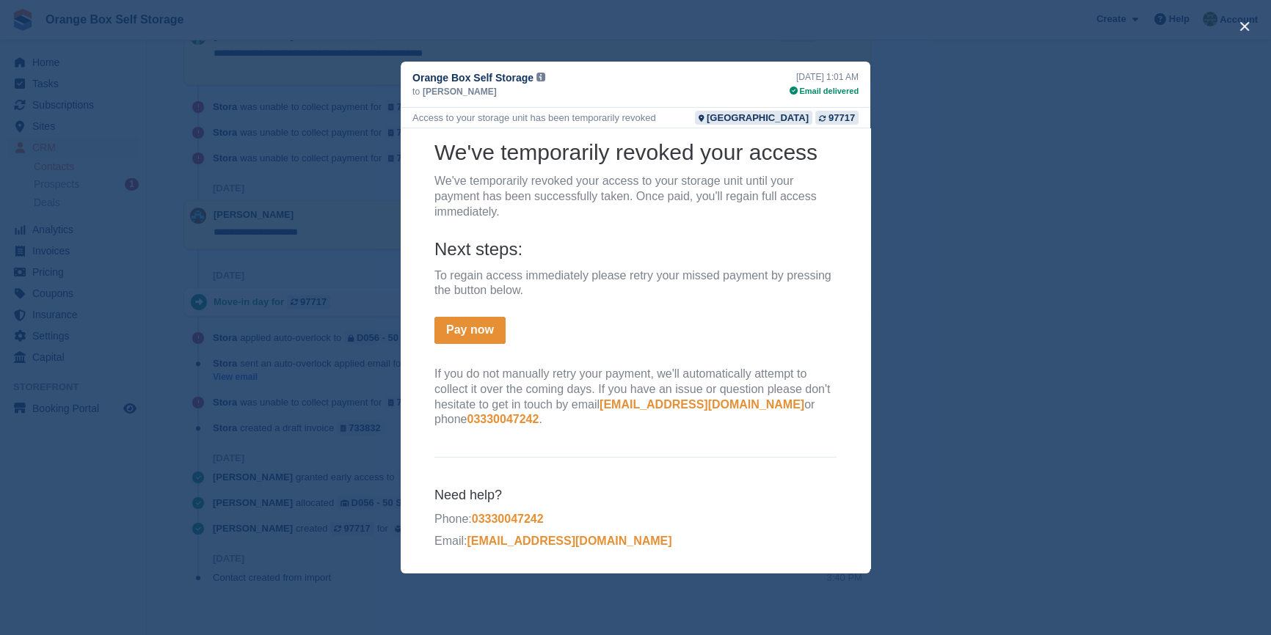
scroll to position [1103, 0]
click at [967, 491] on div "close" at bounding box center [635, 317] width 1271 height 635
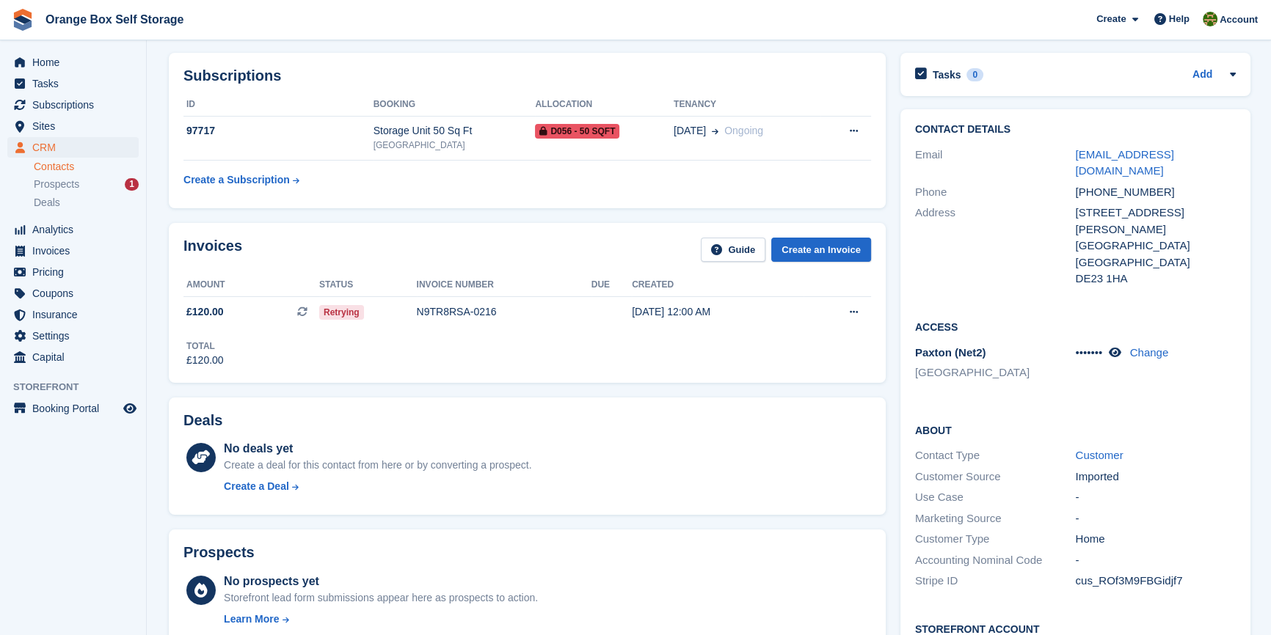
scroll to position [0, 0]
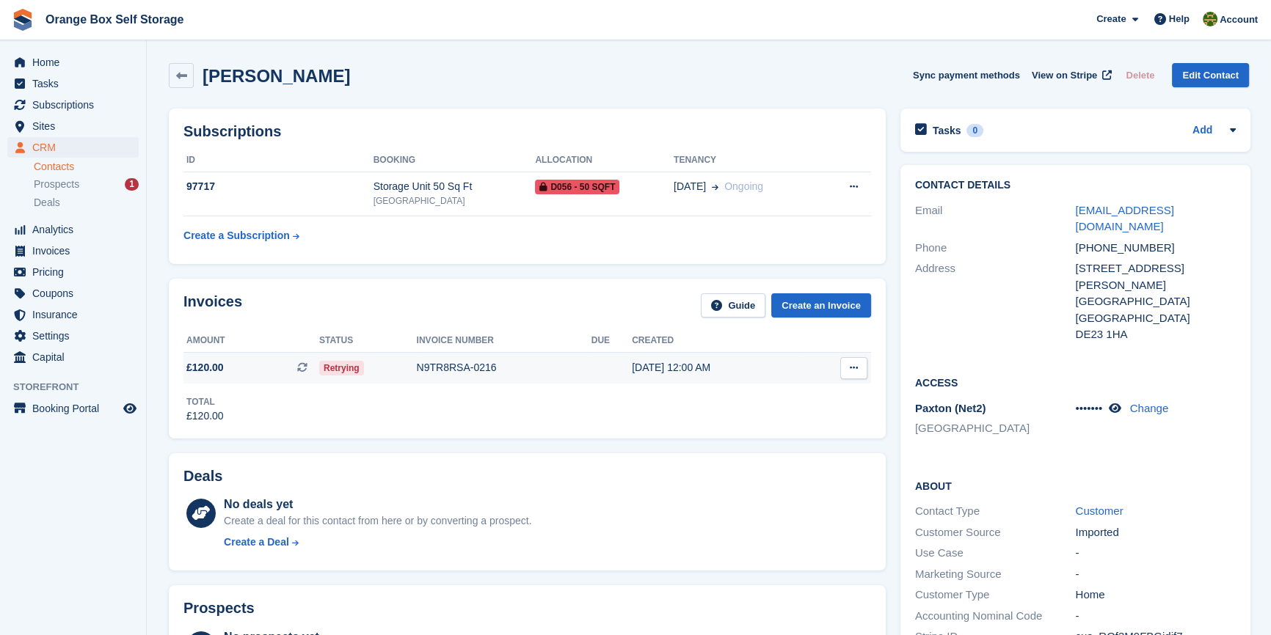
click at [853, 369] on icon at bounding box center [853, 368] width 8 height 10
click at [500, 362] on div "N9TR8RSA-0216" at bounding box center [504, 367] width 175 height 15
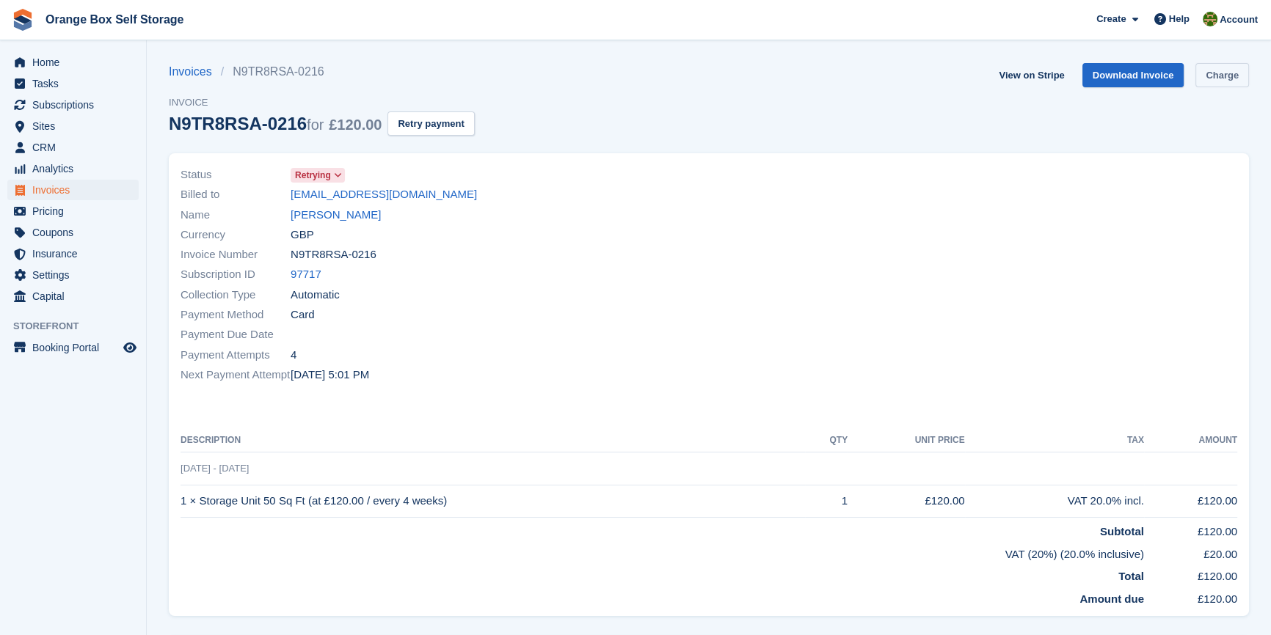
click at [1215, 76] on link "Charge" at bounding box center [1222, 75] width 54 height 24
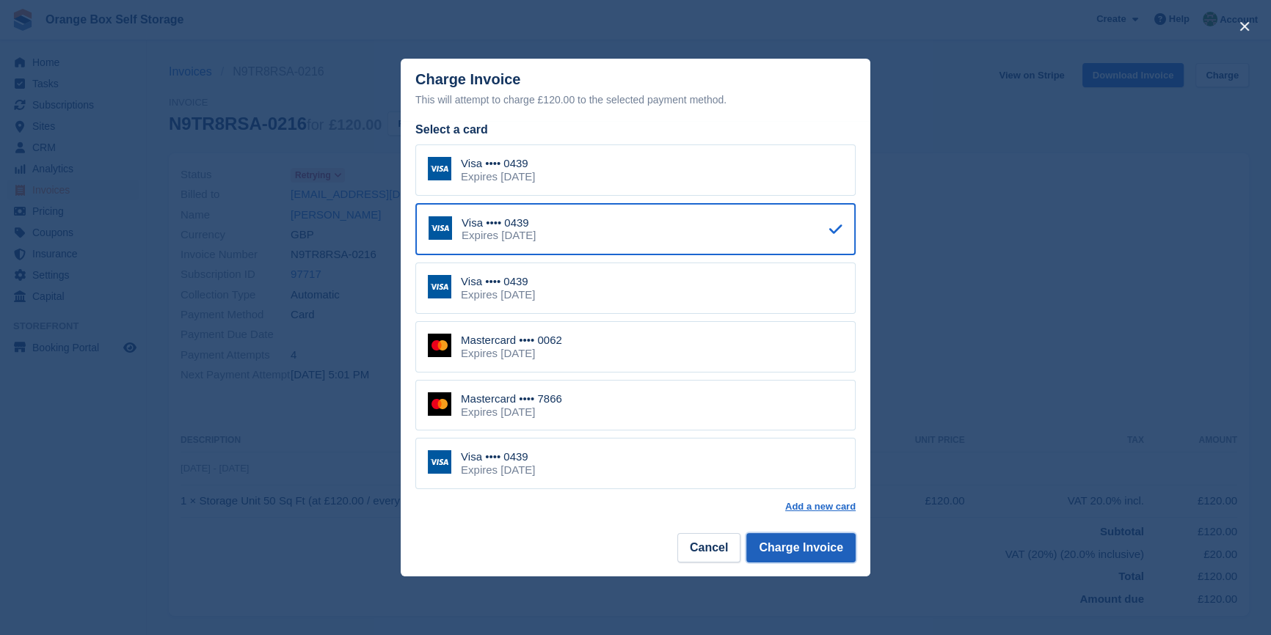
click at [821, 552] on button "Charge Invoice" at bounding box center [800, 547] width 109 height 29
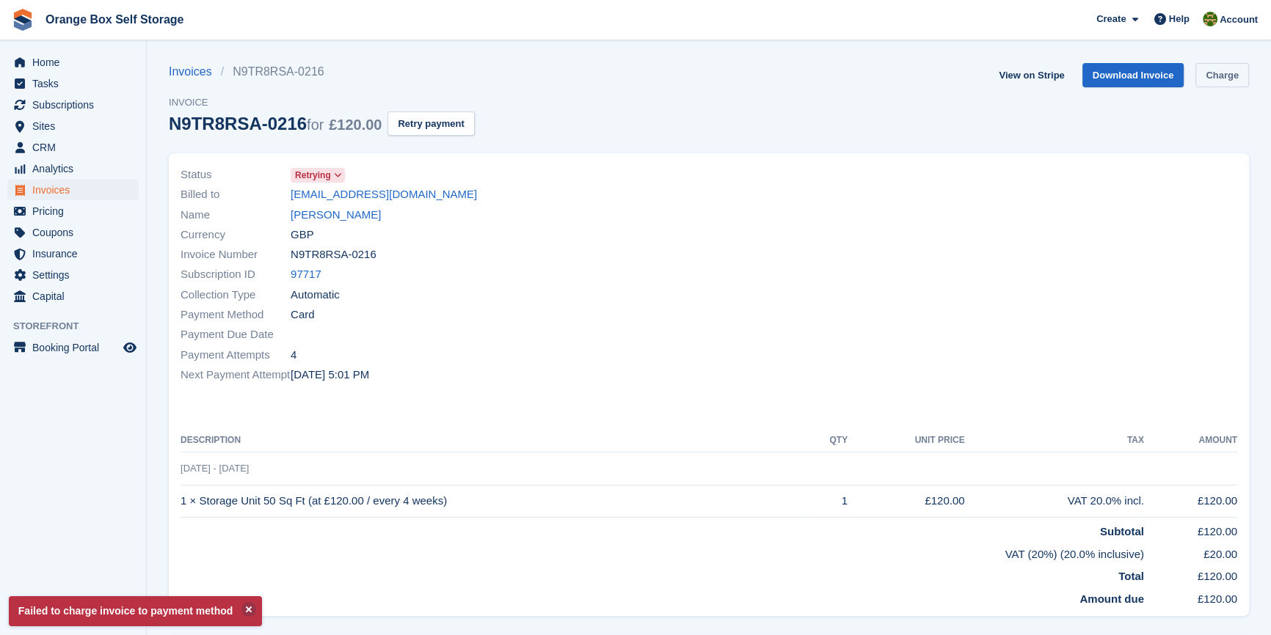
click at [1206, 76] on link "Charge" at bounding box center [1222, 75] width 54 height 24
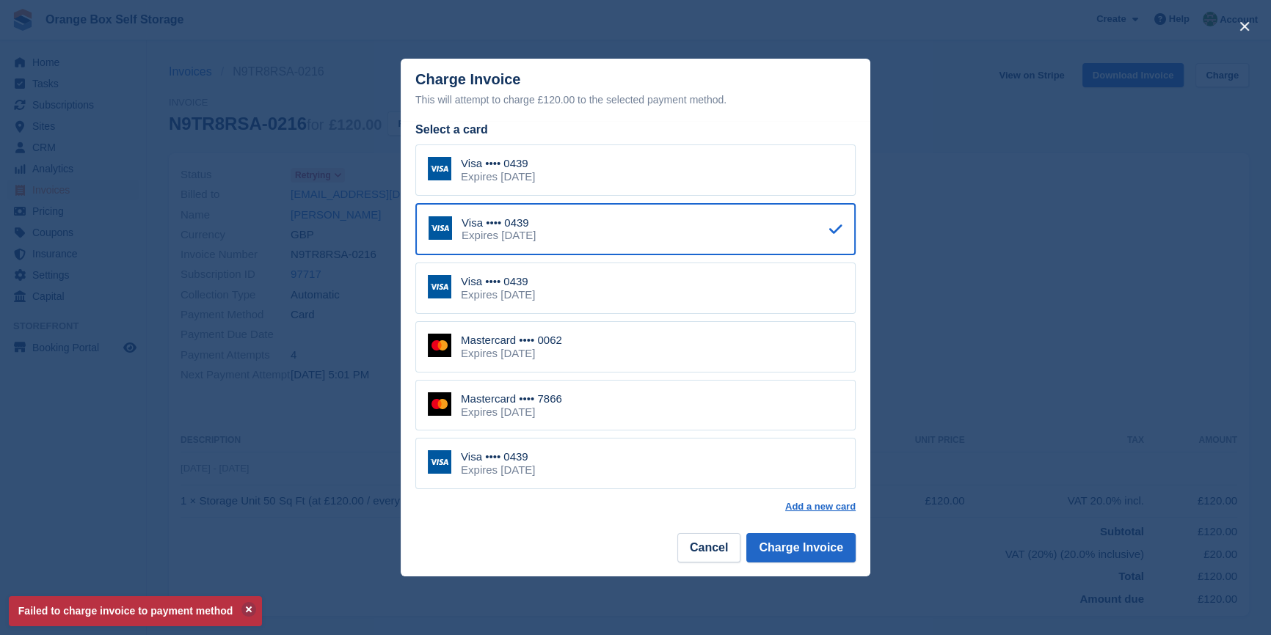
click at [586, 357] on div "Mastercard •••• 0062 Expires August 2029" at bounding box center [635, 346] width 440 height 51
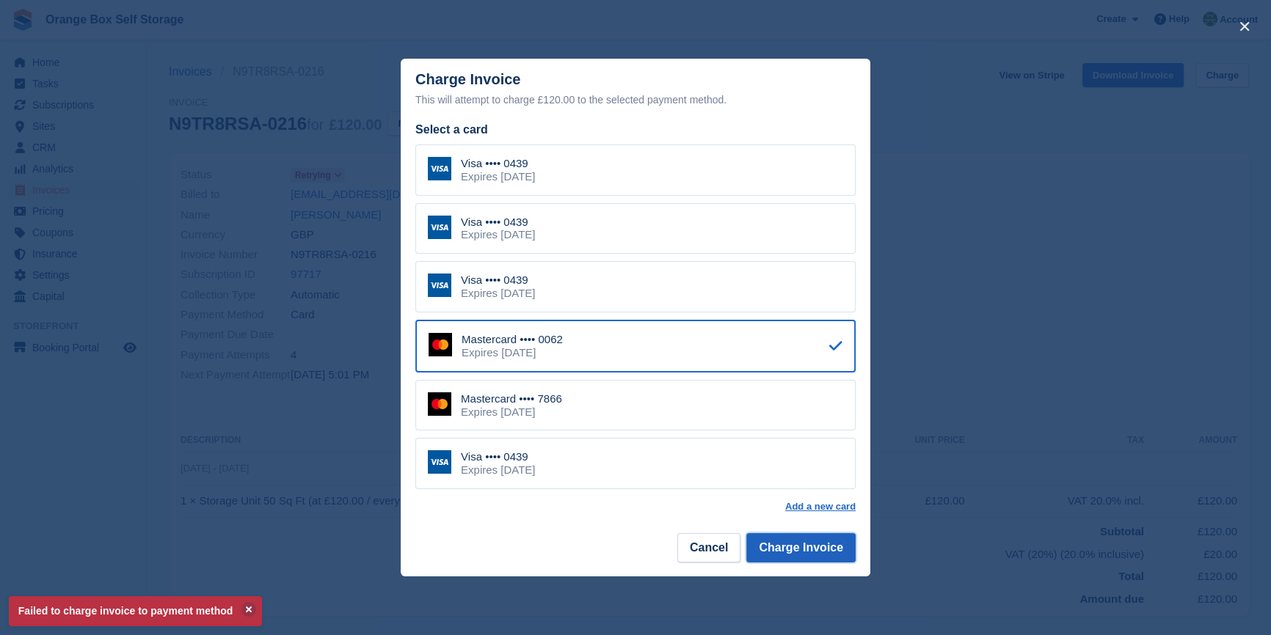
click at [797, 556] on button "Charge Invoice" at bounding box center [800, 547] width 109 height 29
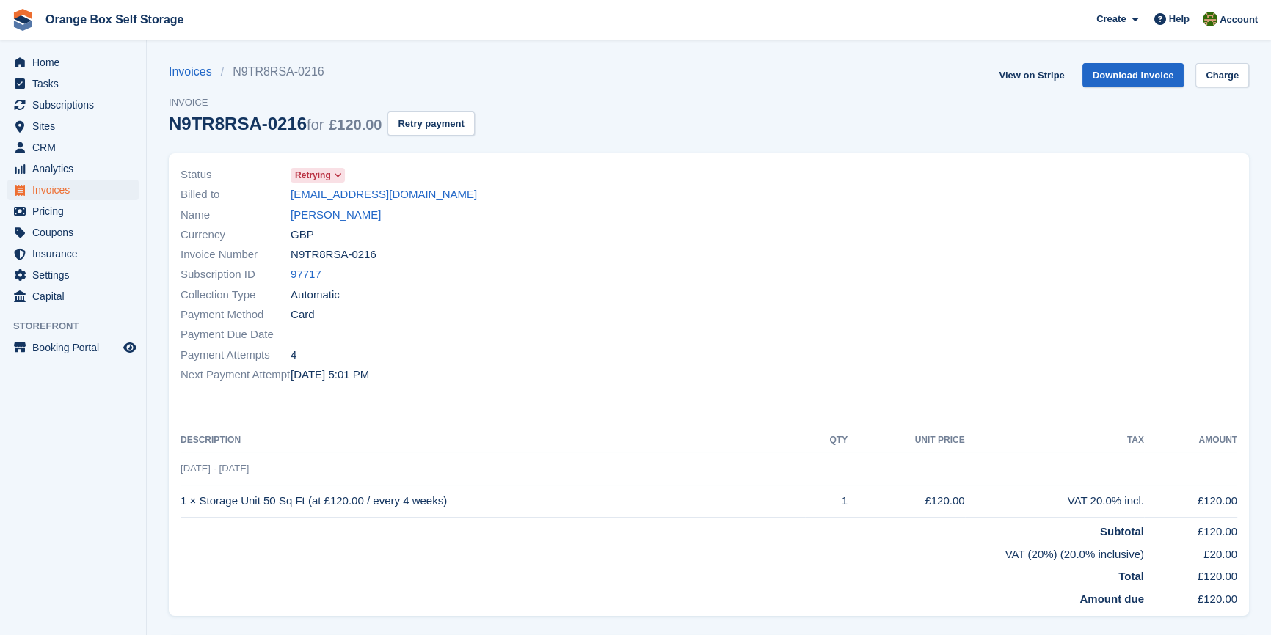
click at [703, 301] on div "Status Retrying Billed to paulfrichards1969@gmail.com Name Paul Richards Curren…" at bounding box center [440, 275] width 537 height 238
click at [329, 215] on link "[PERSON_NAME]" at bounding box center [335, 215] width 90 height 17
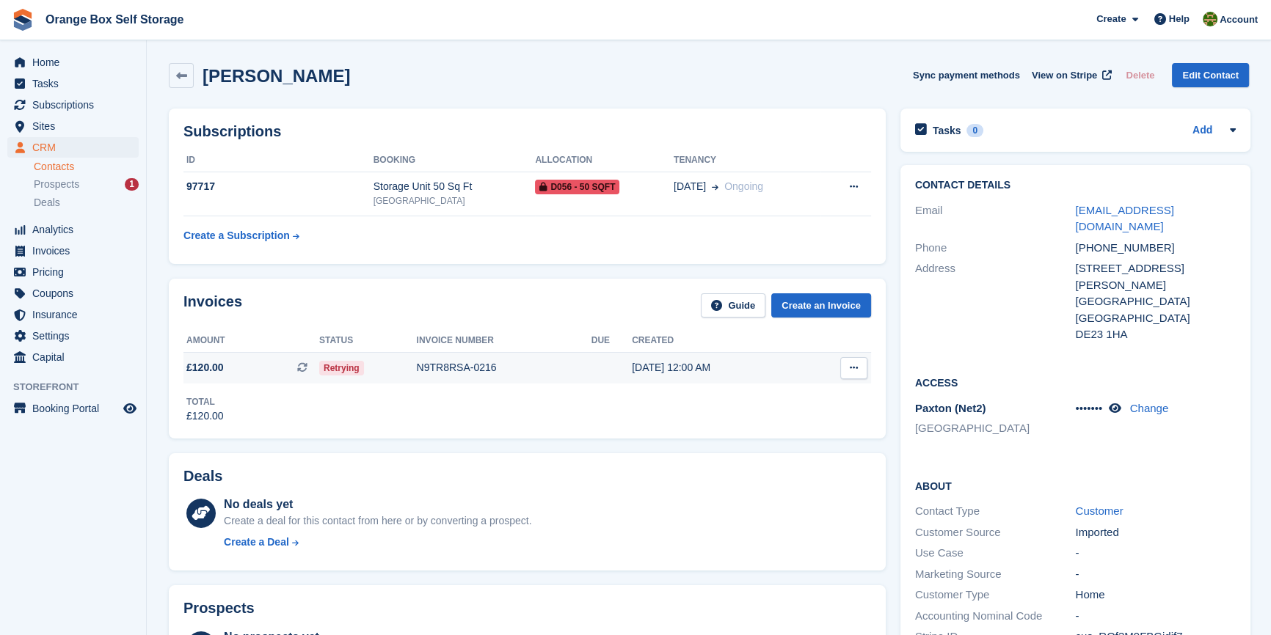
click at [526, 366] on div "N9TR8RSA-0216" at bounding box center [504, 367] width 175 height 15
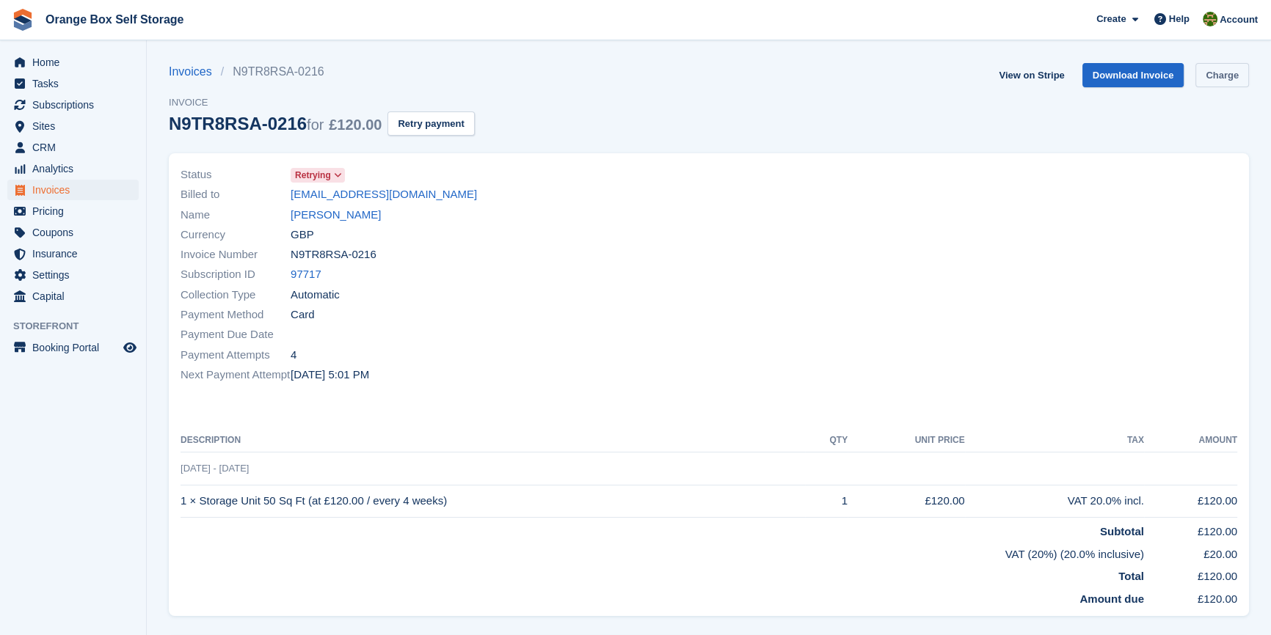
click at [1206, 84] on link "Charge" at bounding box center [1222, 75] width 54 height 24
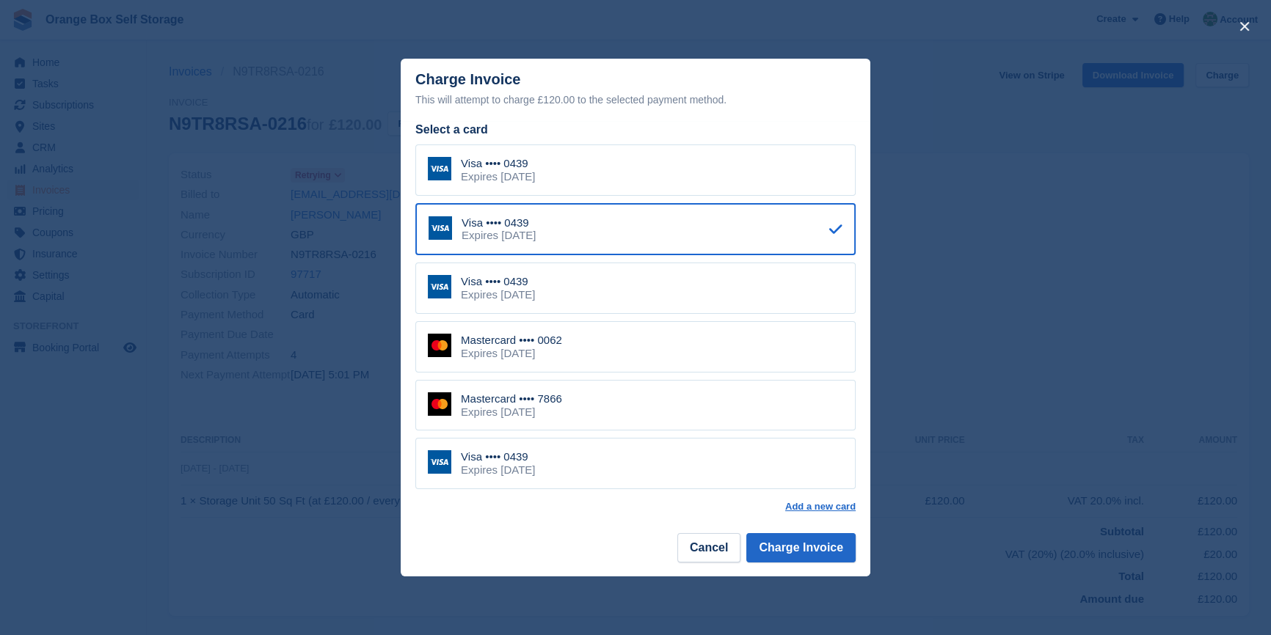
click at [617, 427] on div "Mastercard •••• 7866 Expires [DATE]" at bounding box center [635, 405] width 440 height 51
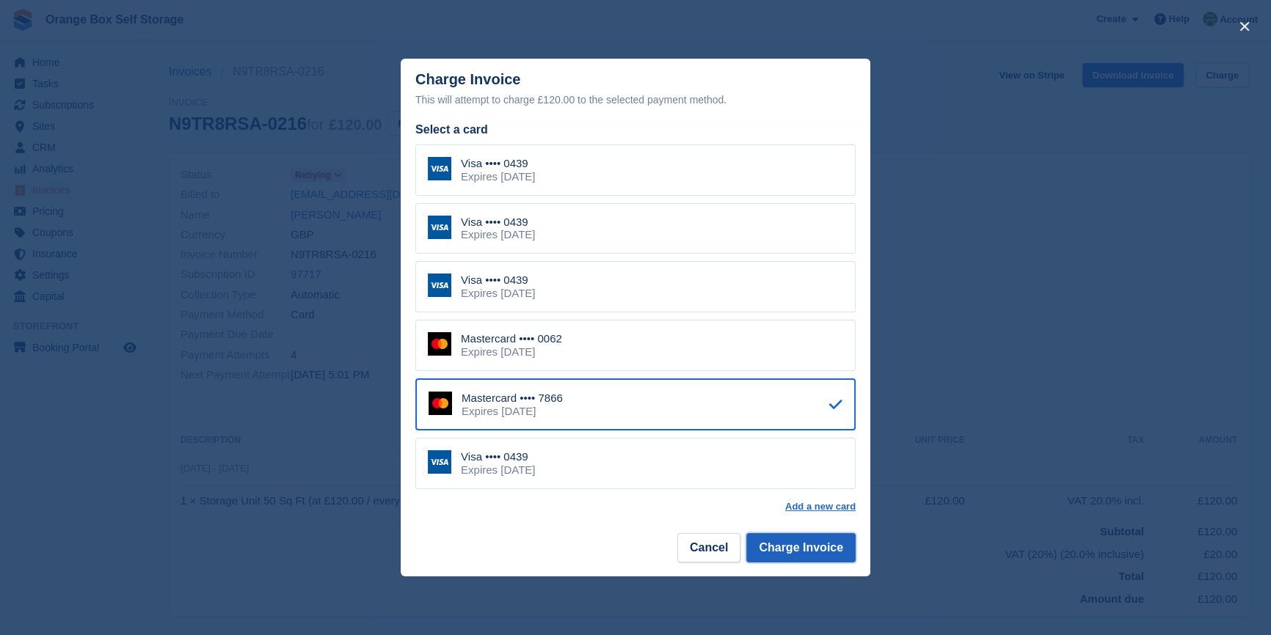
click at [816, 545] on button "Charge Invoice" at bounding box center [800, 547] width 109 height 29
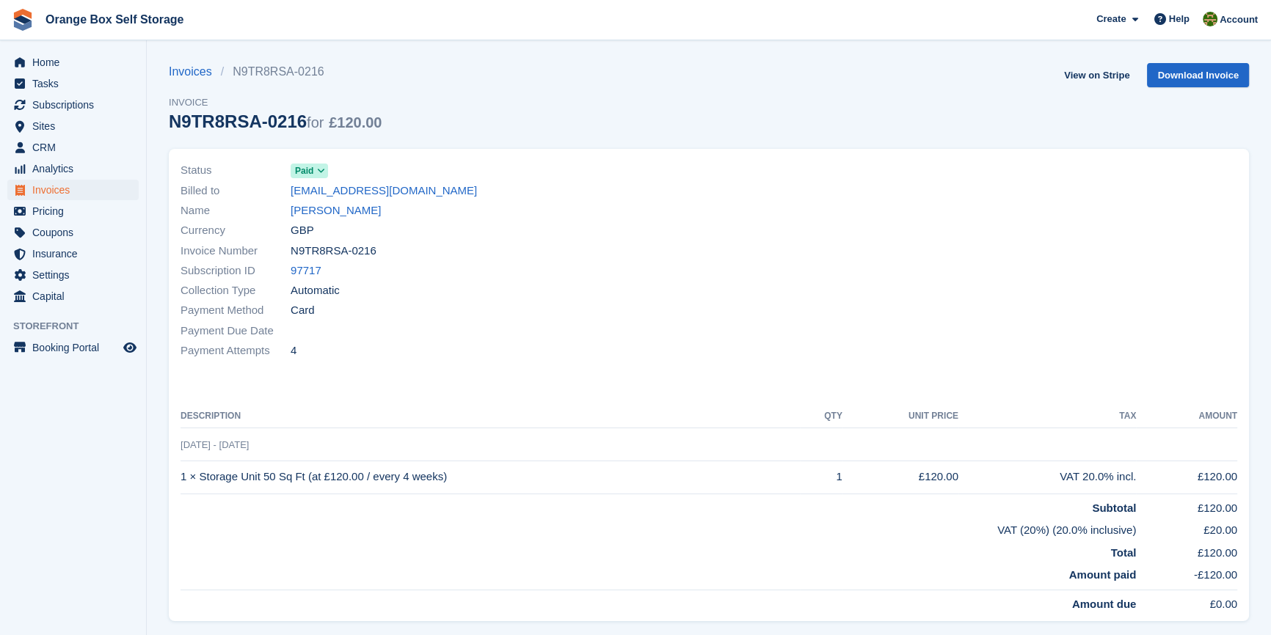
click at [508, 343] on div "Payment Attempts 4" at bounding box center [439, 351] width 519 height 20
click at [43, 194] on span "Invoices" at bounding box center [76, 190] width 88 height 21
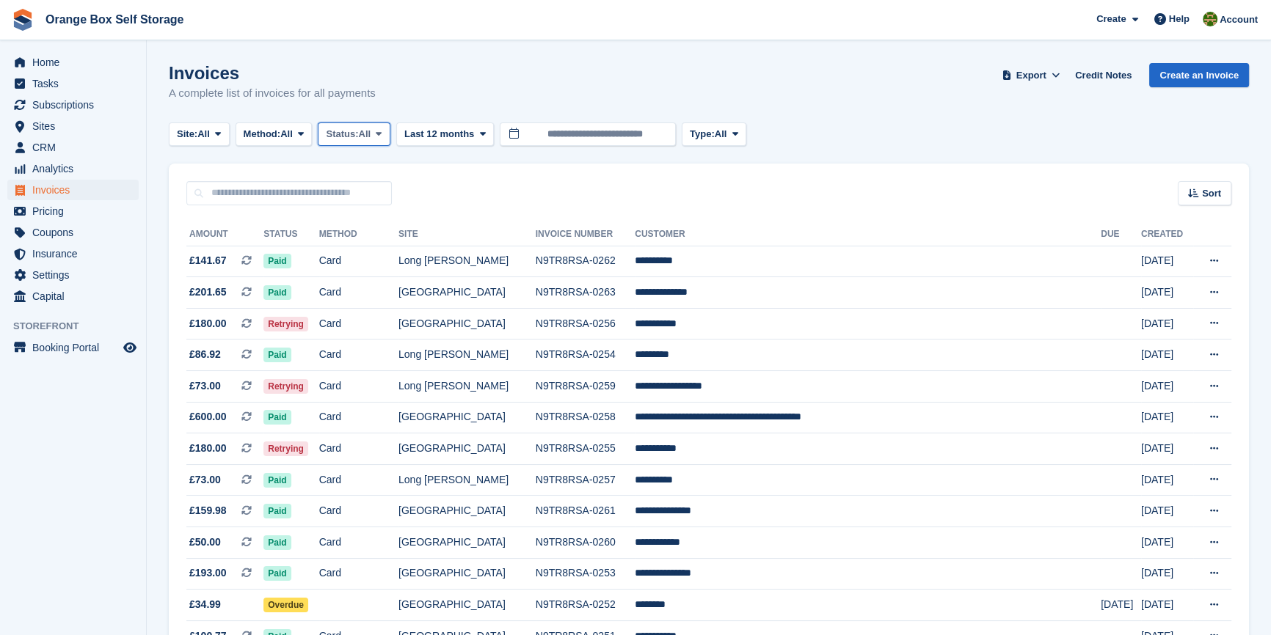
click at [377, 128] on button "Status: All" at bounding box center [354, 135] width 72 height 24
click at [365, 246] on link "Open" at bounding box center [388, 248] width 128 height 26
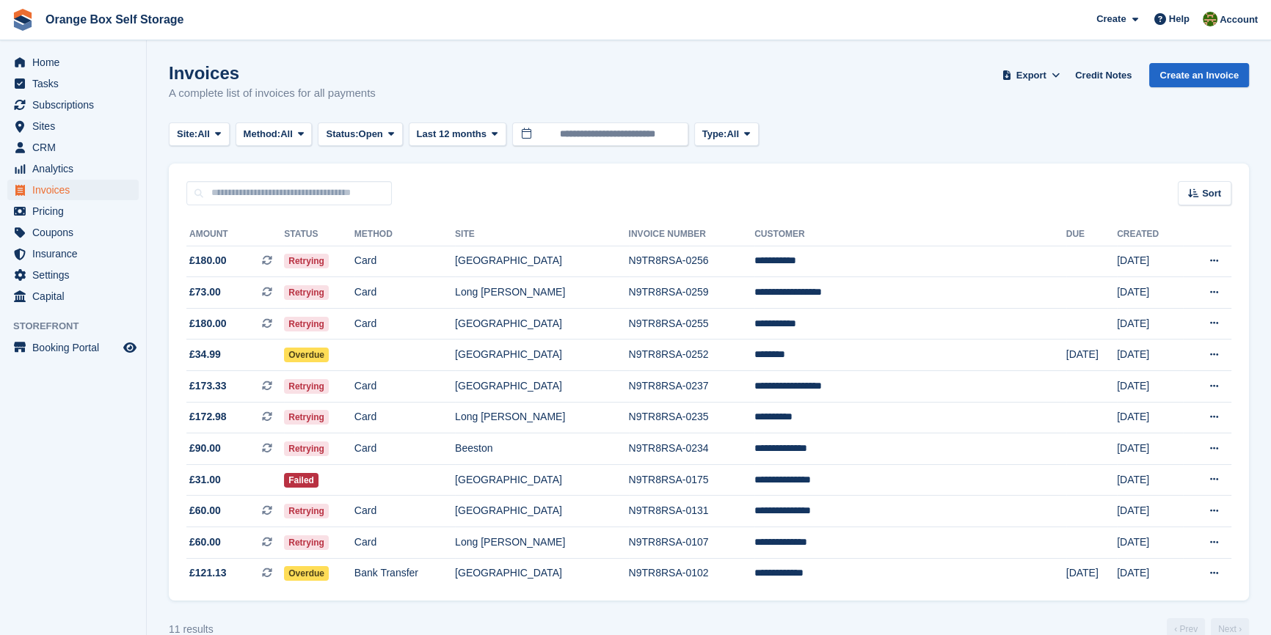
click at [74, 486] on aside "Home Tasks Subscriptions Subscriptions Subscriptions Contracts Price increases …" at bounding box center [73, 321] width 146 height 562
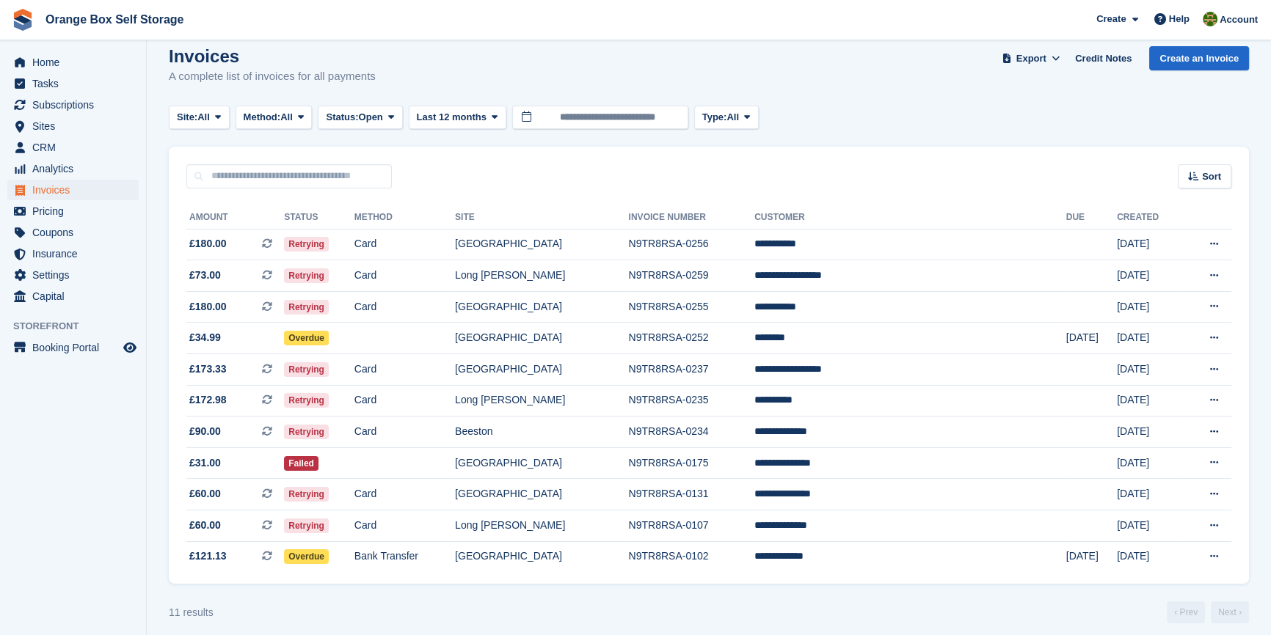
scroll to position [32, 0]
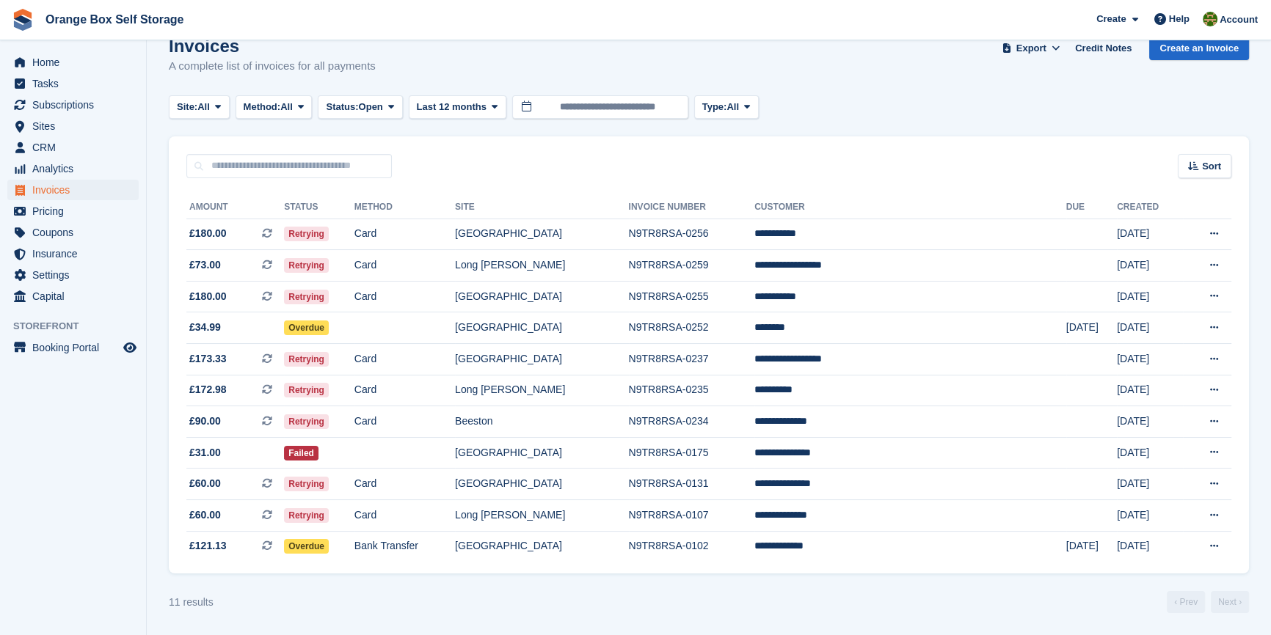
click at [59, 491] on aside "Home Tasks Subscriptions Subscriptions Subscriptions Contracts Price increases …" at bounding box center [73, 321] width 146 height 562
